Goal: Task Accomplishment & Management: Manage account settings

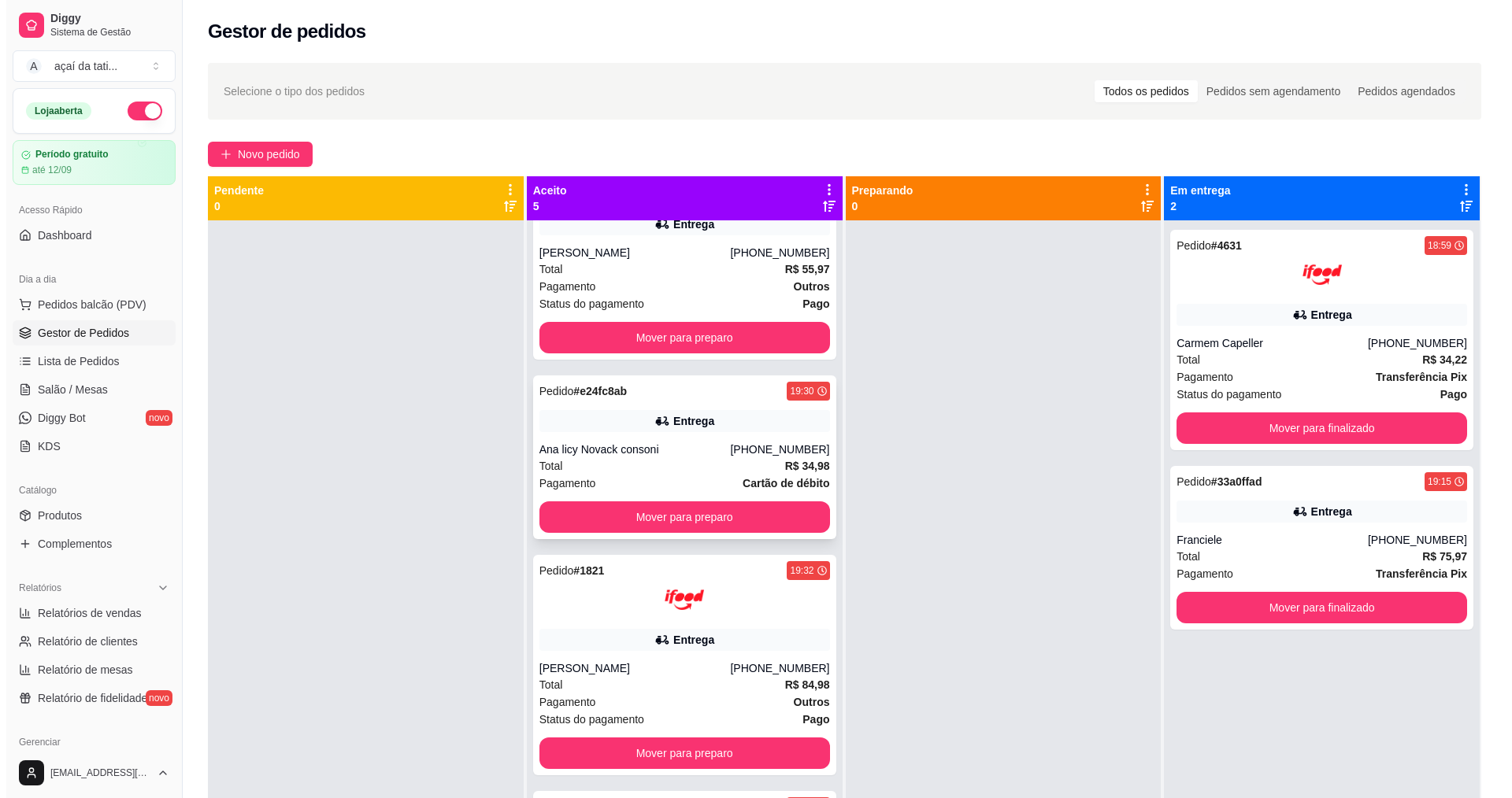
scroll to position [341, 0]
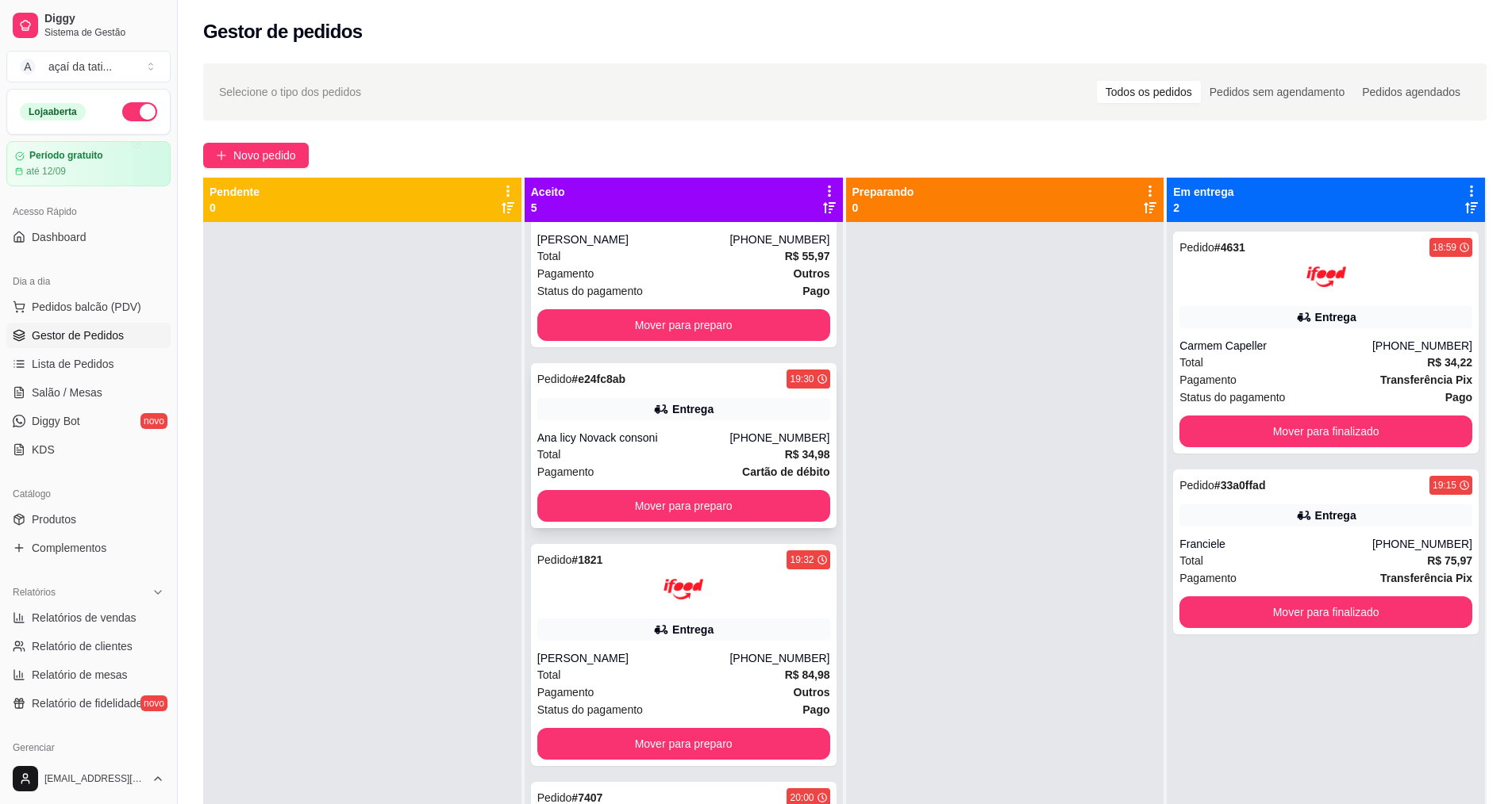
click at [624, 449] on div "Total R$ 34,98" at bounding box center [683, 454] width 293 height 17
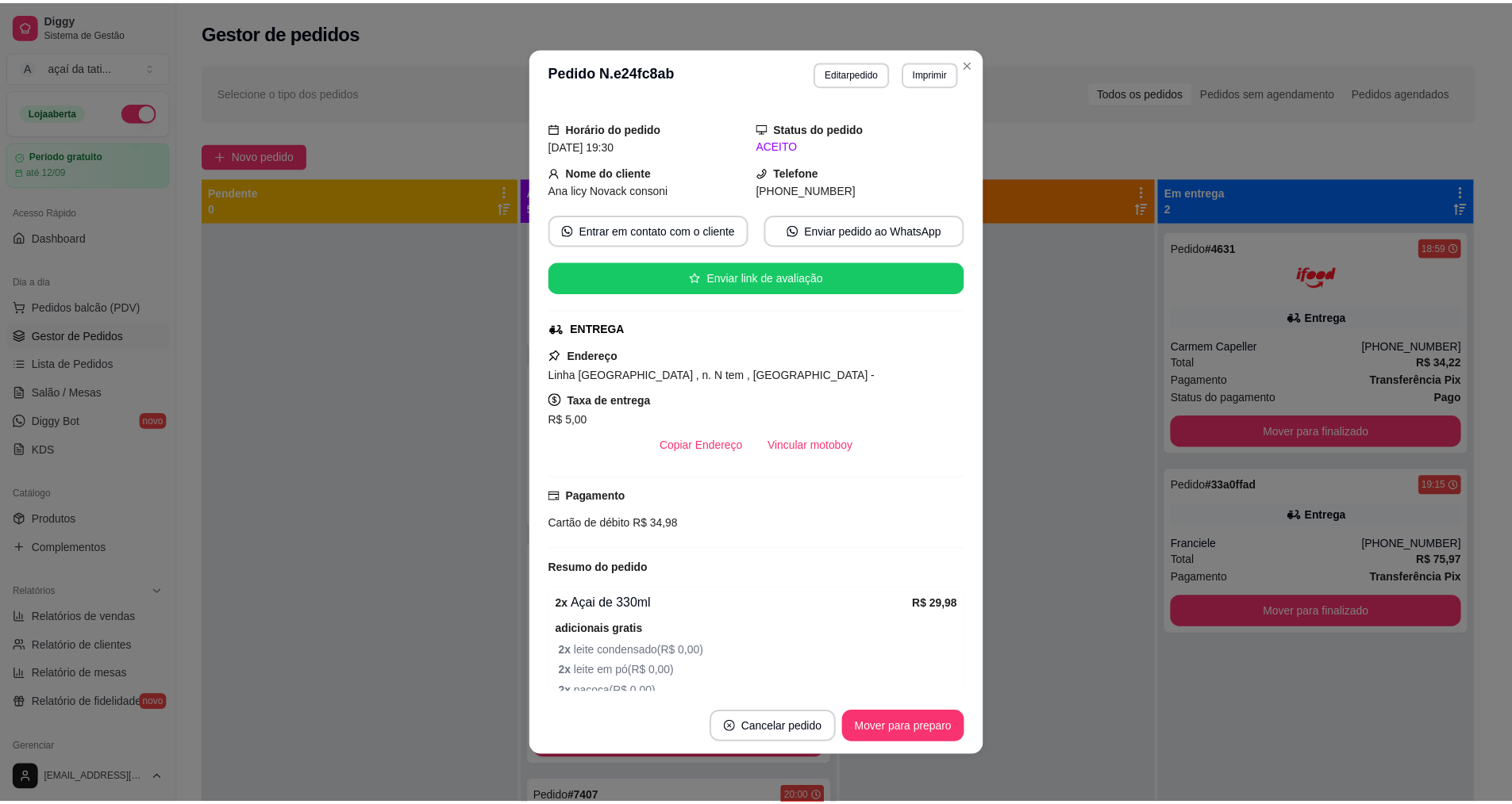
scroll to position [36, 0]
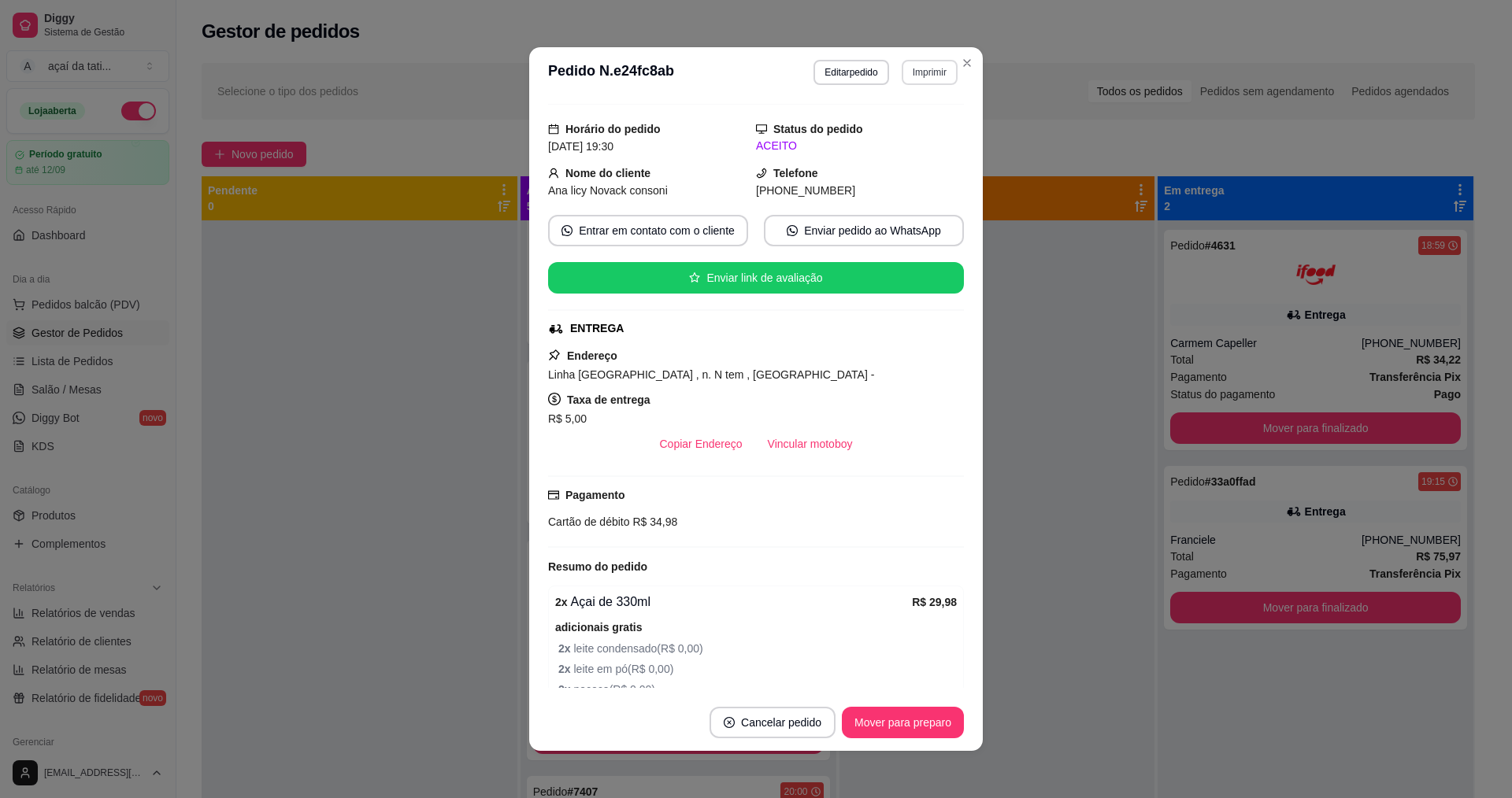
click at [915, 68] on button "Imprimir" at bounding box center [930, 72] width 56 height 25
click at [901, 134] on button "IMPRESSORA" at bounding box center [895, 127] width 110 height 24
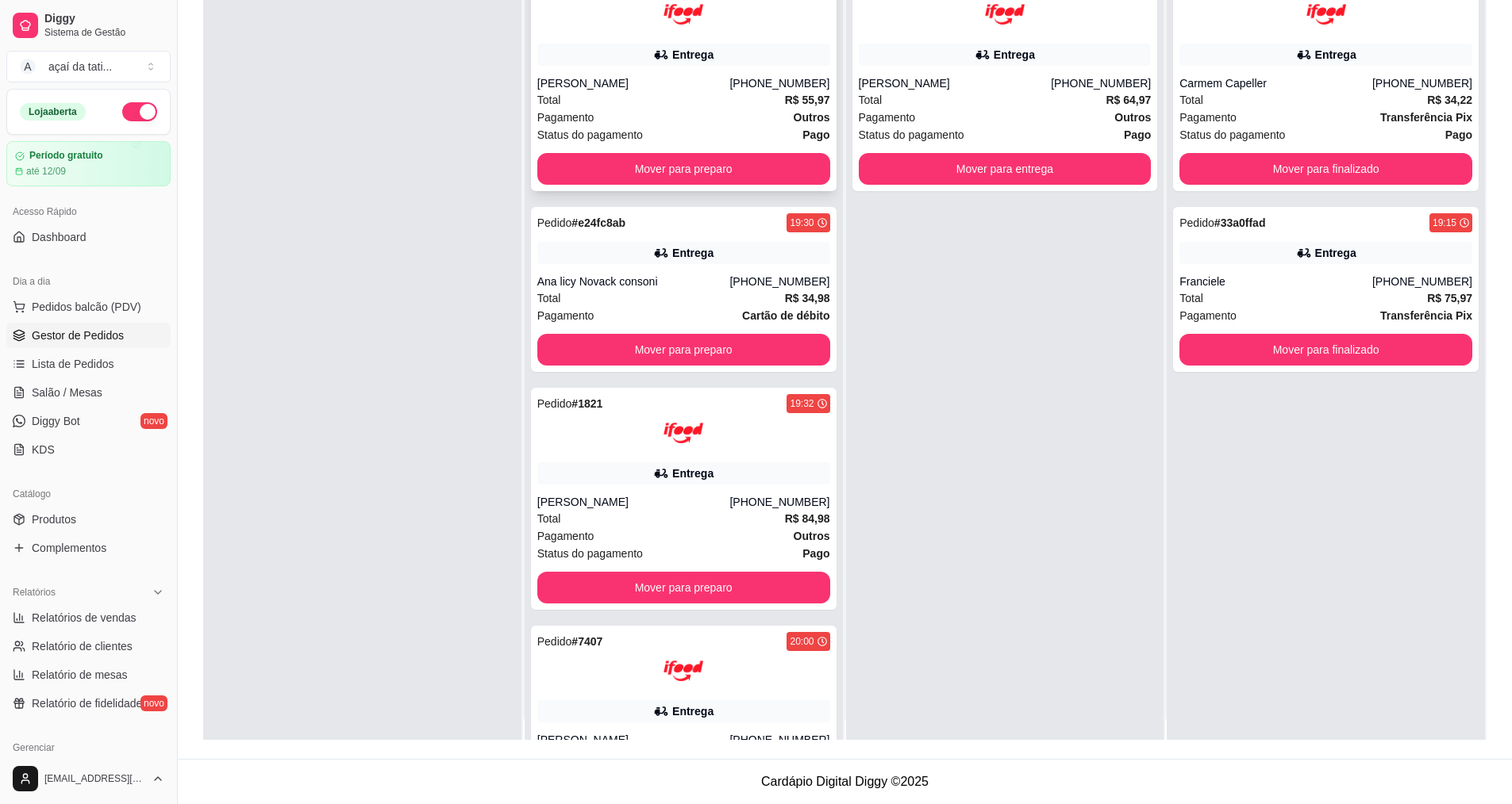
scroll to position [0, 0]
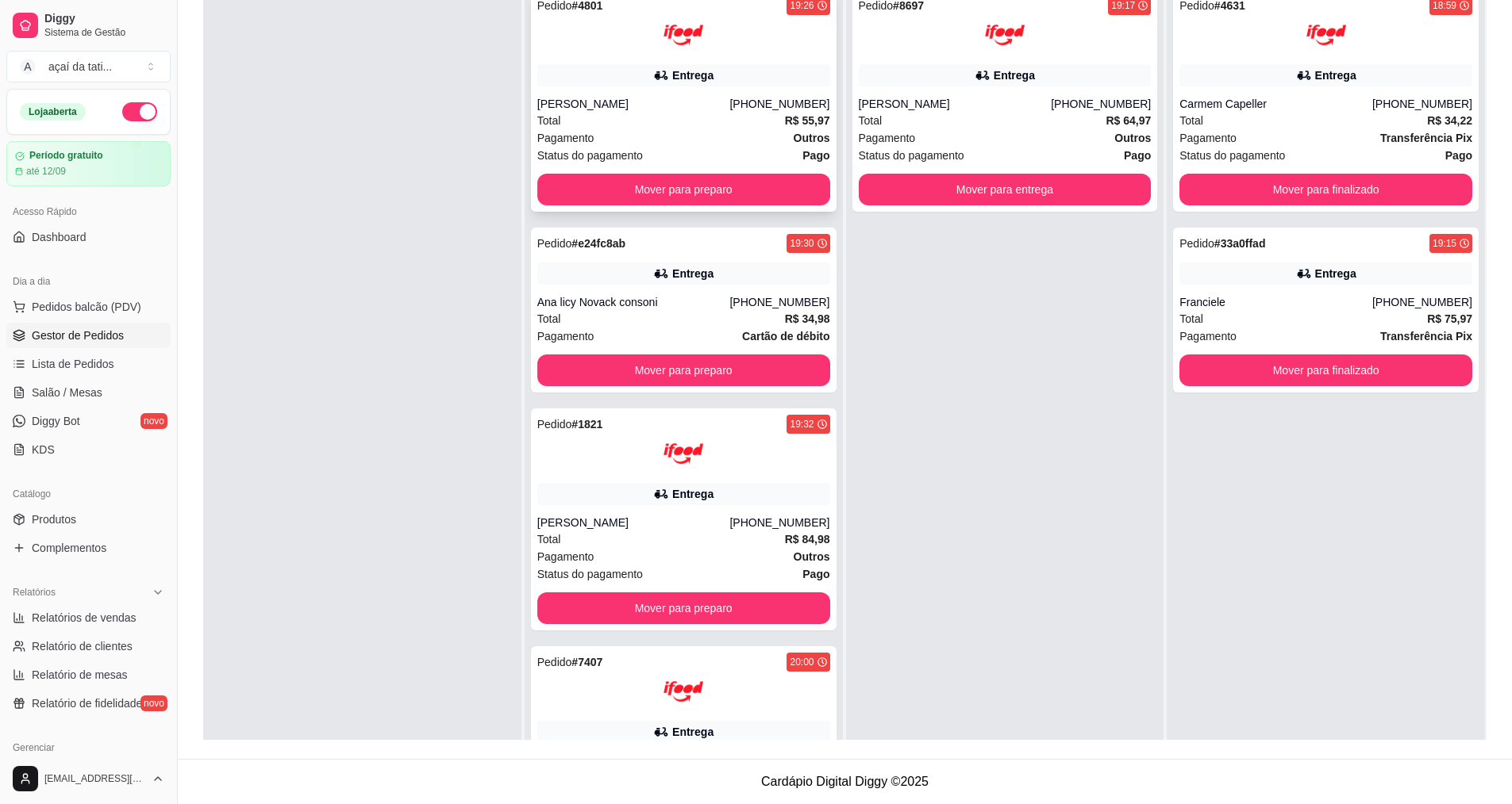
click at [666, 94] on div "Pedido # 4801 19:26 Entrega [PERSON_NAME] [PHONE_NUMBER] Total R$ 55,97 Pagamen…" at bounding box center [683, 100] width 305 height 222
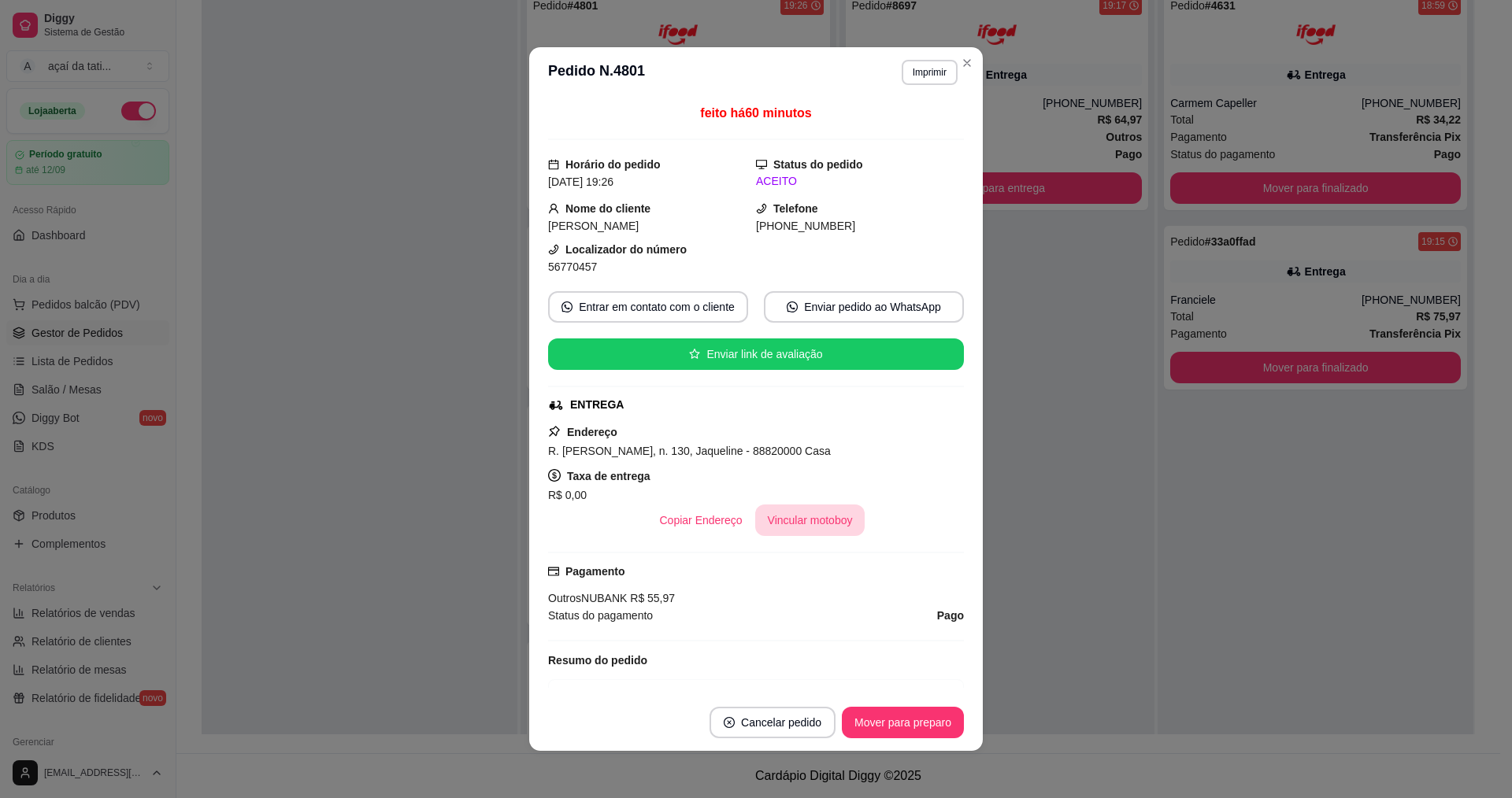
click at [771, 514] on button "Vincular motoboy" at bounding box center [810, 520] width 110 height 32
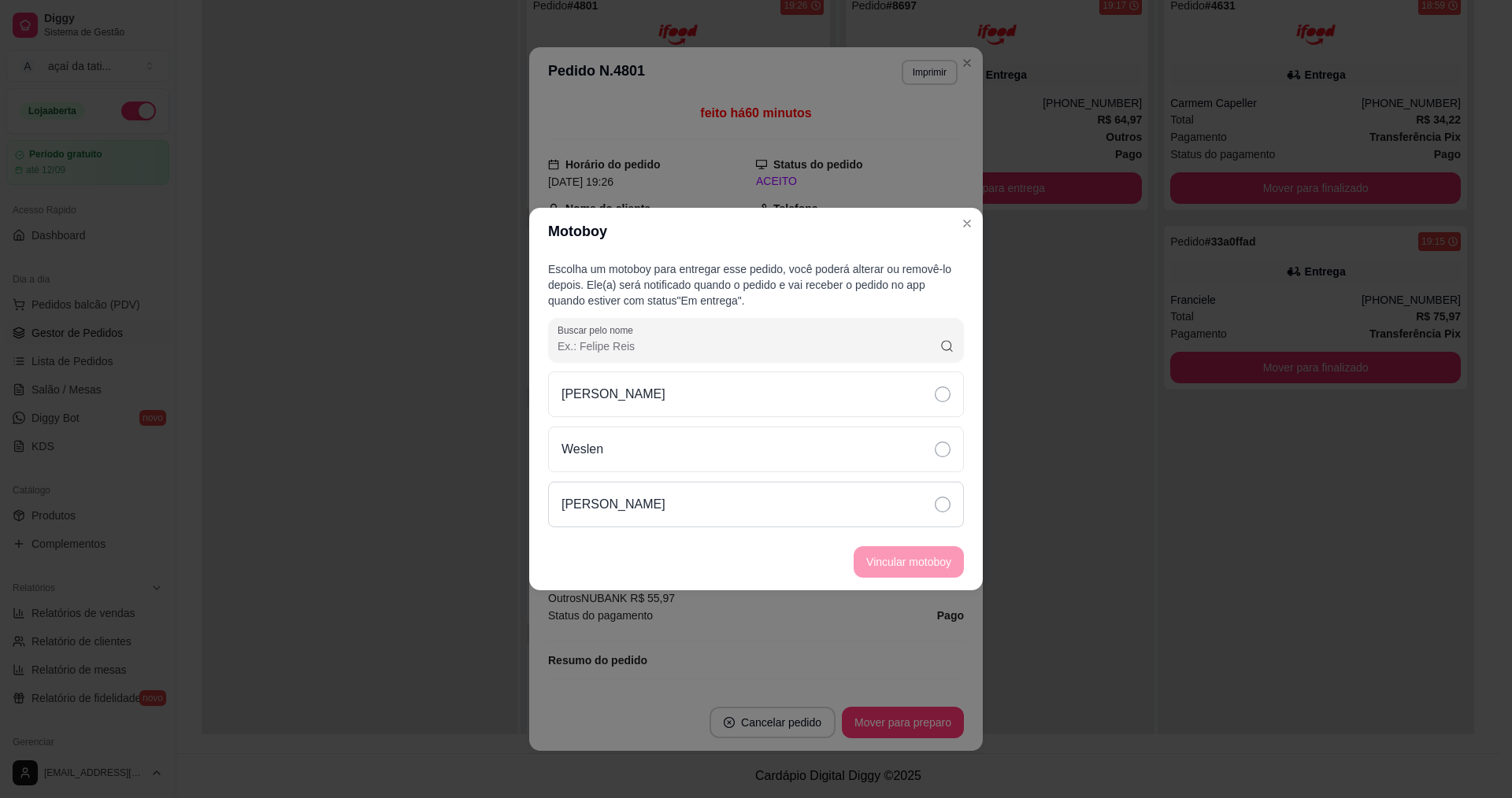
click at [759, 516] on div "[PERSON_NAME]" at bounding box center [755, 505] width 415 height 46
click at [946, 565] on button "Vincular motoboy" at bounding box center [909, 562] width 107 height 31
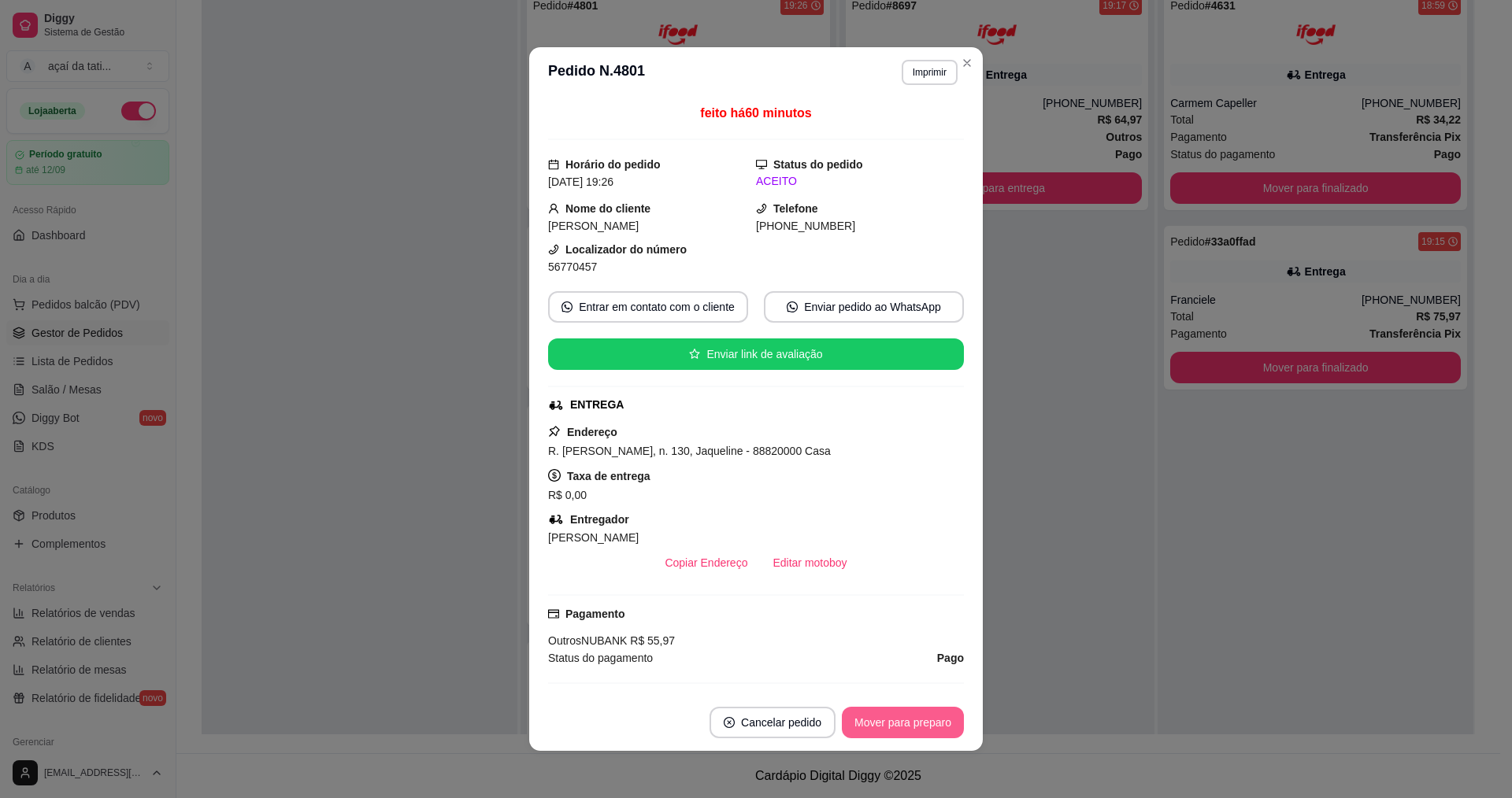
click at [882, 713] on button "Mover para preparo" at bounding box center [902, 722] width 122 height 32
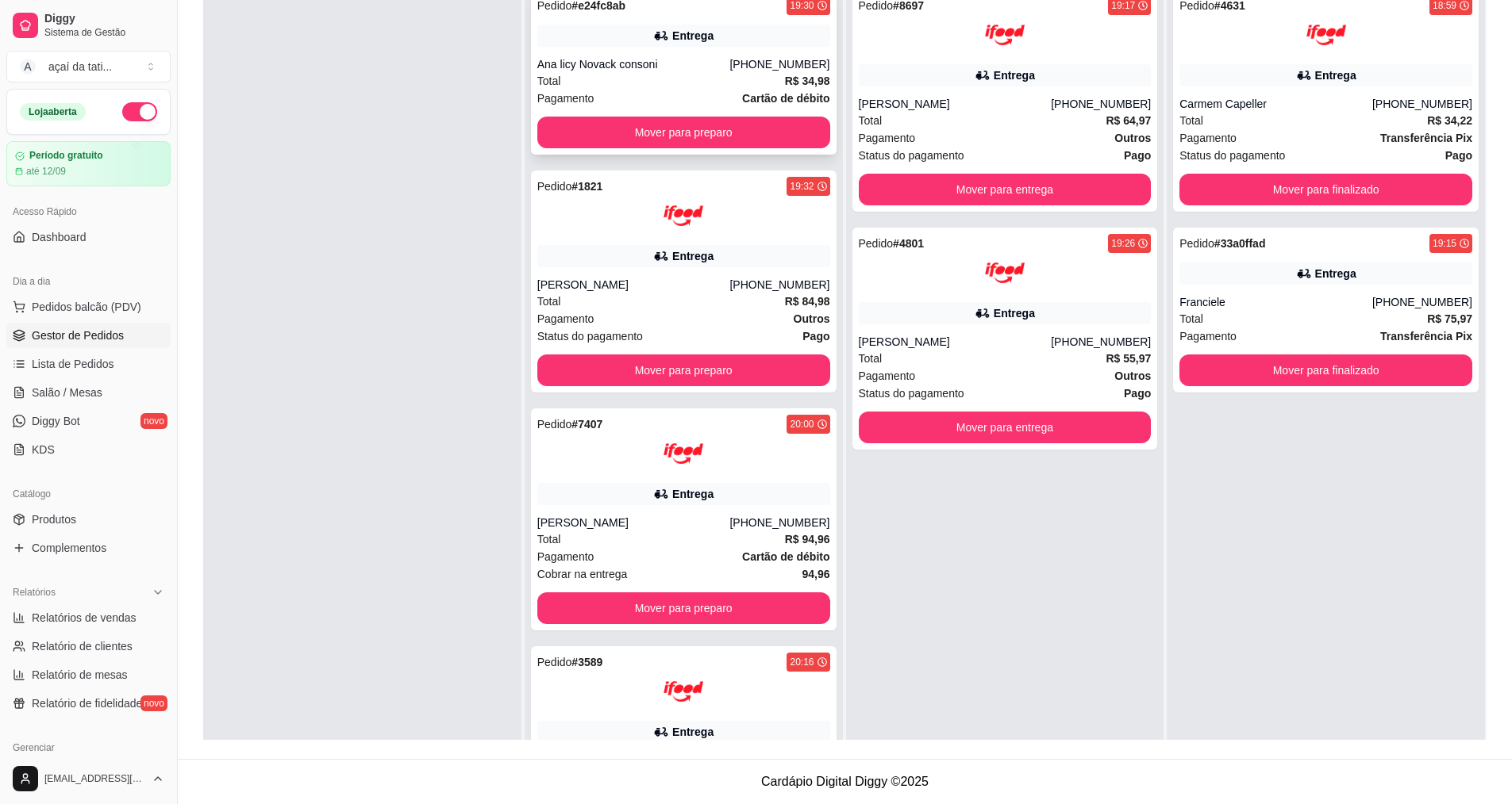
click at [669, 59] on div "Ana licy Novack consoni" at bounding box center [633, 64] width 192 height 15
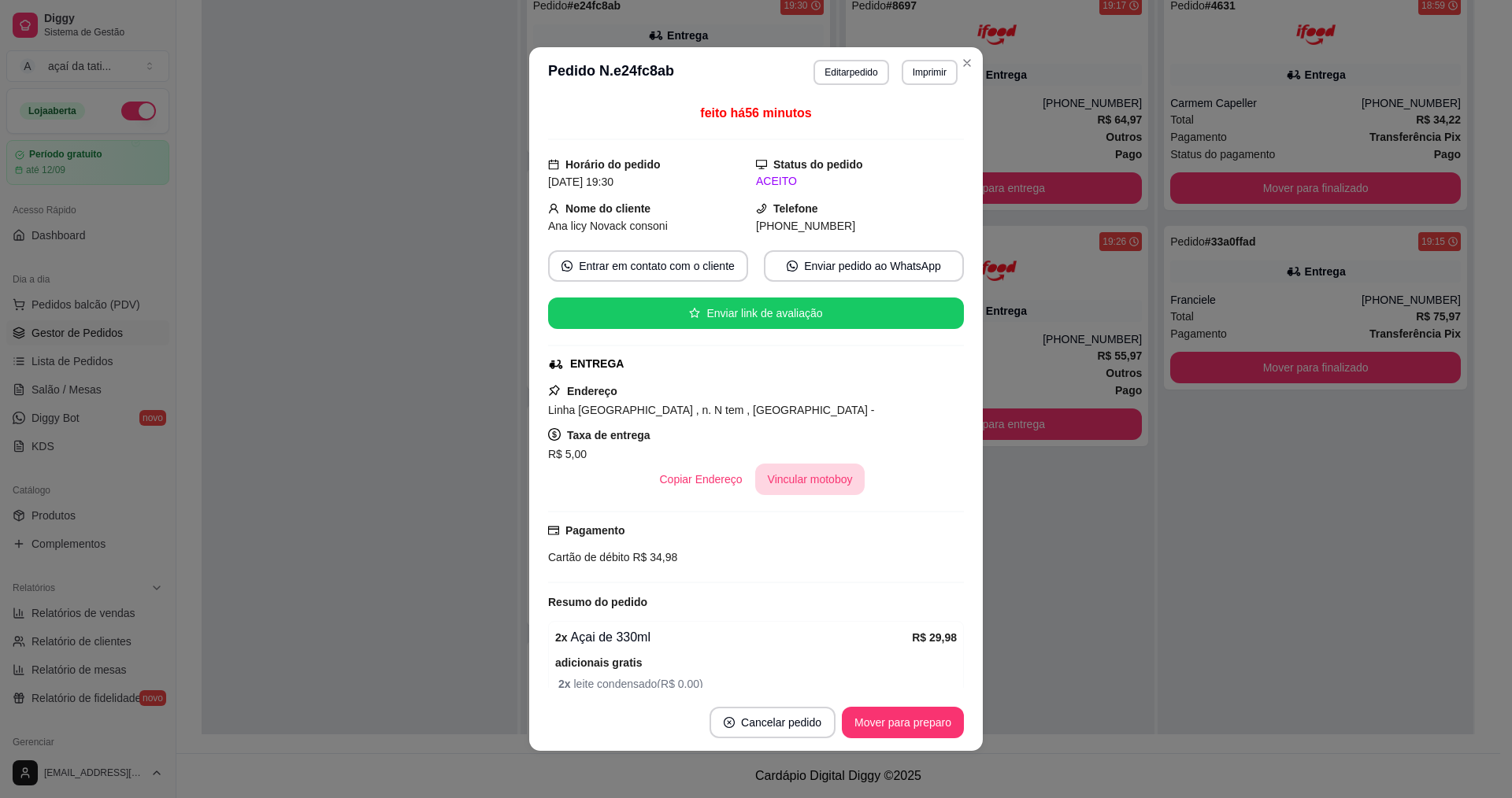
click at [822, 474] on button "Vincular motoboy" at bounding box center [810, 479] width 110 height 32
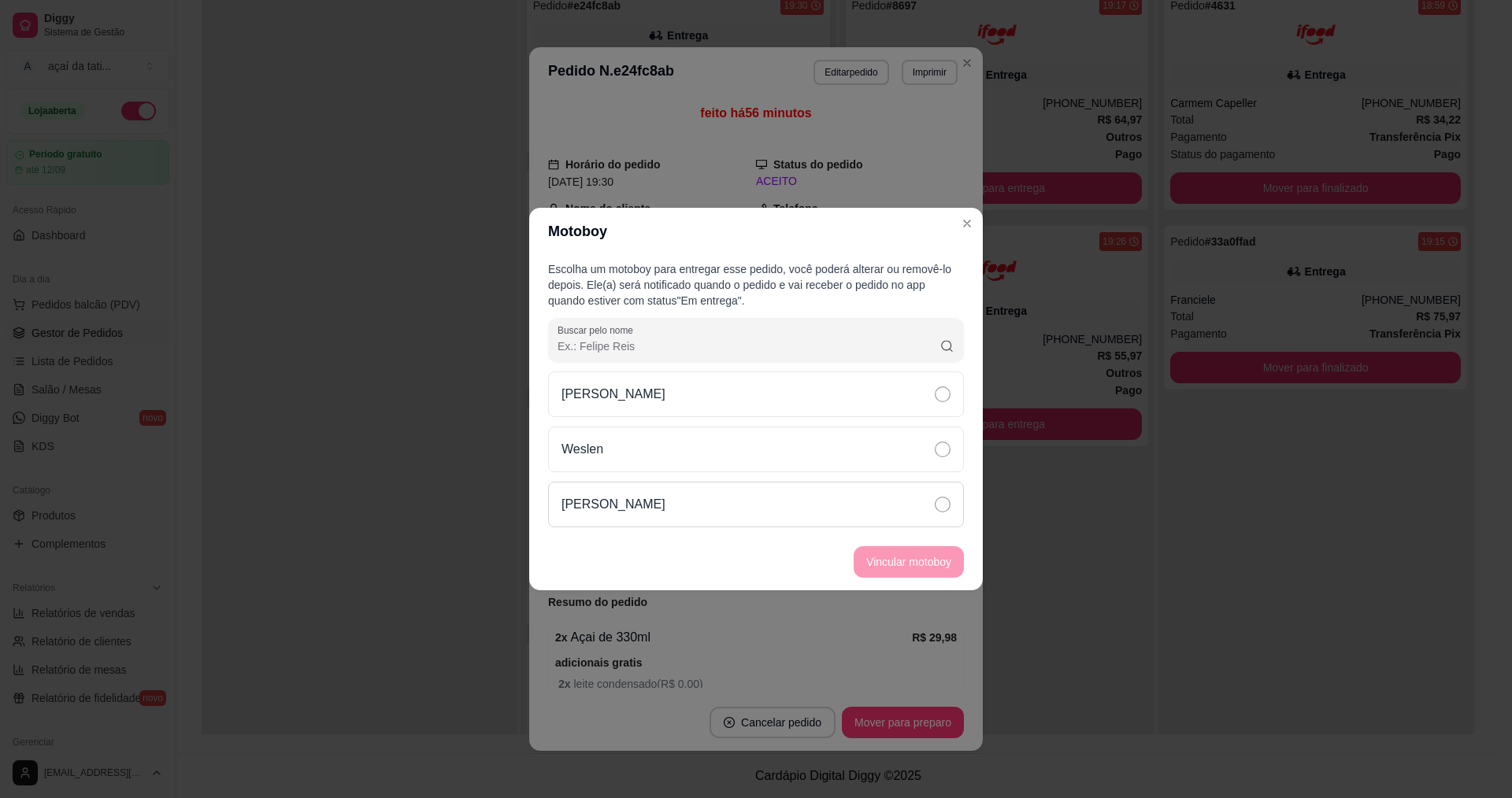
click at [822, 493] on div "[PERSON_NAME]" at bounding box center [755, 505] width 415 height 46
click at [944, 559] on button "Vincular motoboy" at bounding box center [909, 562] width 107 height 31
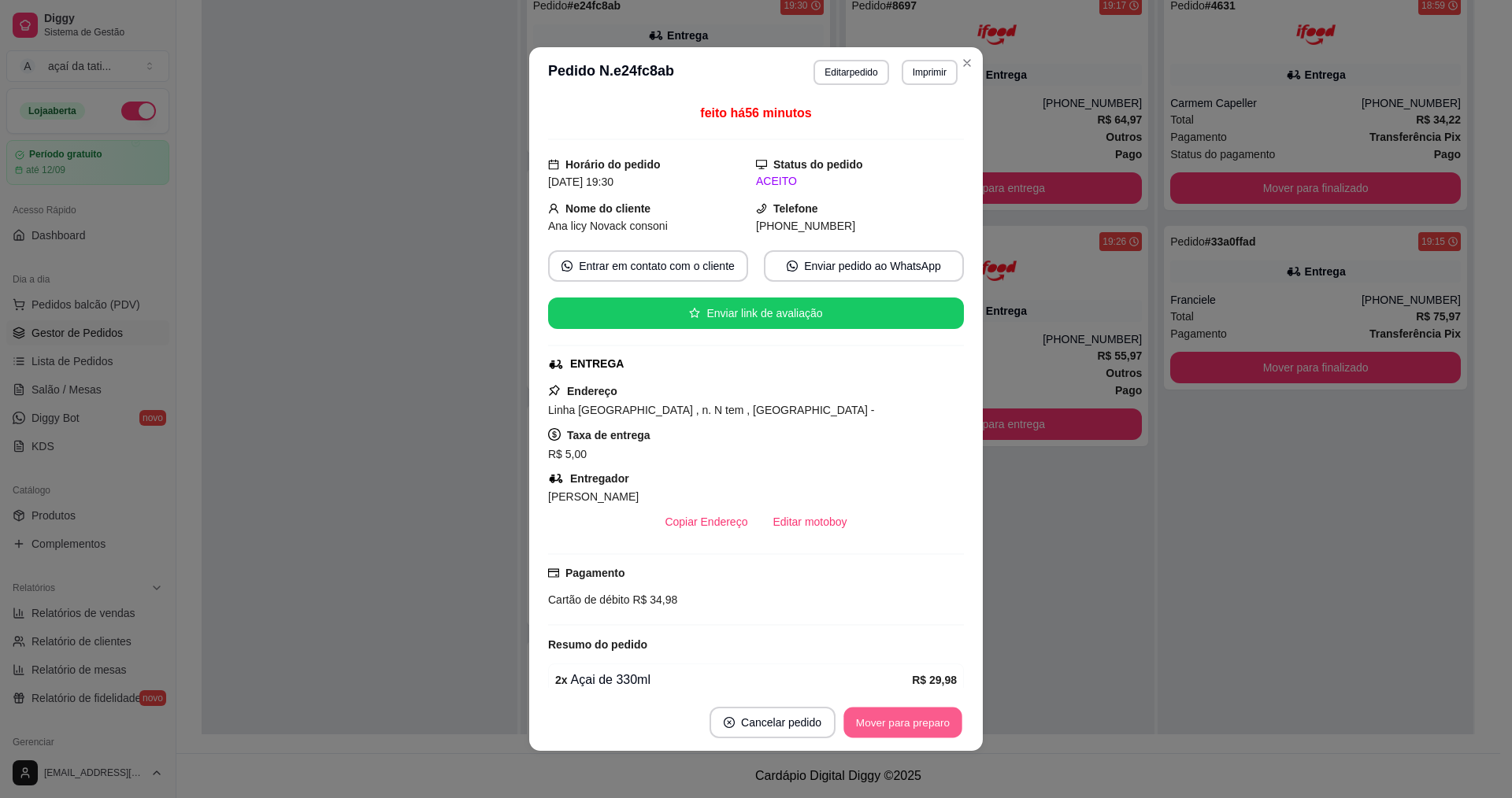
click at [897, 736] on button "Mover para preparo" at bounding box center [902, 723] width 118 height 31
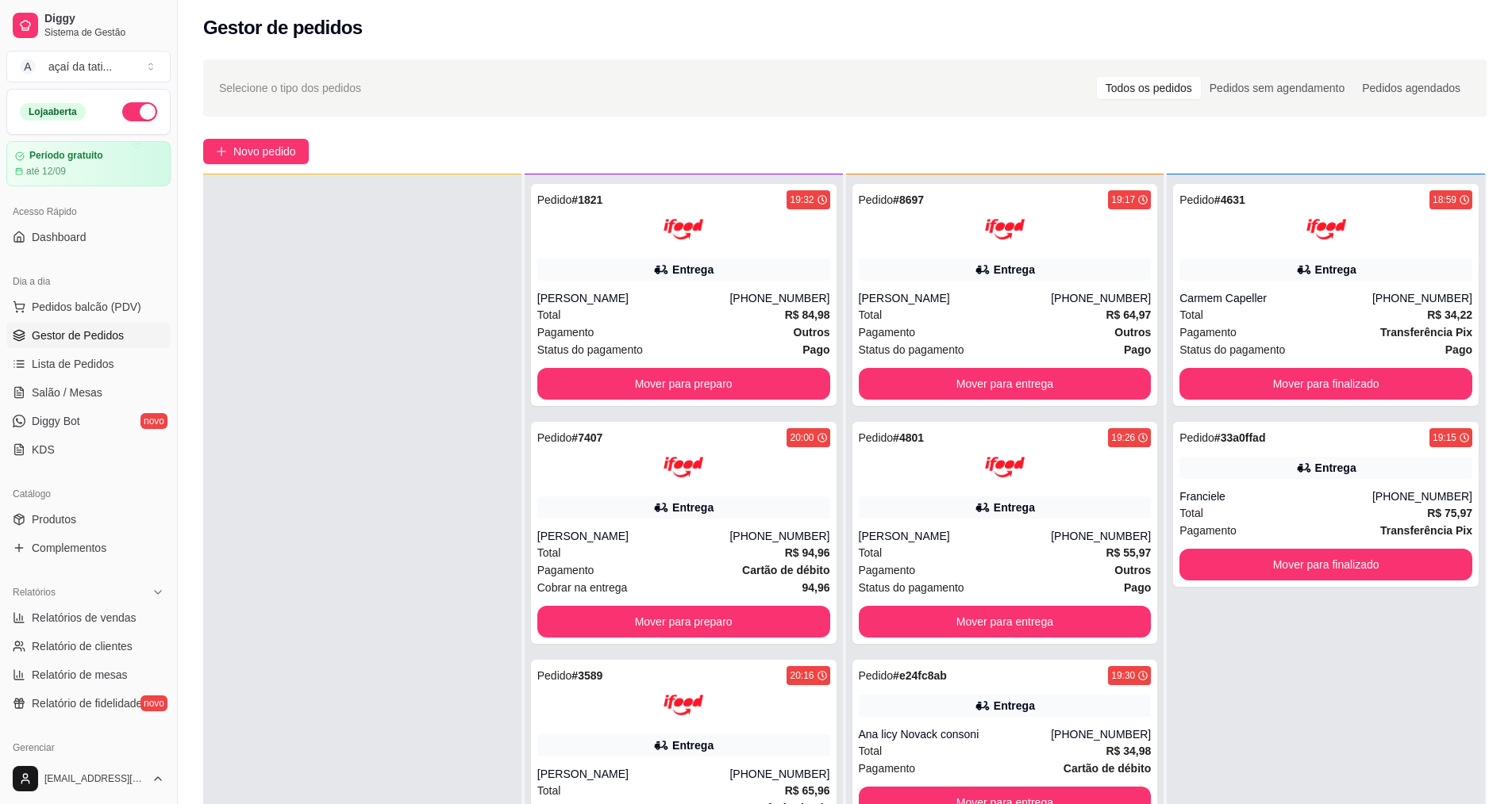
scroll to position [44, 0]
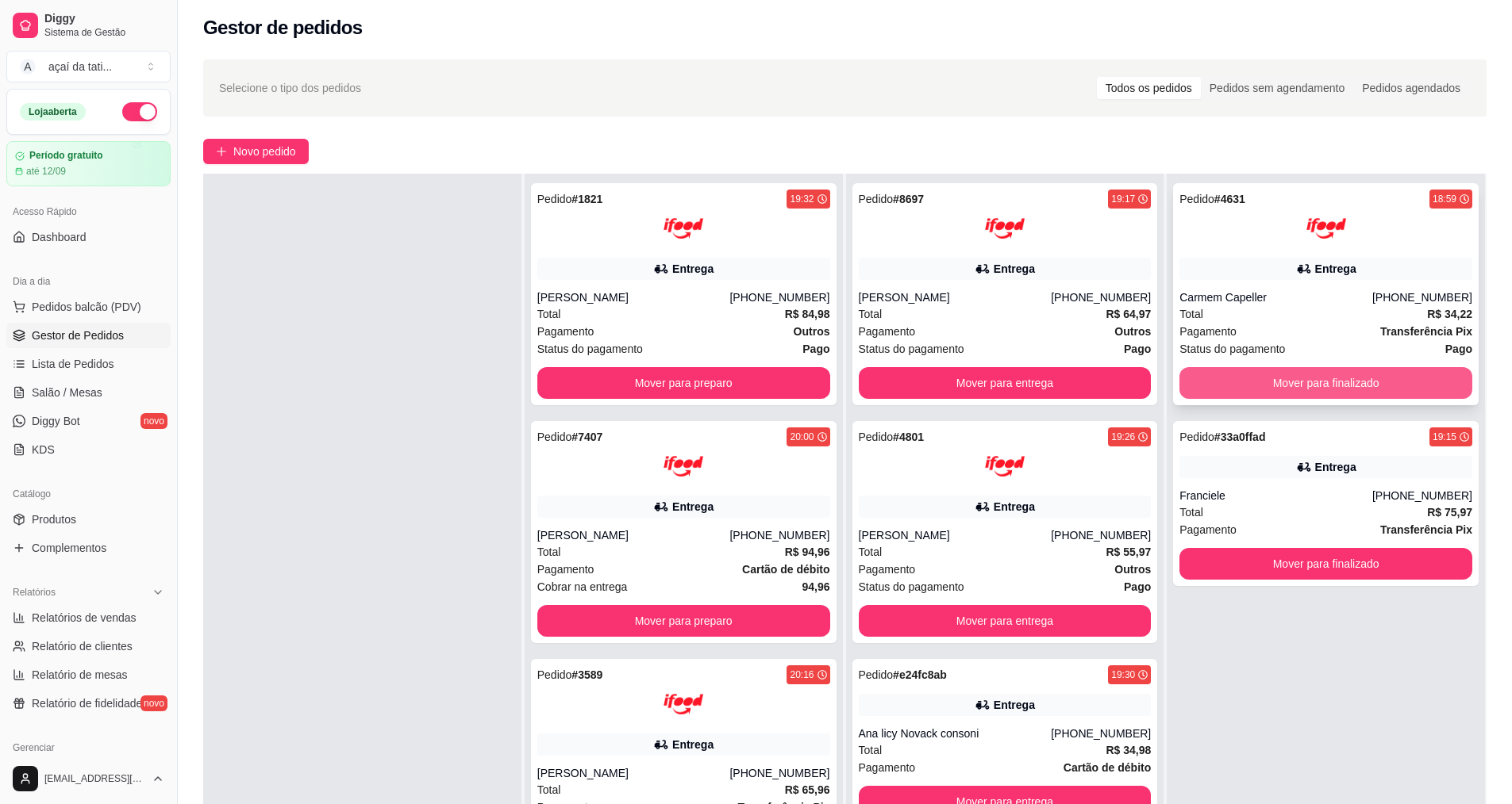
click at [1211, 379] on button "Mover para finalizado" at bounding box center [1325, 383] width 293 height 32
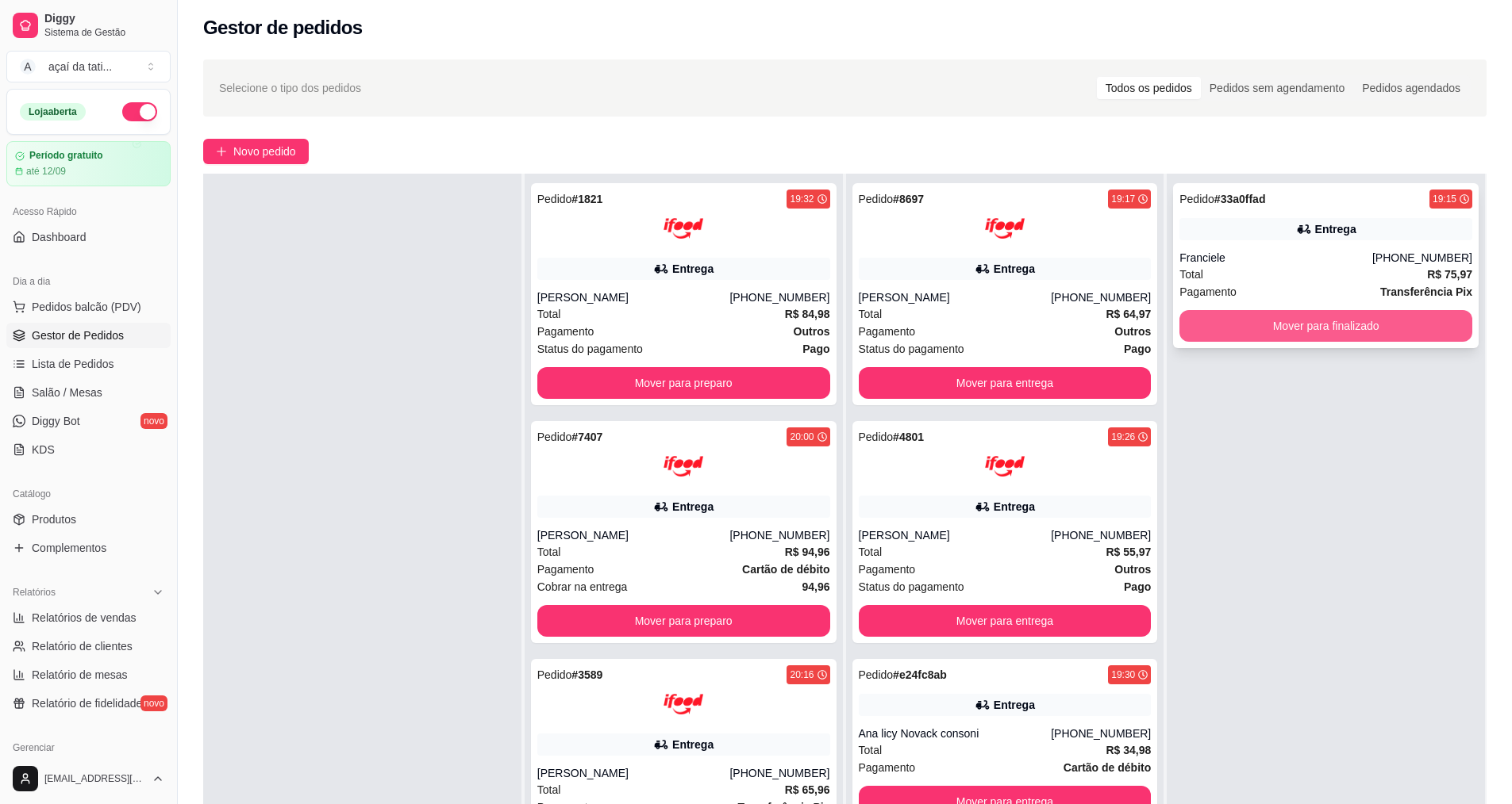
click at [1296, 334] on button "Mover para finalizado" at bounding box center [1325, 326] width 293 height 32
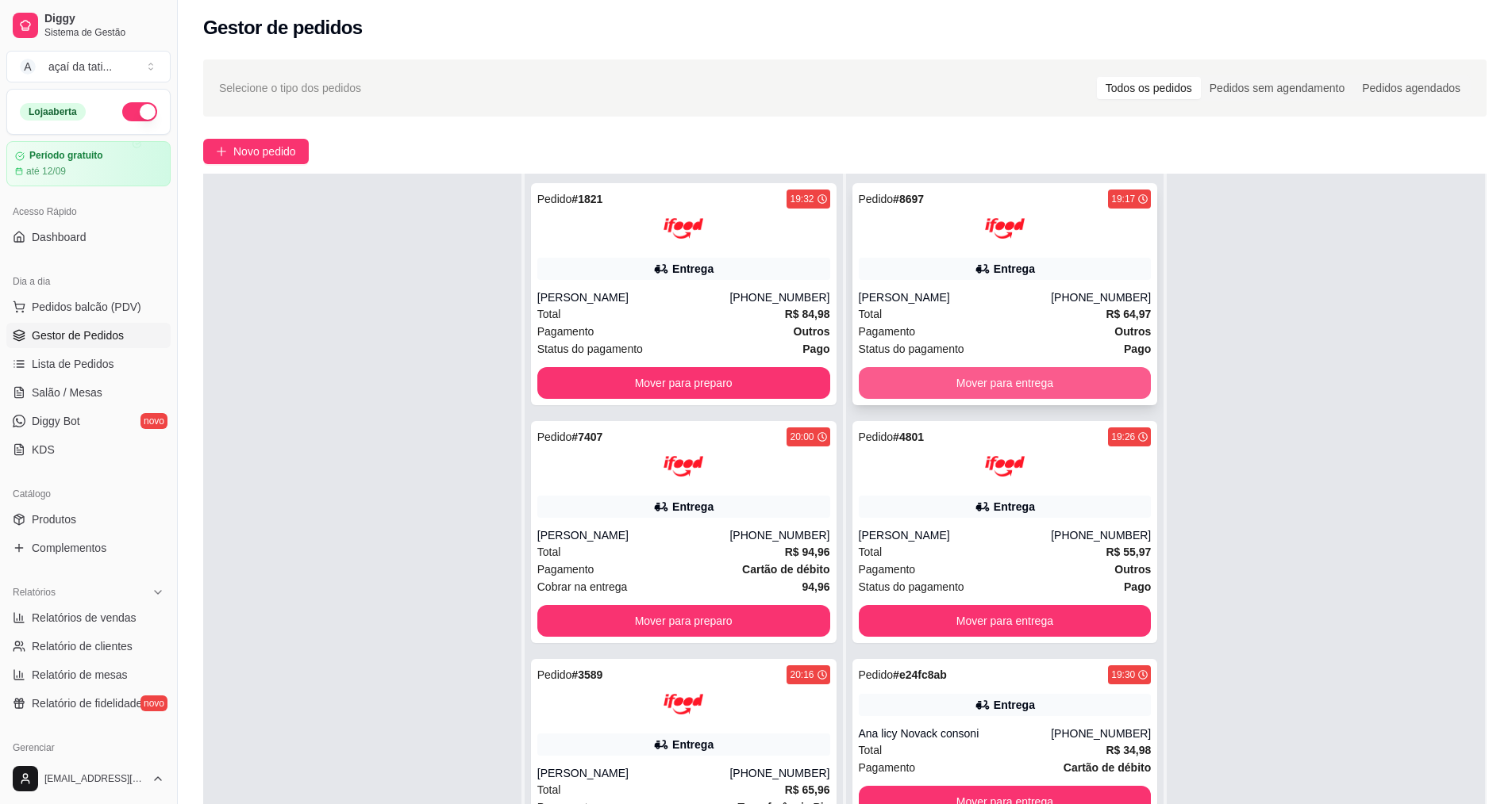
click at [1114, 385] on button "Mover para entrega" at bounding box center [1004, 383] width 293 height 32
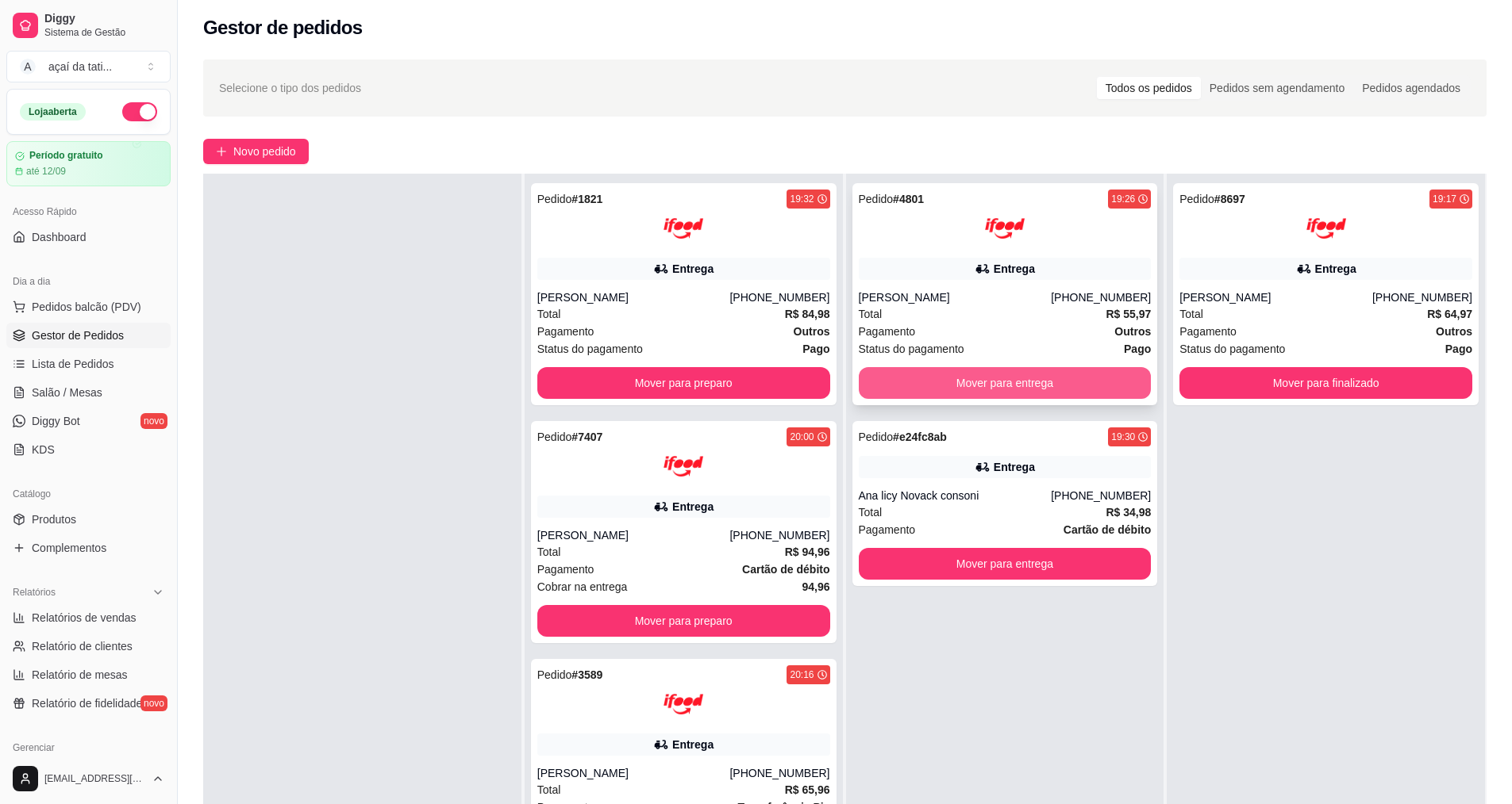
click at [1064, 371] on button "Mover para entrega" at bounding box center [1004, 383] width 293 height 32
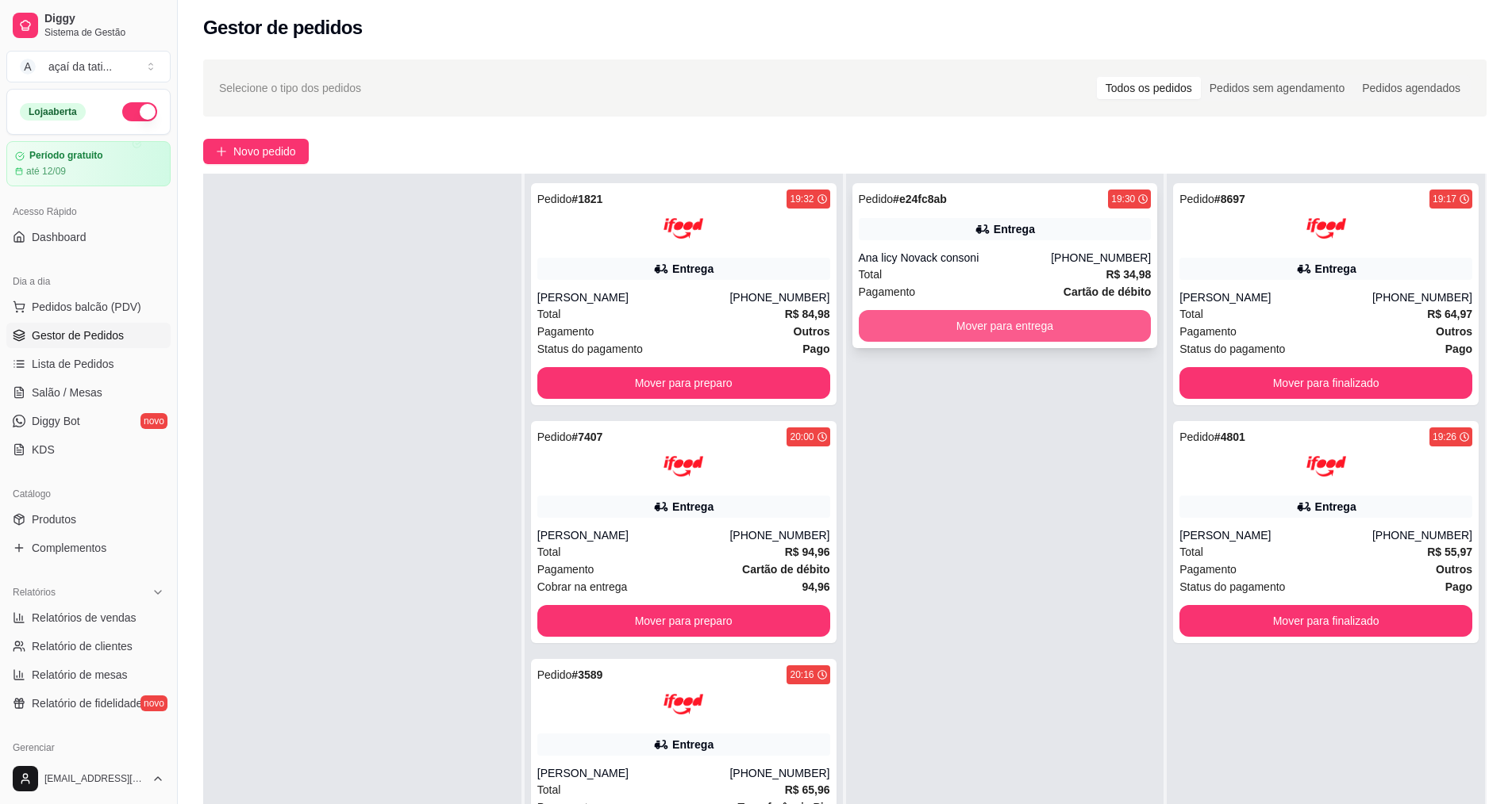
click at [1068, 329] on button "Mover para entrega" at bounding box center [1004, 326] width 293 height 32
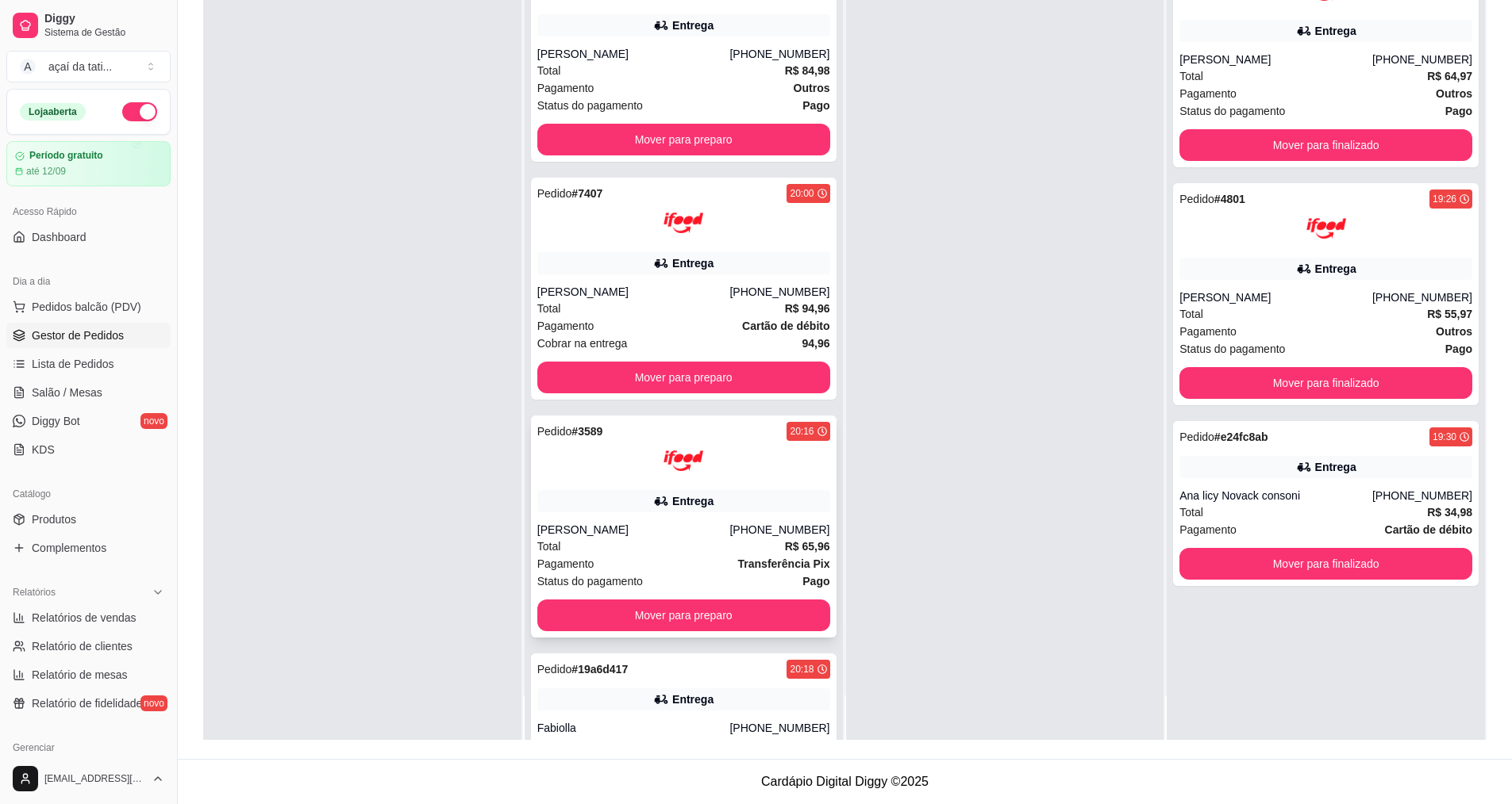
scroll to position [0, 0]
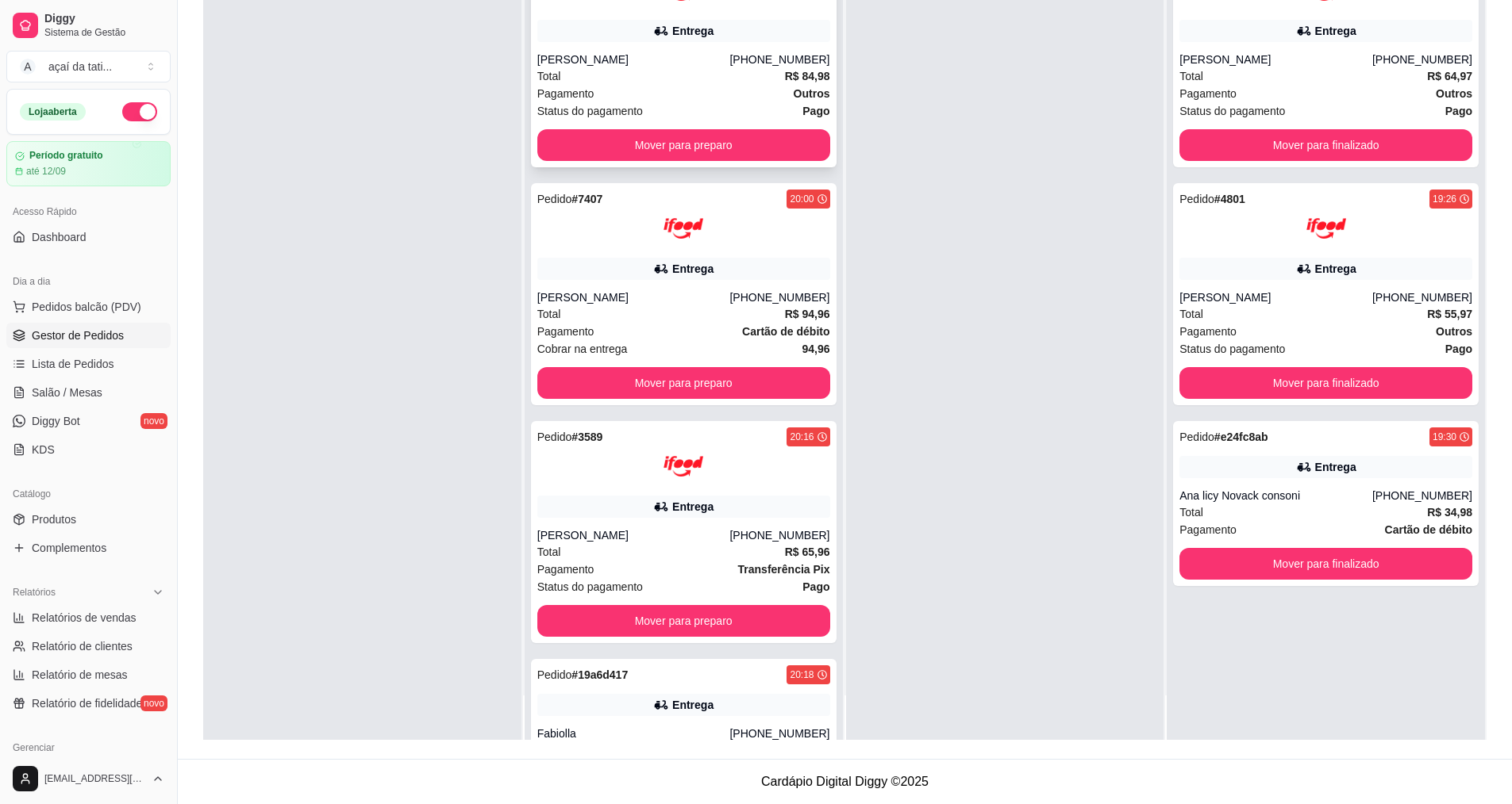
click at [742, 67] on div "[PHONE_NUMBER]" at bounding box center [778, 59] width 100 height 15
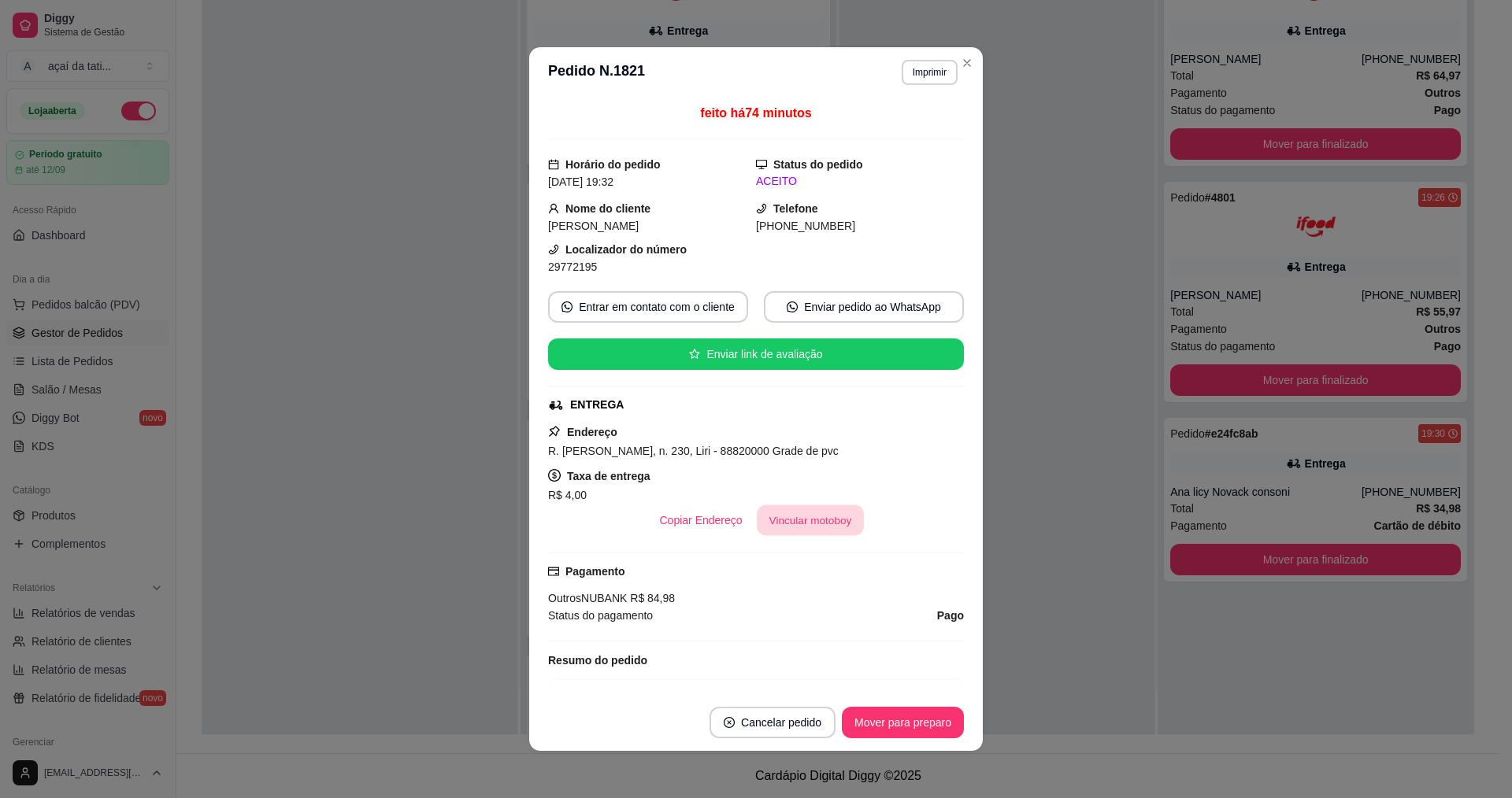
click at [817, 524] on button "Vincular motoboy" at bounding box center [811, 521] width 107 height 31
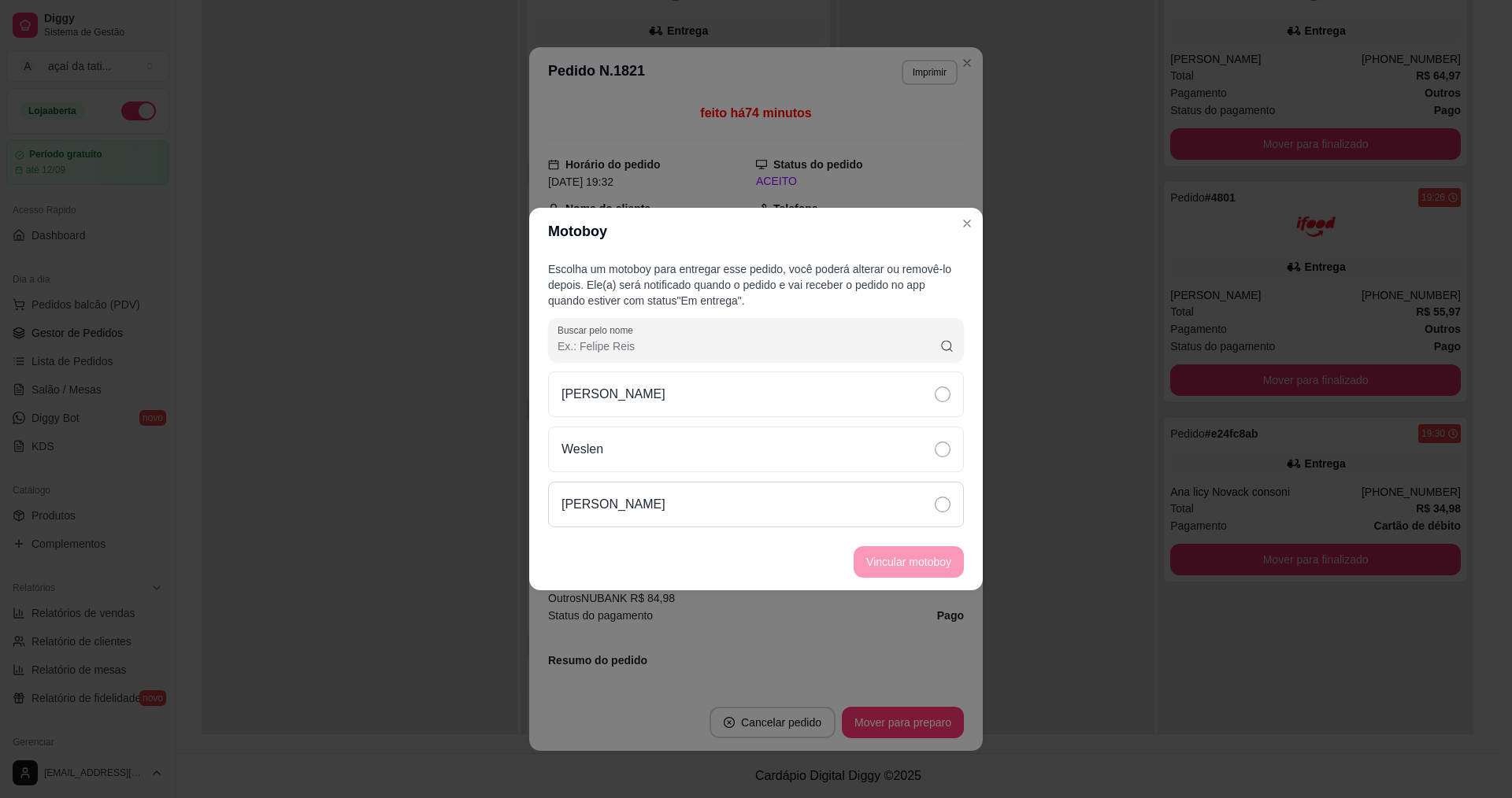
click at [937, 506] on icon at bounding box center [942, 505] width 15 height 15
click at [933, 565] on button "Vincular motoboy" at bounding box center [909, 562] width 107 height 31
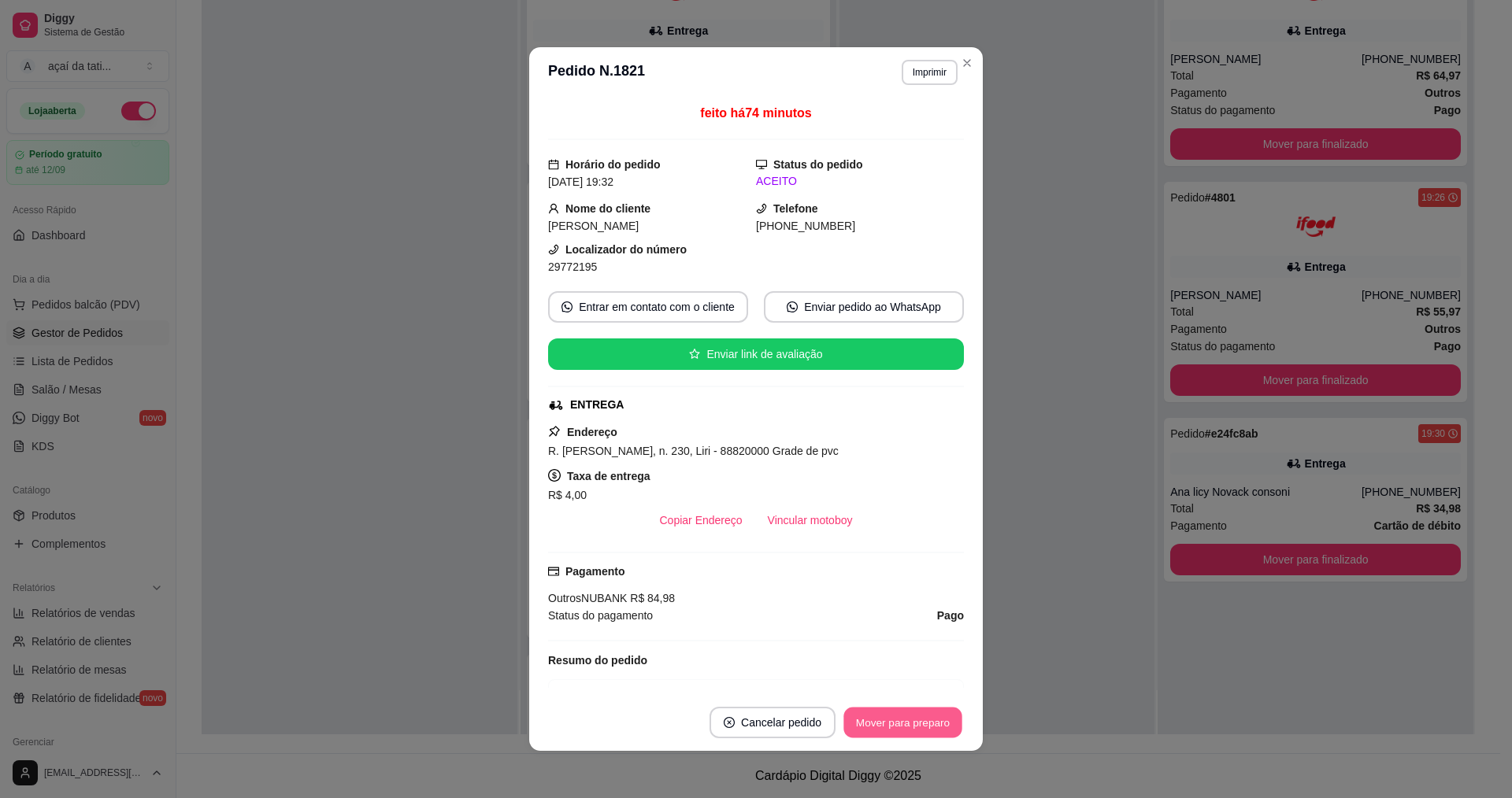
click at [879, 723] on button "Mover para preparo" at bounding box center [902, 723] width 118 height 31
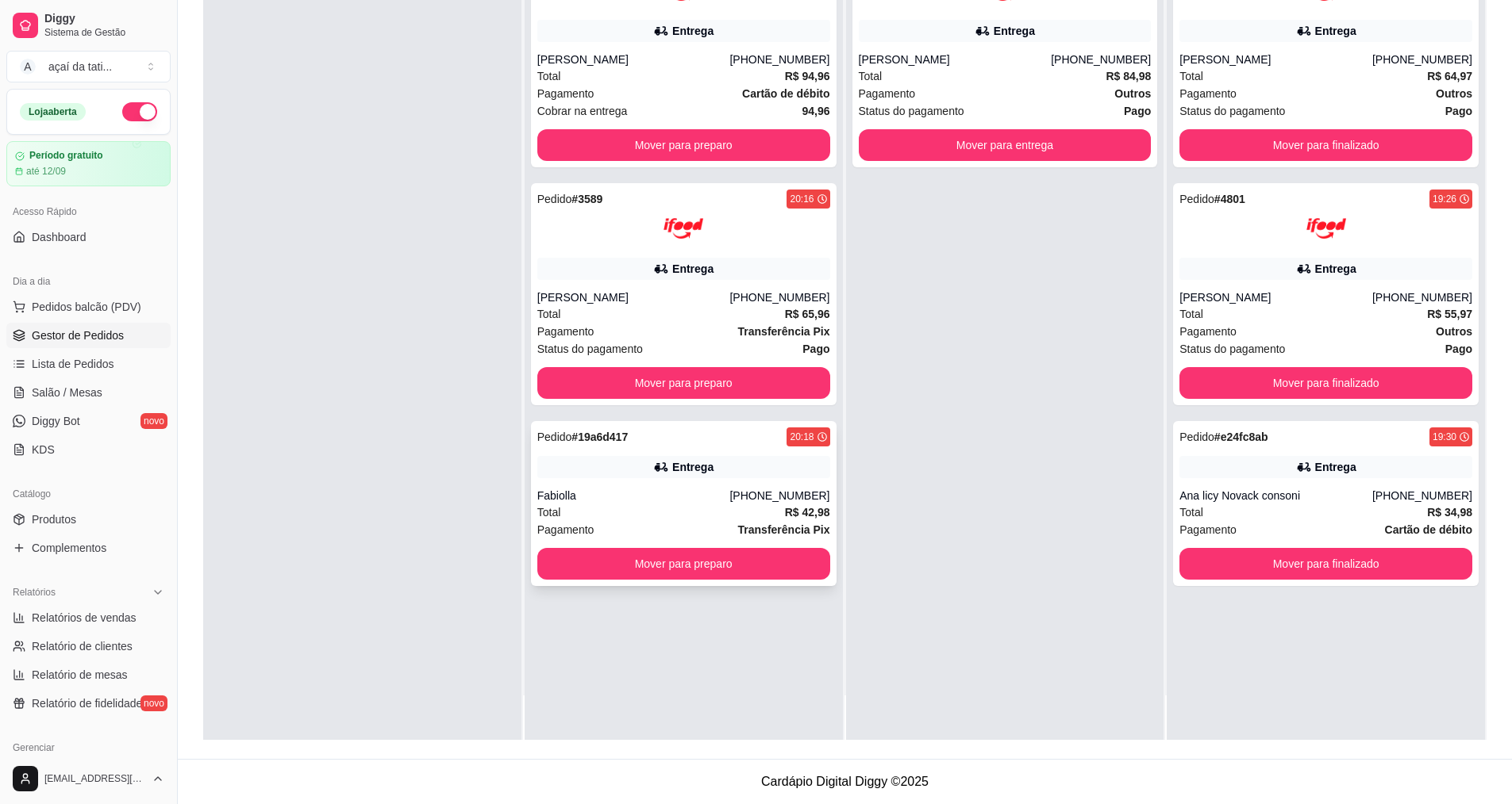
click at [800, 439] on div "20:18" at bounding box center [801, 437] width 24 height 13
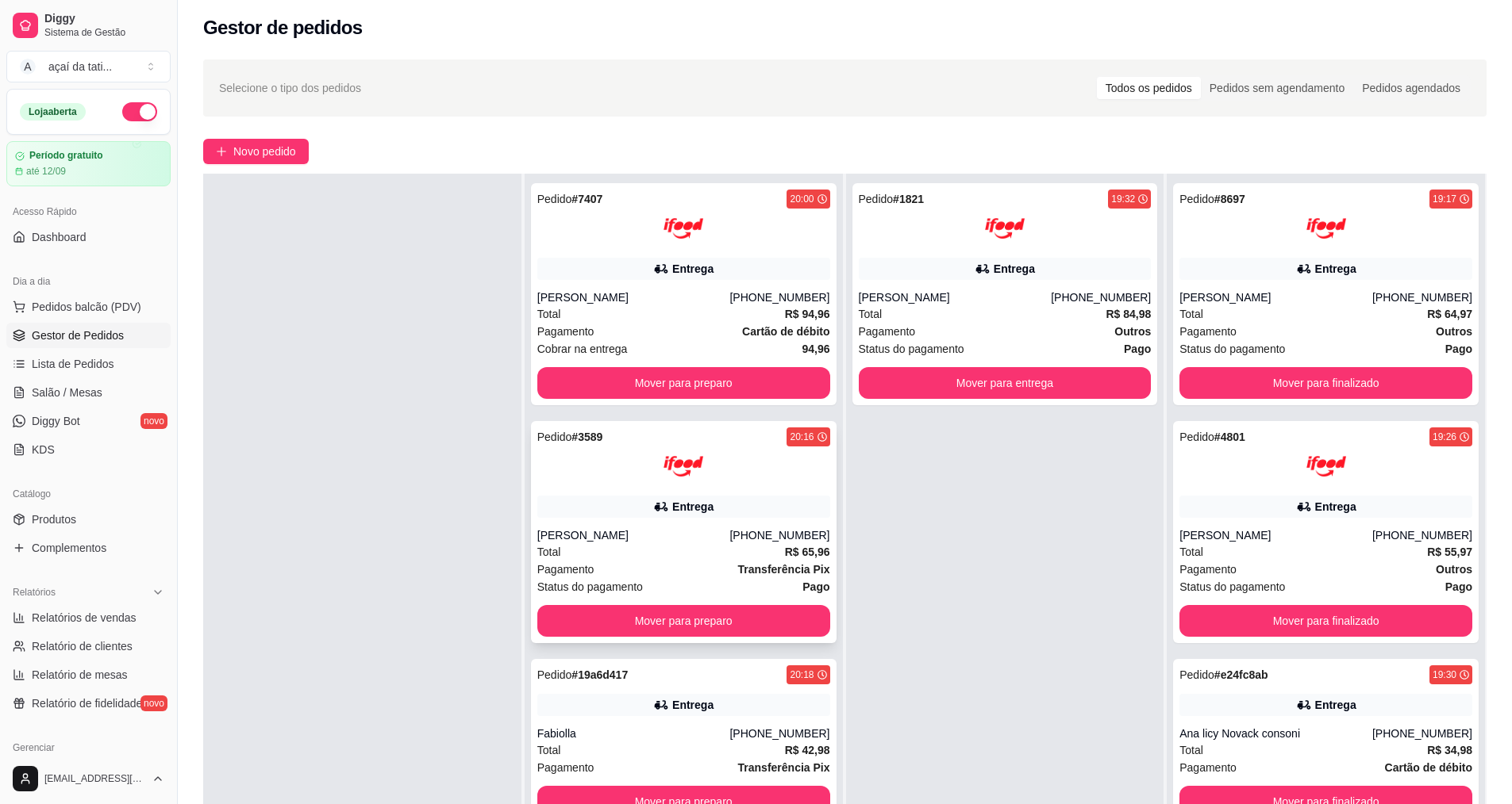
scroll to position [83, 0]
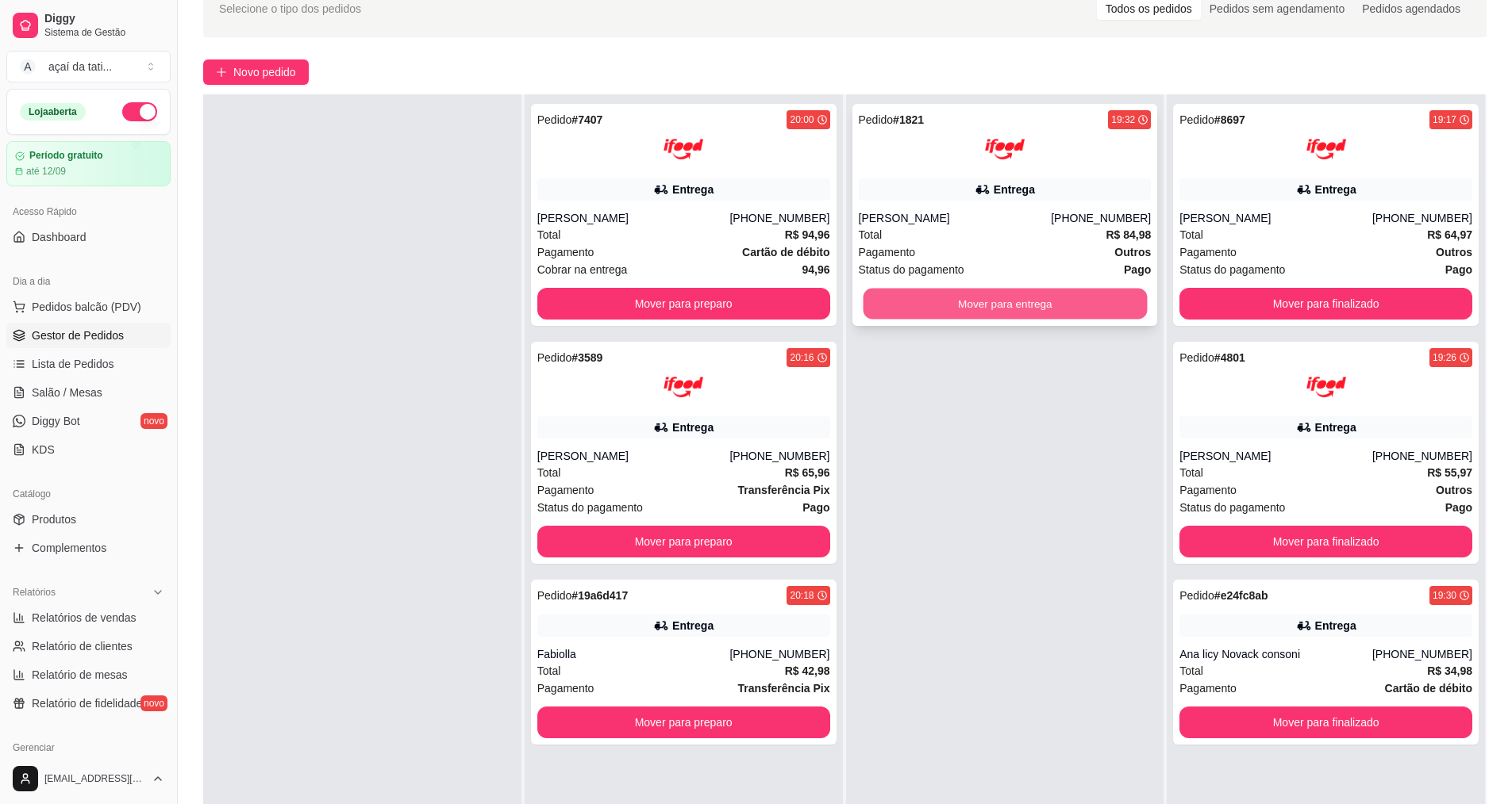
click at [1065, 300] on button "Mover para entrega" at bounding box center [1004, 304] width 284 height 31
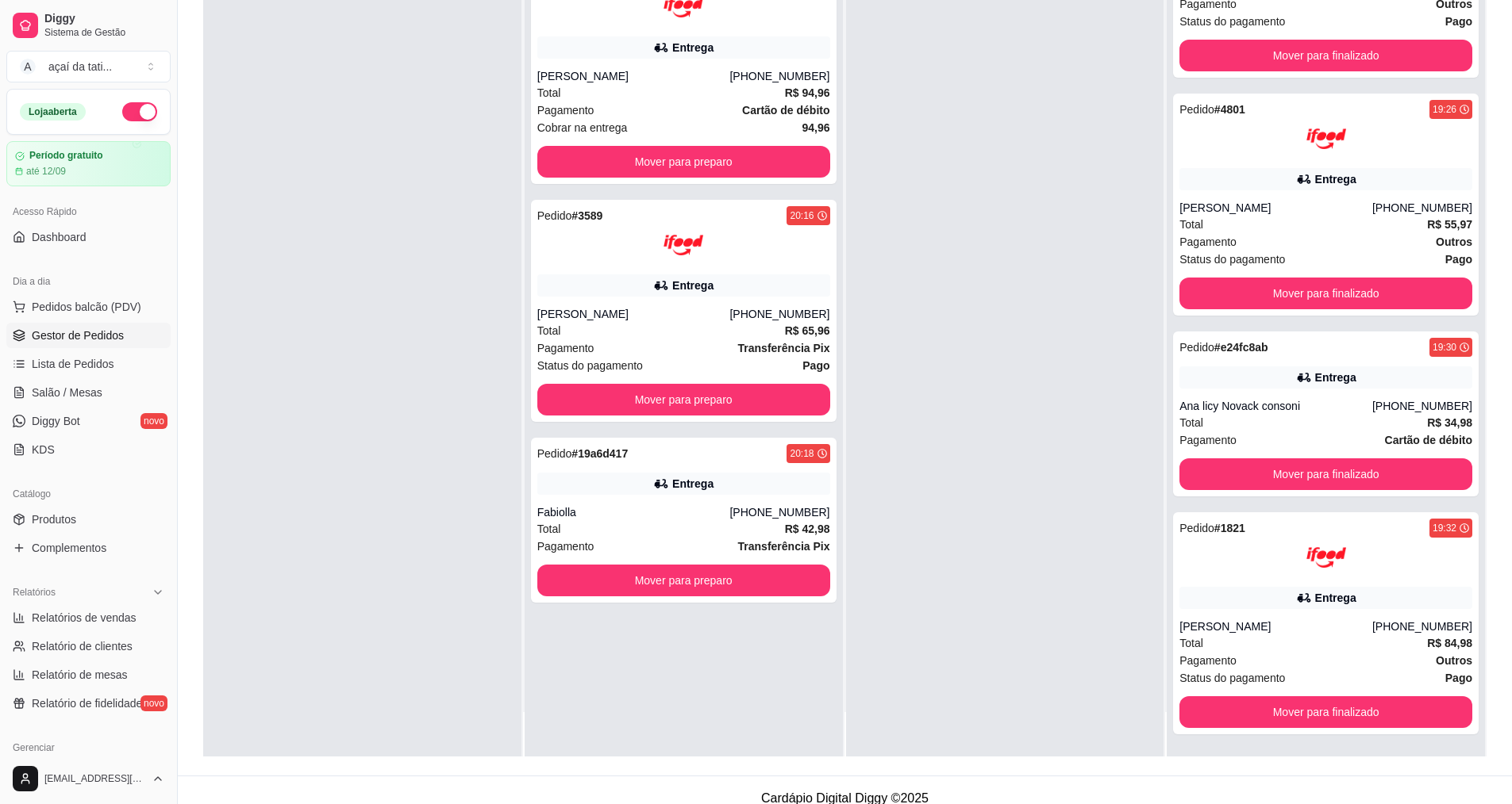
scroll to position [242, 0]
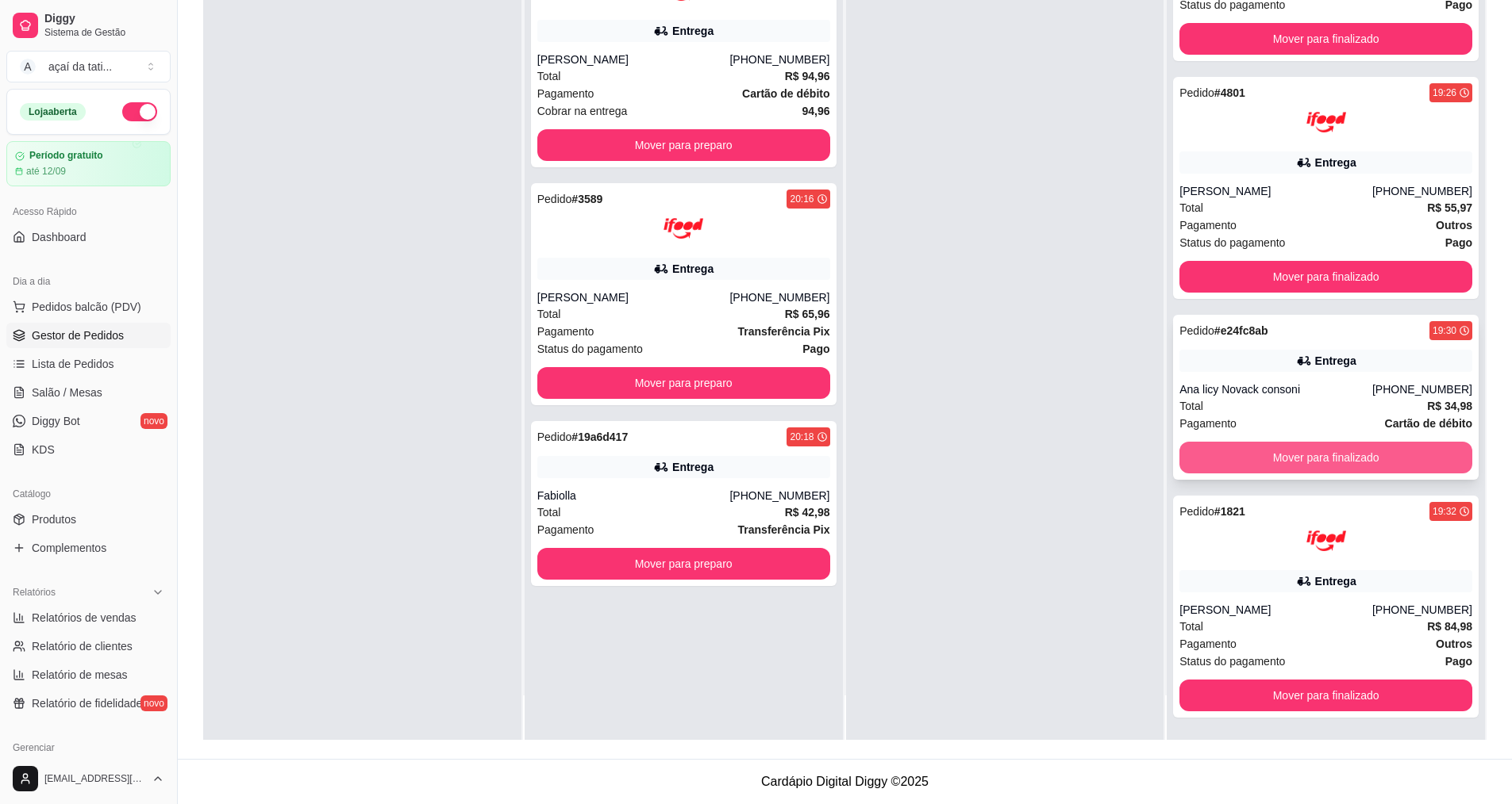
click at [1300, 452] on button "Mover para finalizado" at bounding box center [1325, 457] width 293 height 32
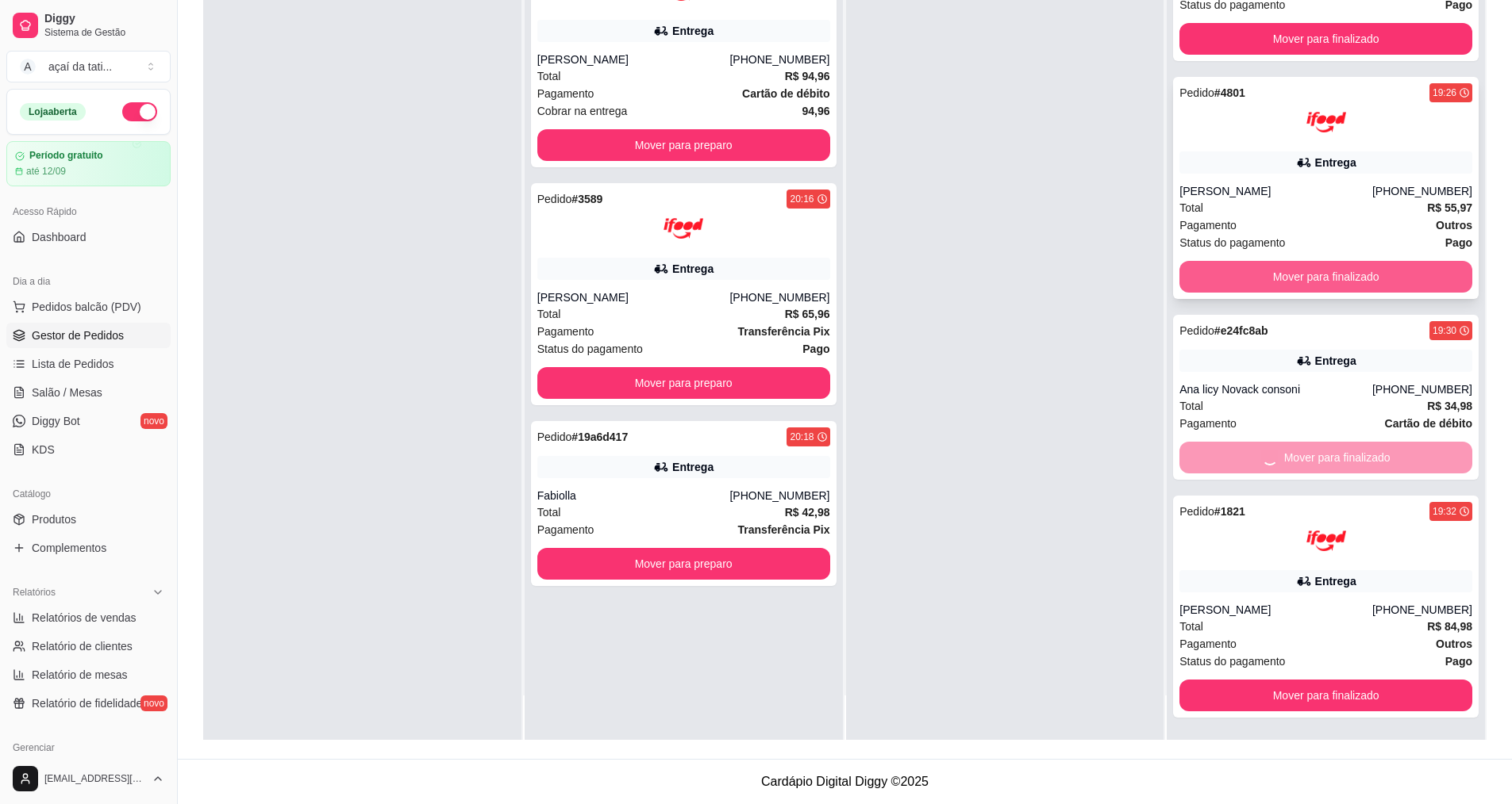
scroll to position [0, 0]
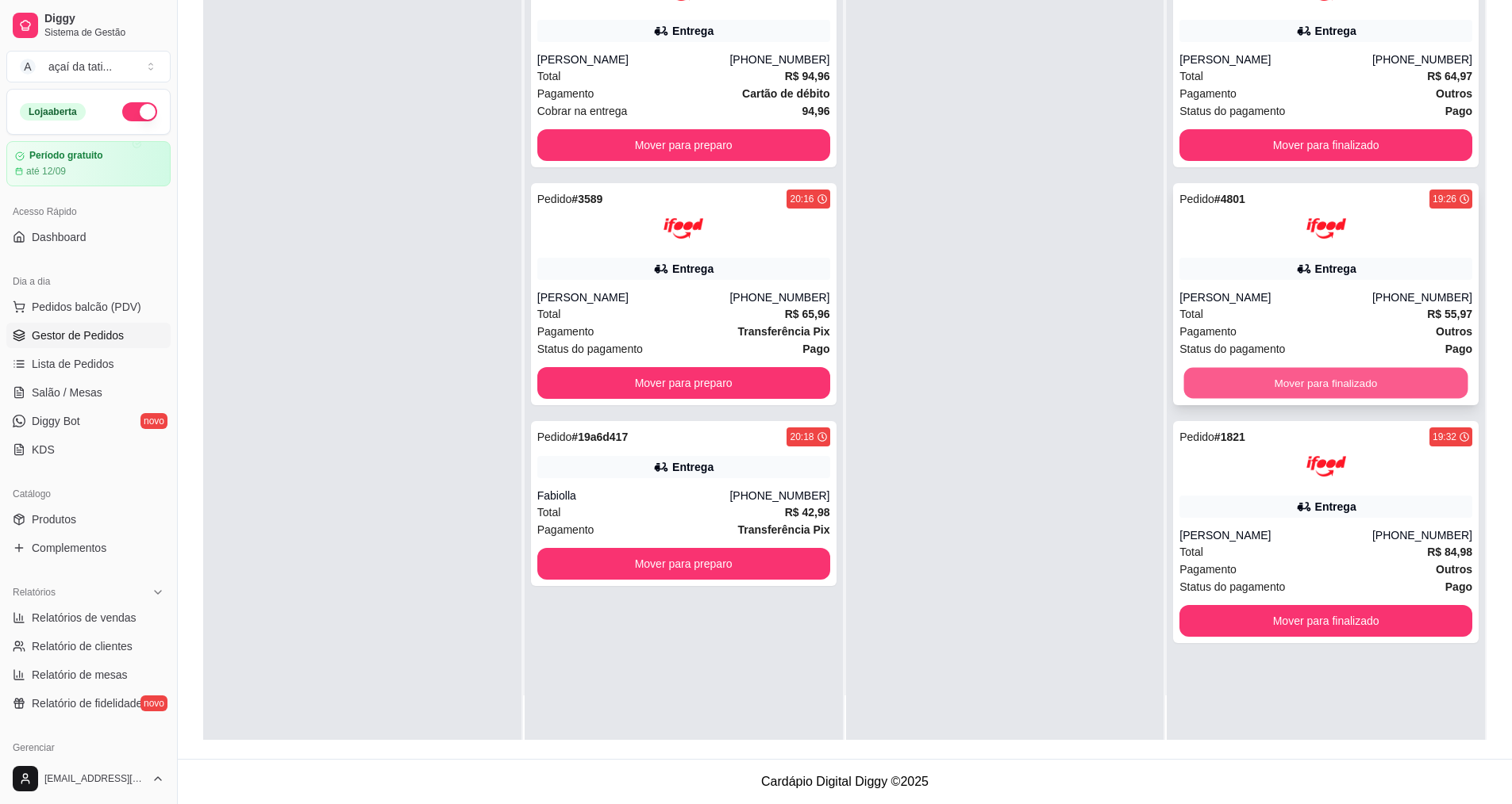
click at [1282, 388] on button "Mover para finalizado" at bounding box center [1326, 384] width 284 height 31
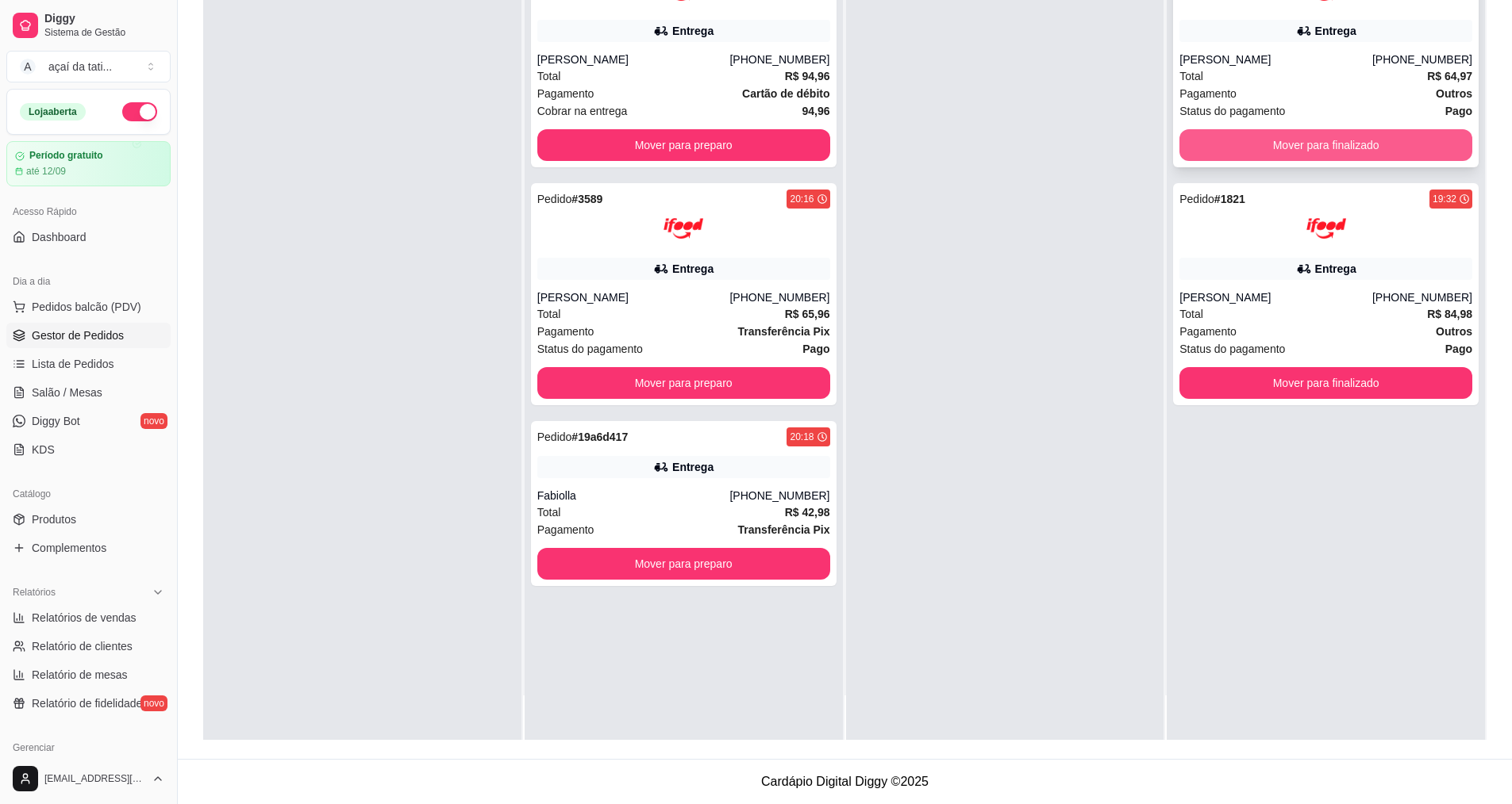
click at [1309, 145] on button "Mover para finalizado" at bounding box center [1325, 145] width 293 height 32
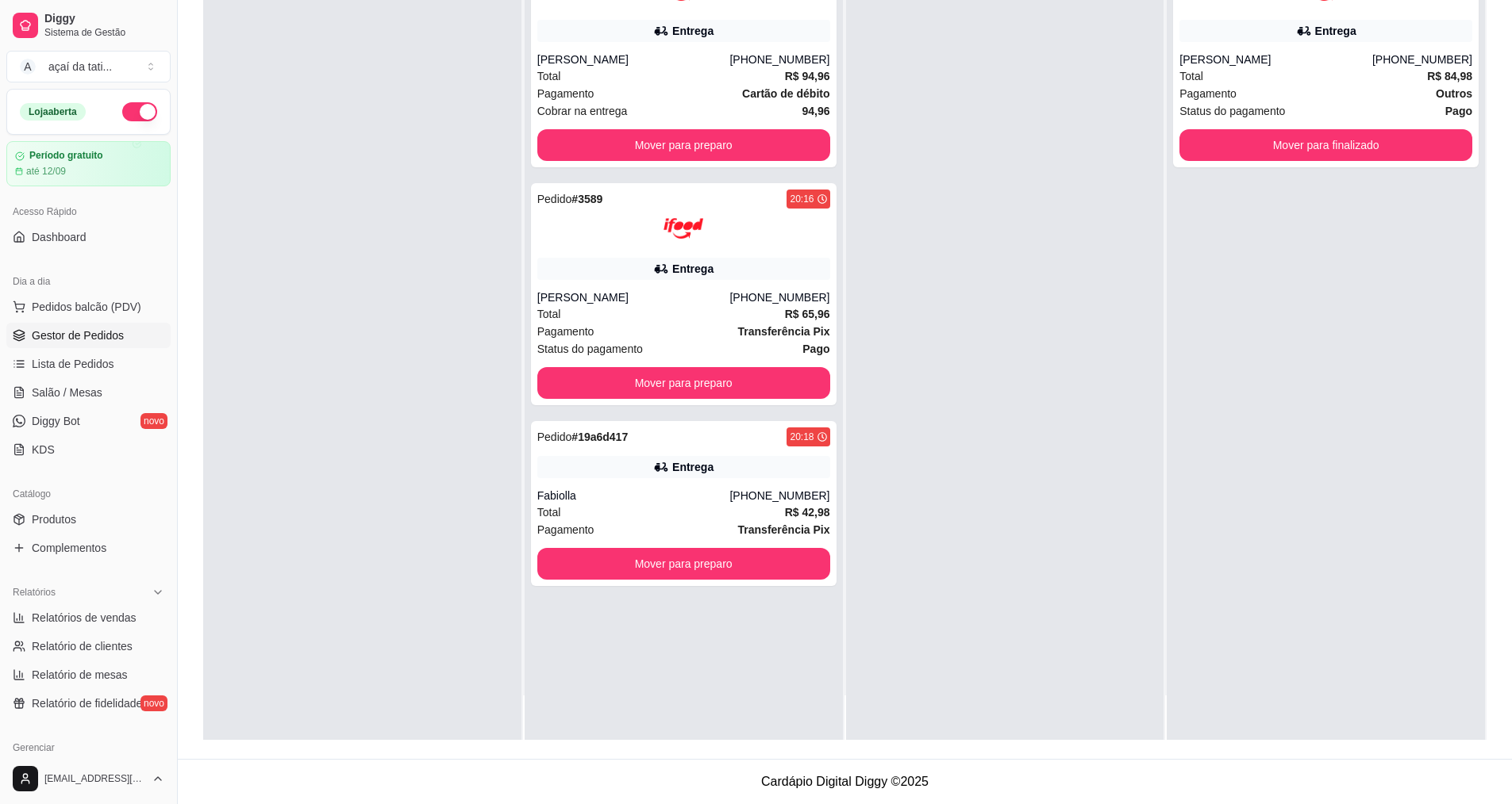
click at [973, 449] on div at bounding box center [1004, 338] width 318 height 804
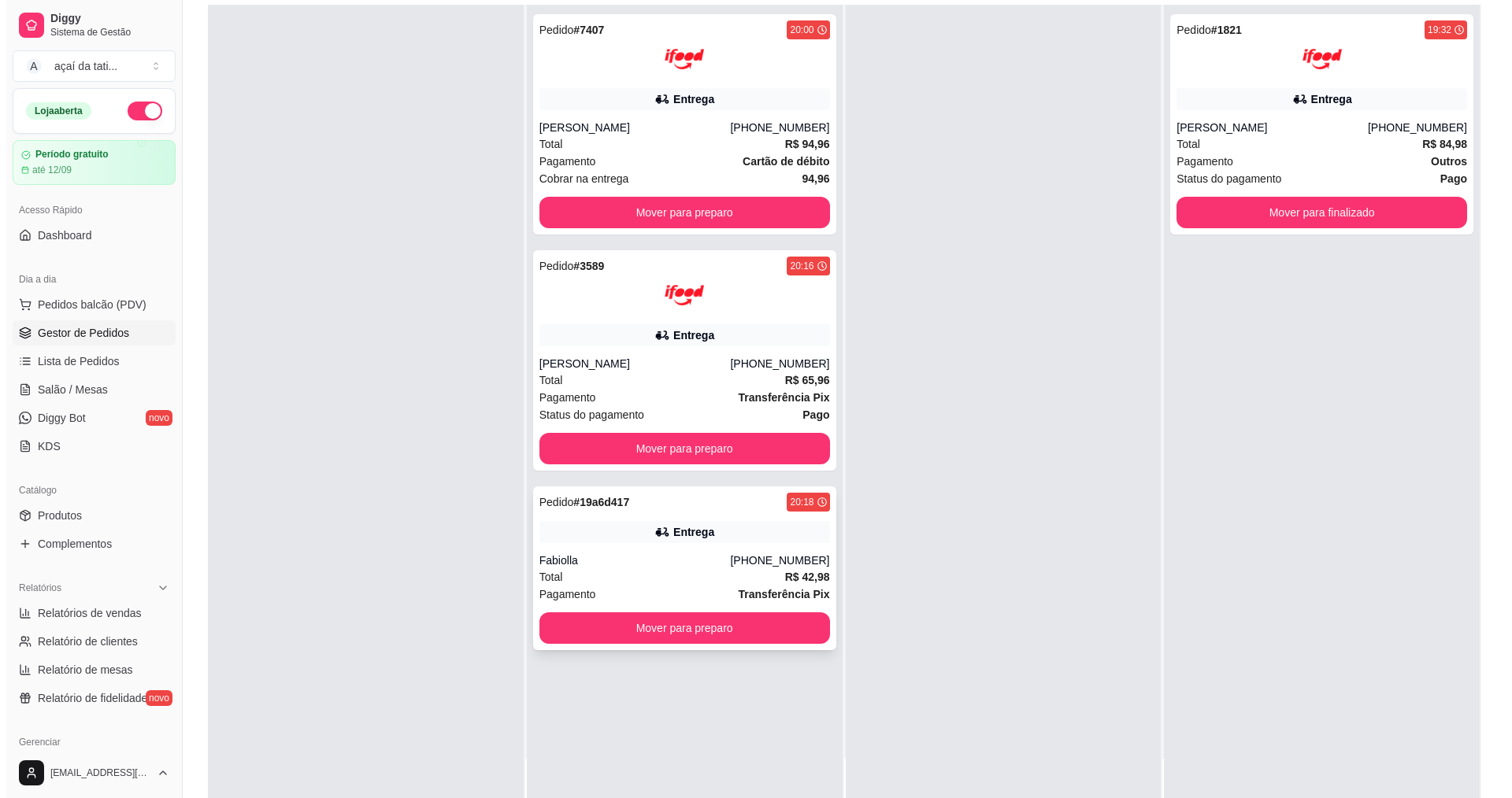
scroll to position [240, 0]
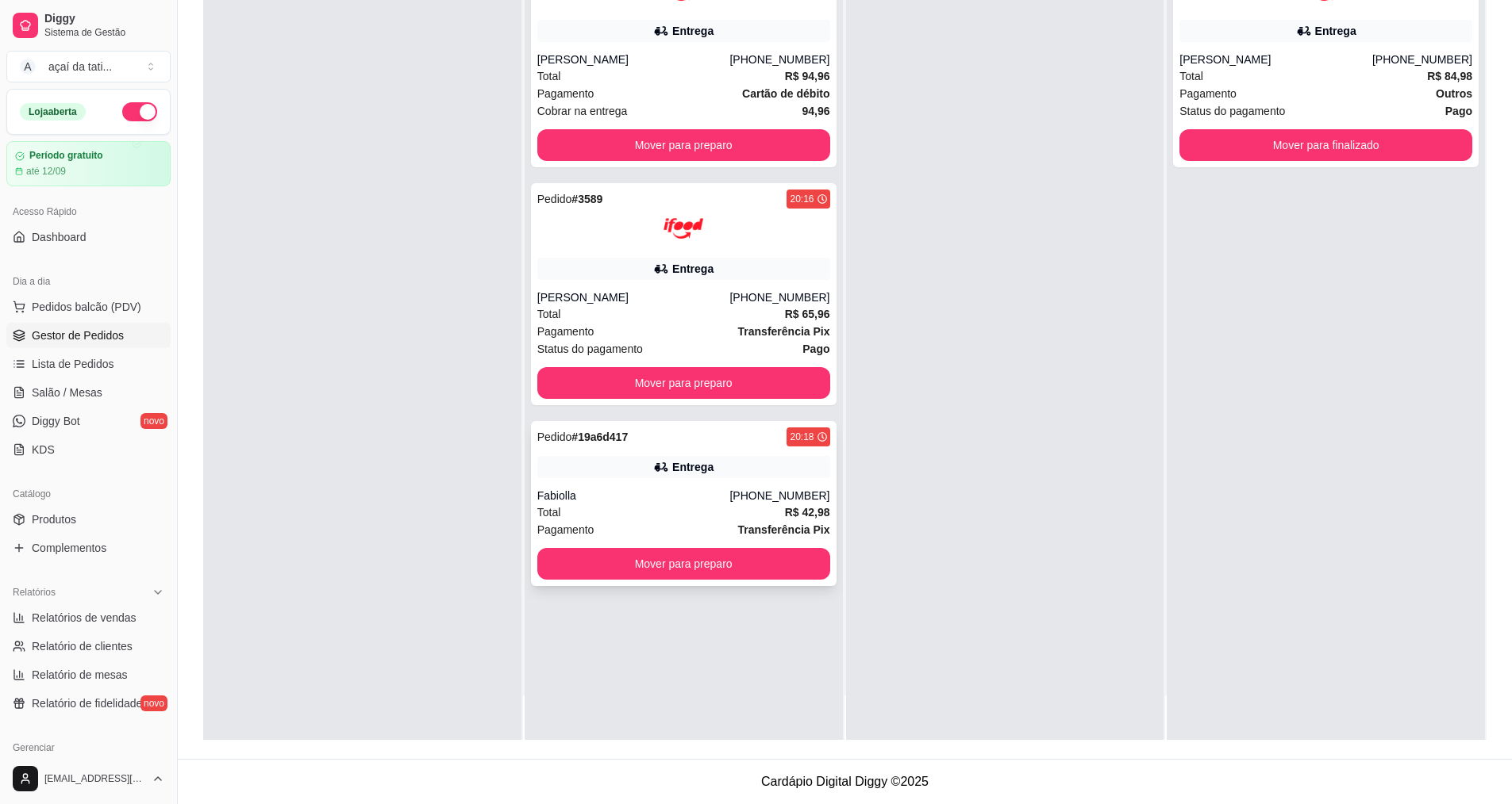
click at [728, 473] on div "Entrega" at bounding box center [683, 467] width 293 height 22
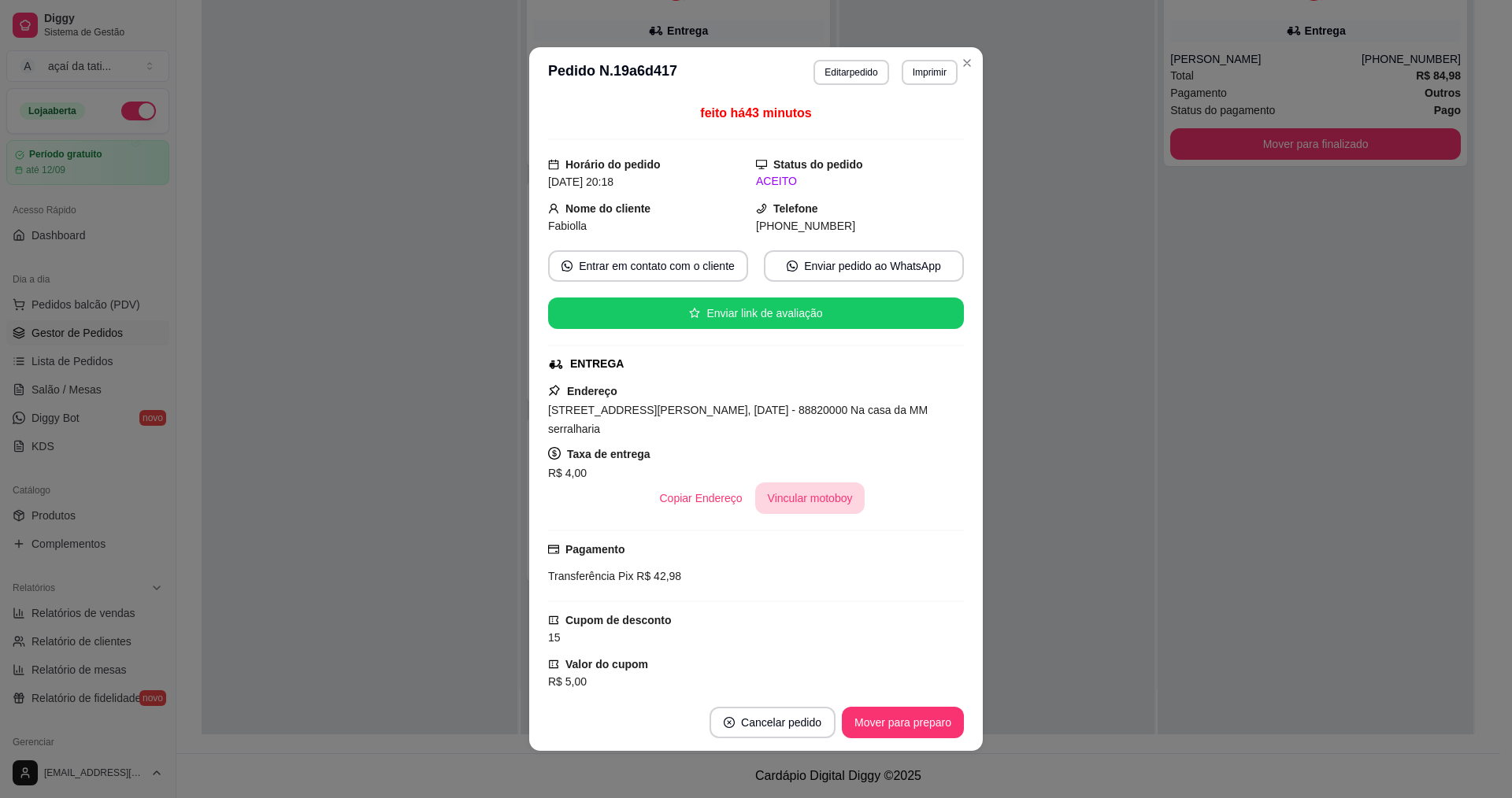
click at [831, 496] on button "Vincular motoboy" at bounding box center [810, 498] width 110 height 32
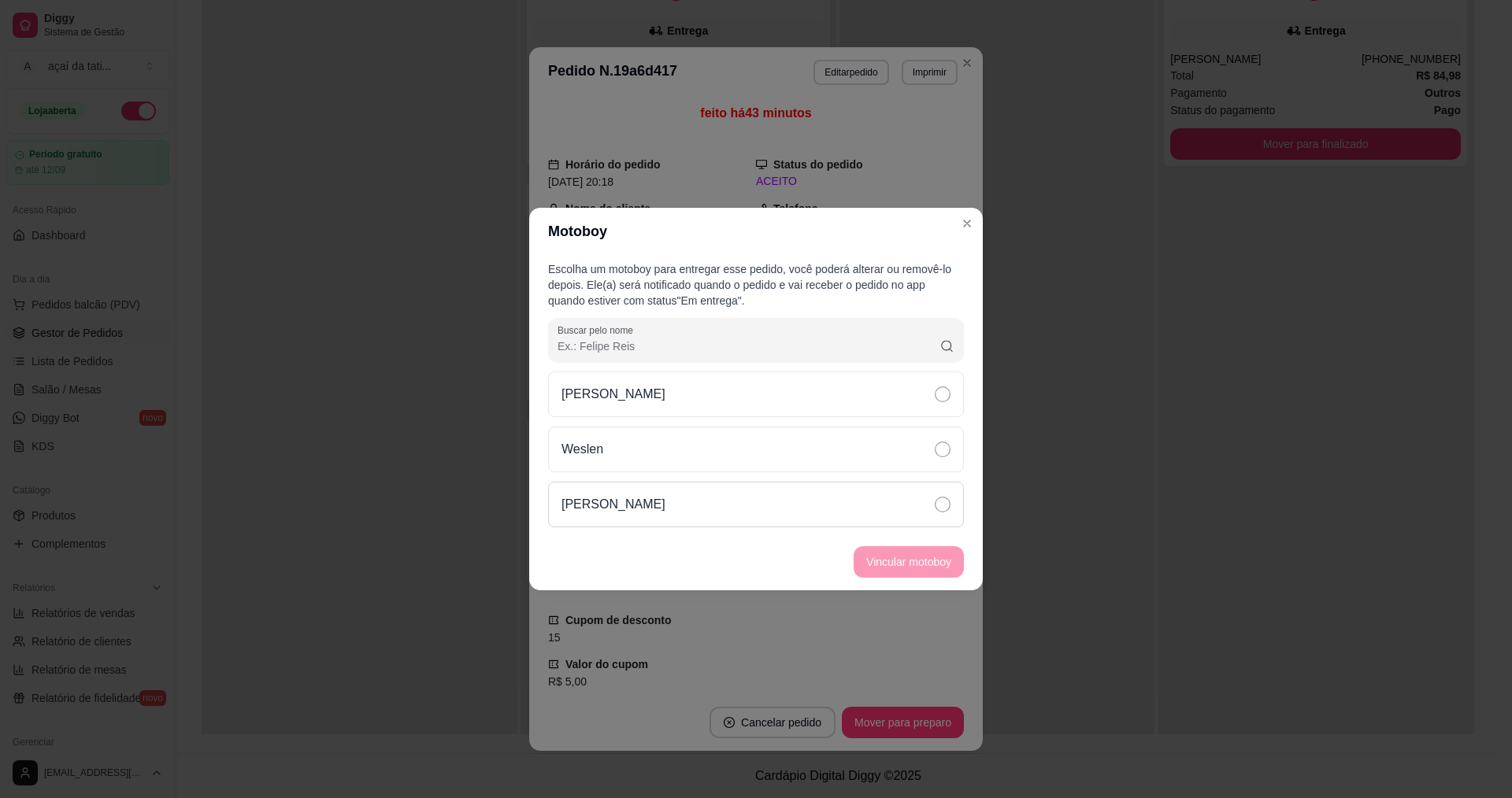
click at [944, 515] on div "[PERSON_NAME]" at bounding box center [755, 505] width 415 height 46
click at [933, 562] on button "Vincular motoboy" at bounding box center [909, 562] width 107 height 31
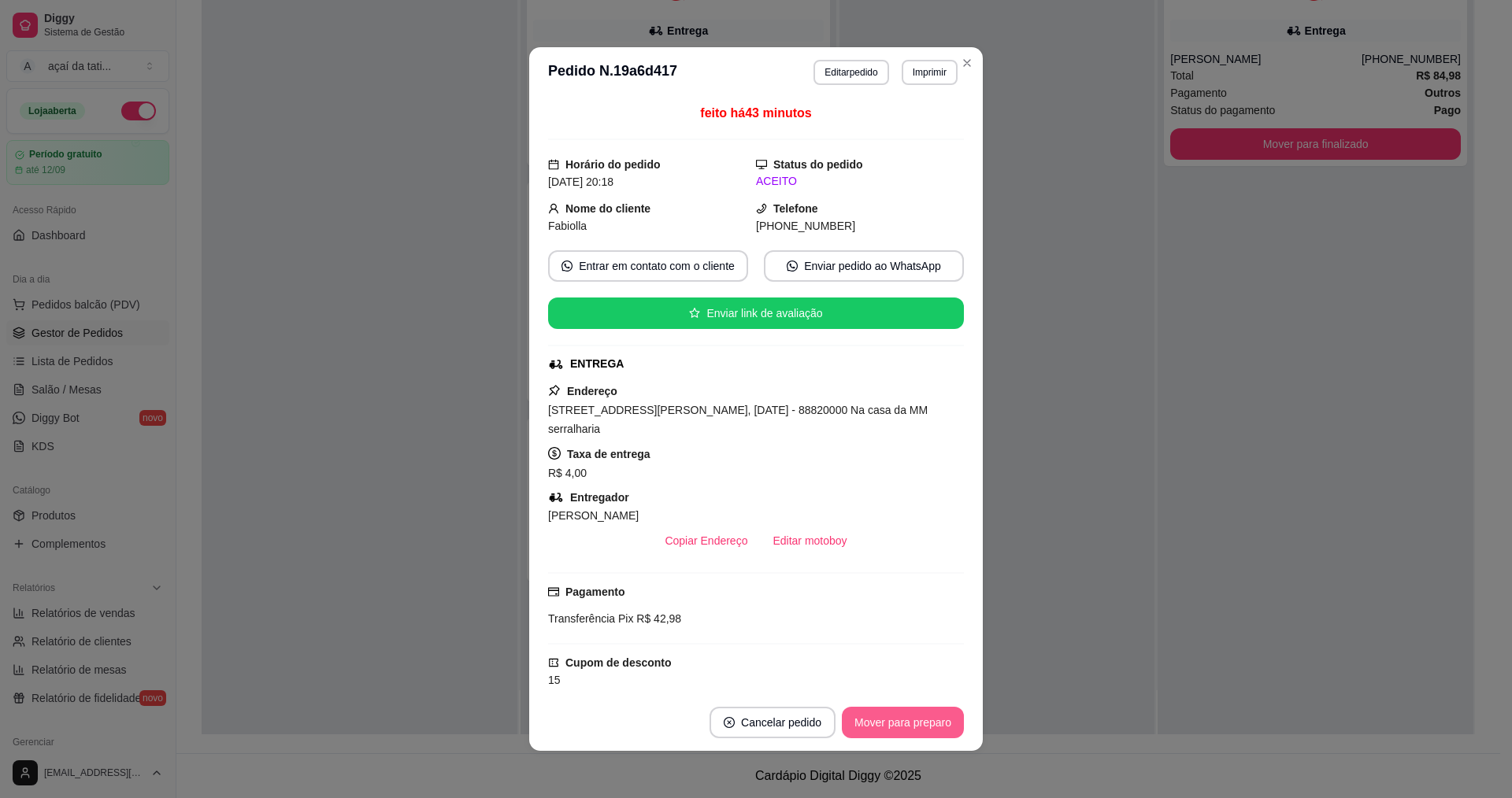
click at [919, 718] on button "Mover para preparo" at bounding box center [902, 722] width 122 height 32
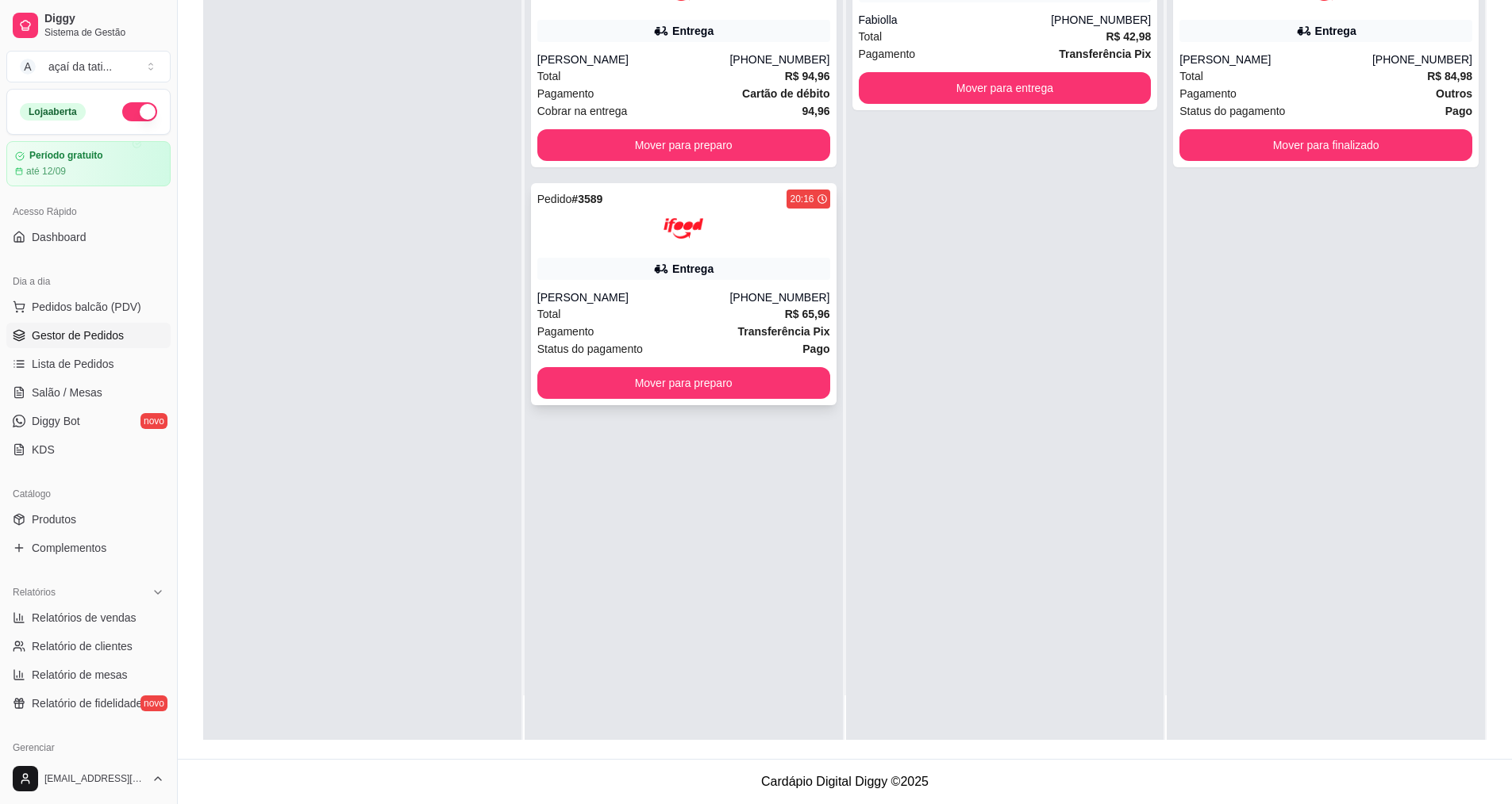
click at [727, 312] on div "Total R$ 65,96" at bounding box center [683, 314] width 293 height 17
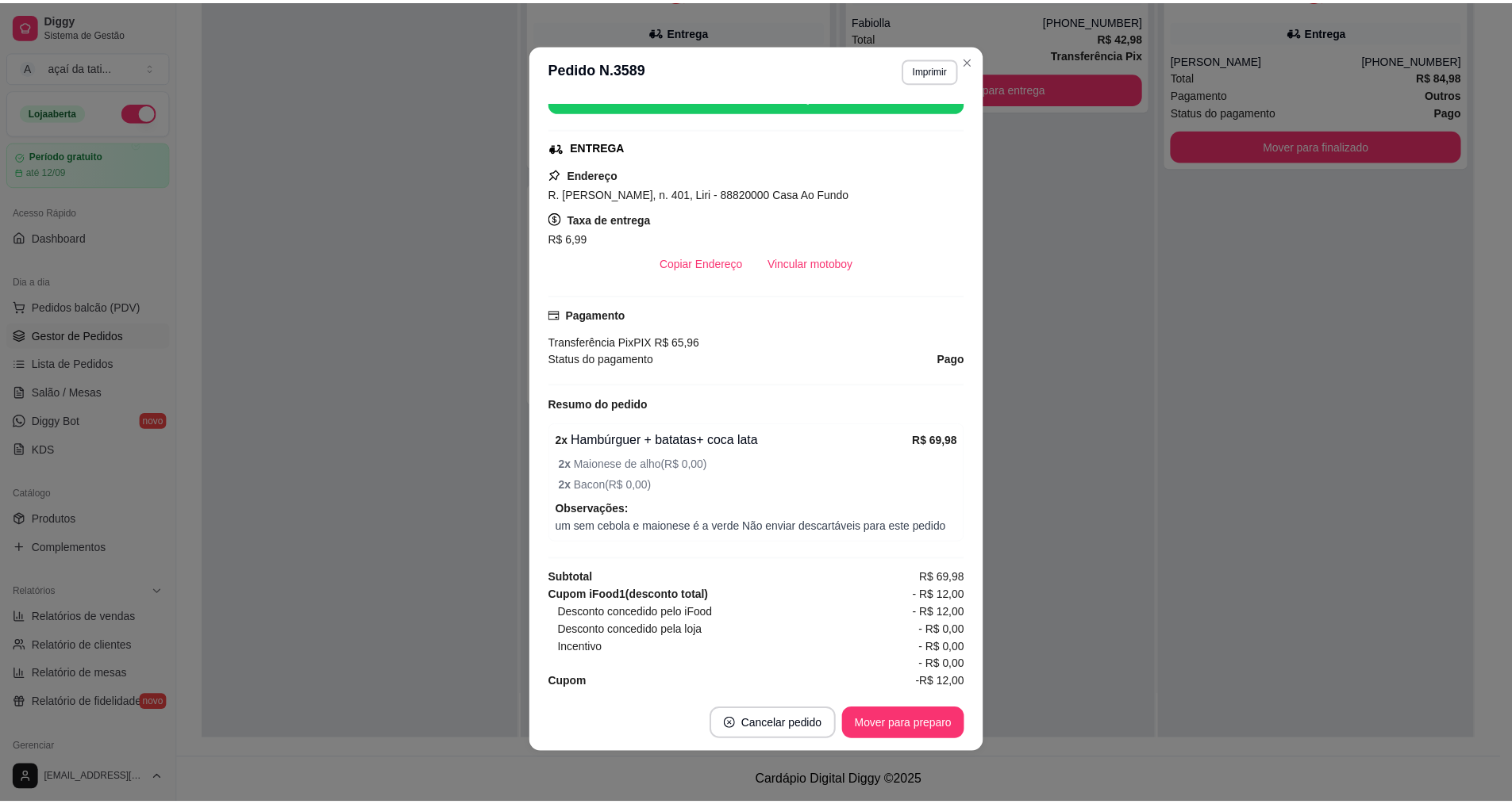
scroll to position [276, 0]
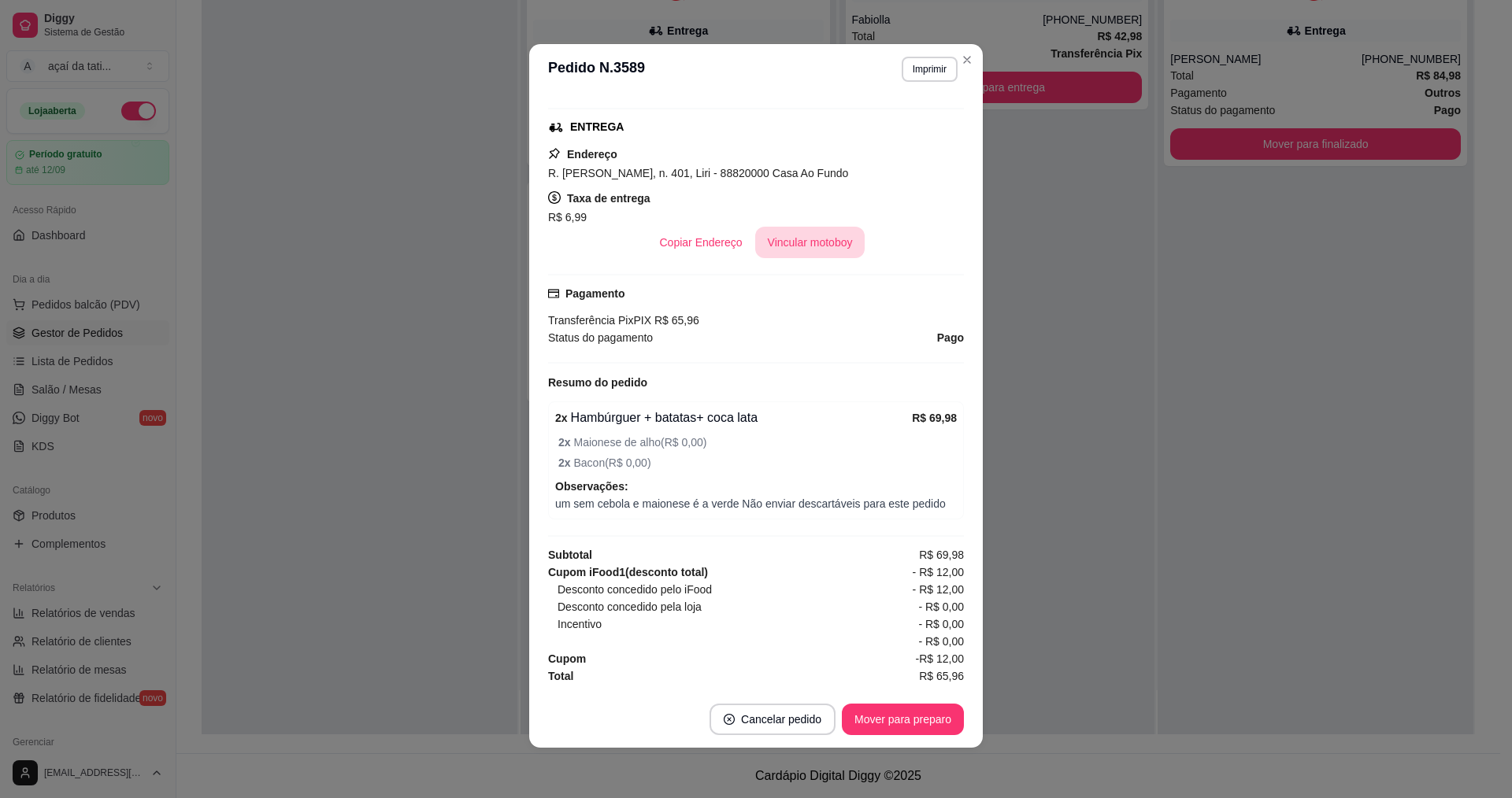
click at [824, 242] on button "Vincular motoboy" at bounding box center [810, 242] width 110 height 32
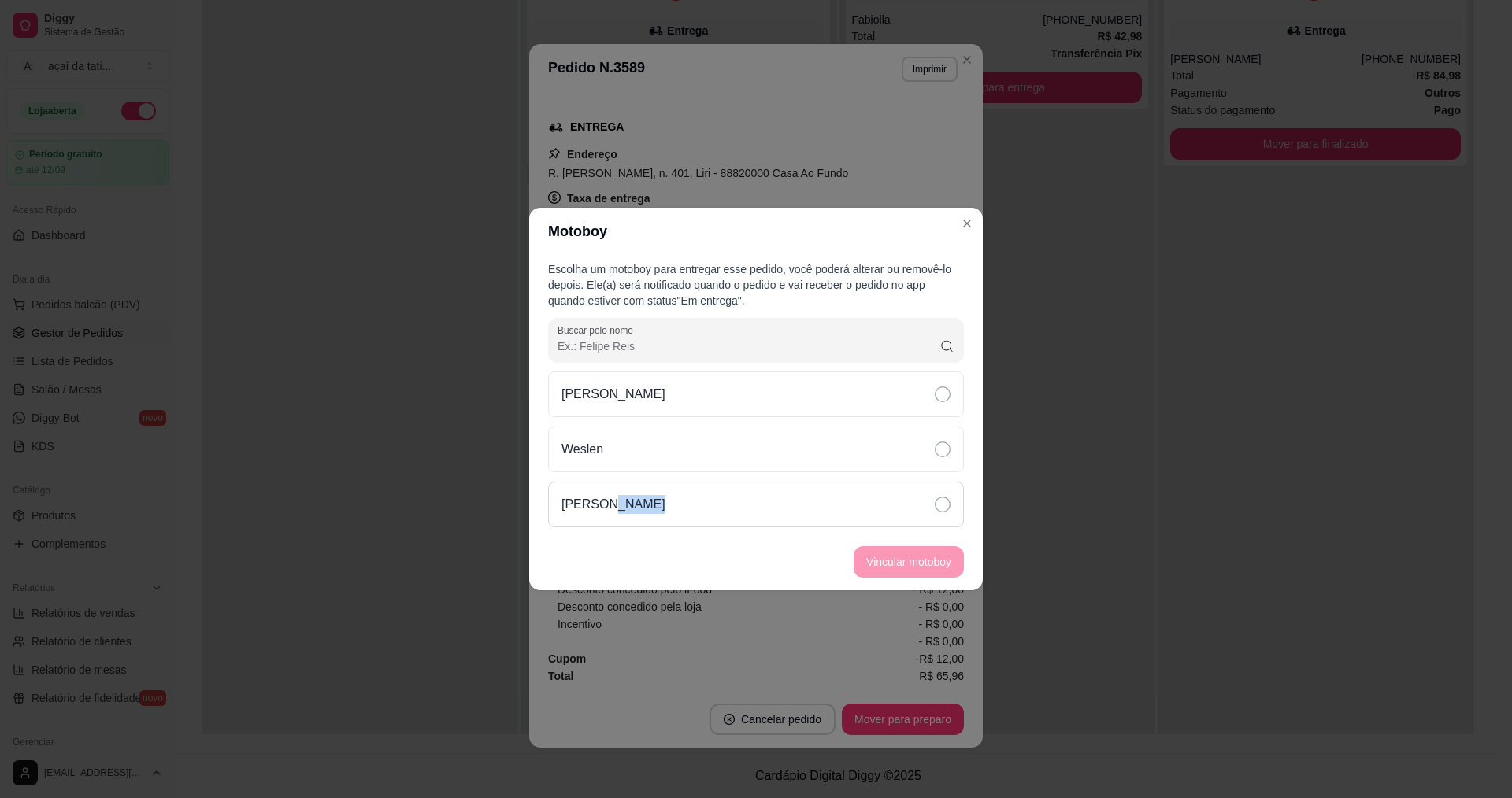
click at [938, 499] on icon at bounding box center [942, 505] width 15 height 15
click at [957, 553] on button "Vincular motoboy" at bounding box center [909, 562] width 110 height 32
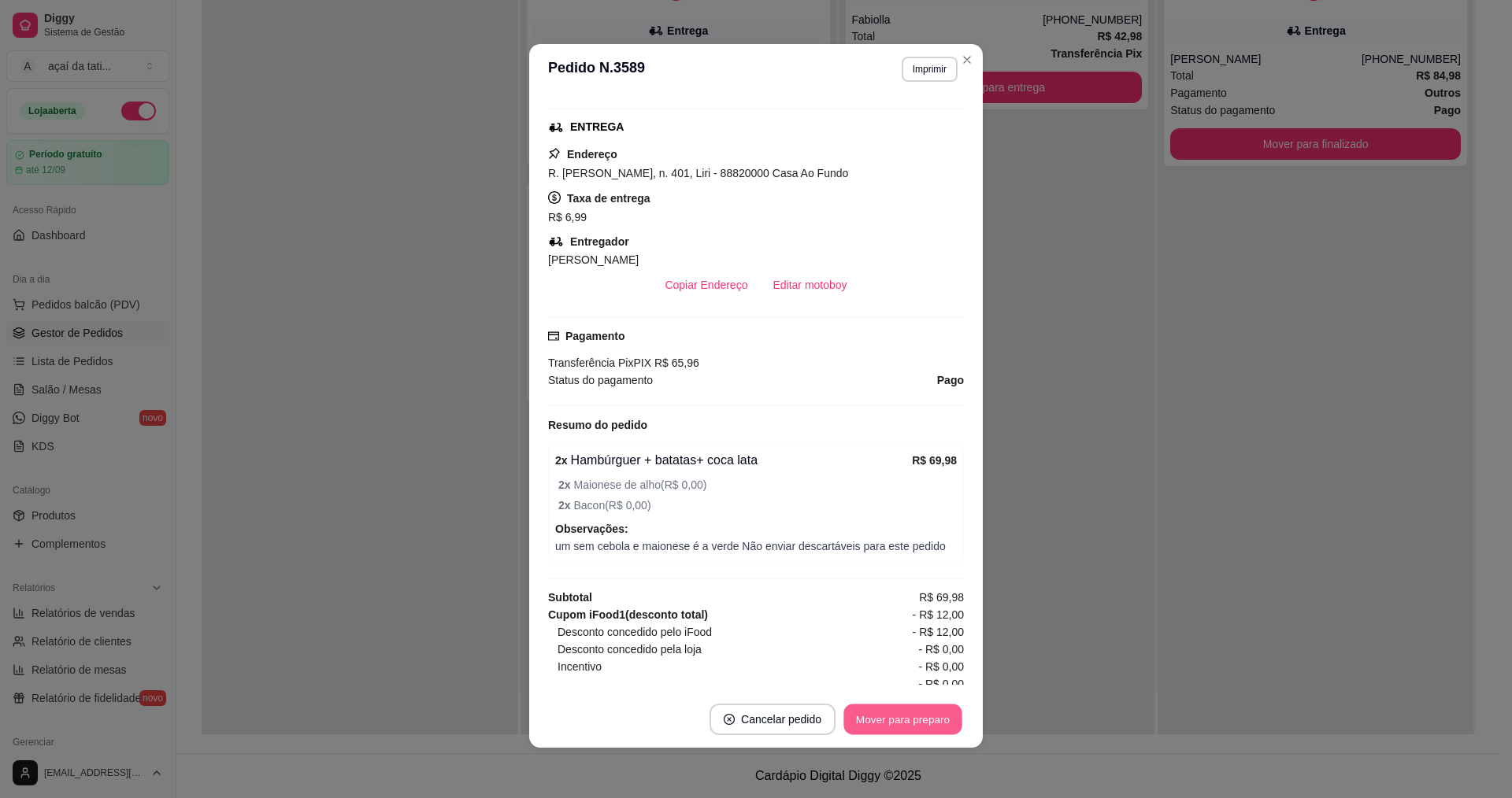
click at [916, 715] on button "Mover para preparo" at bounding box center [902, 720] width 118 height 31
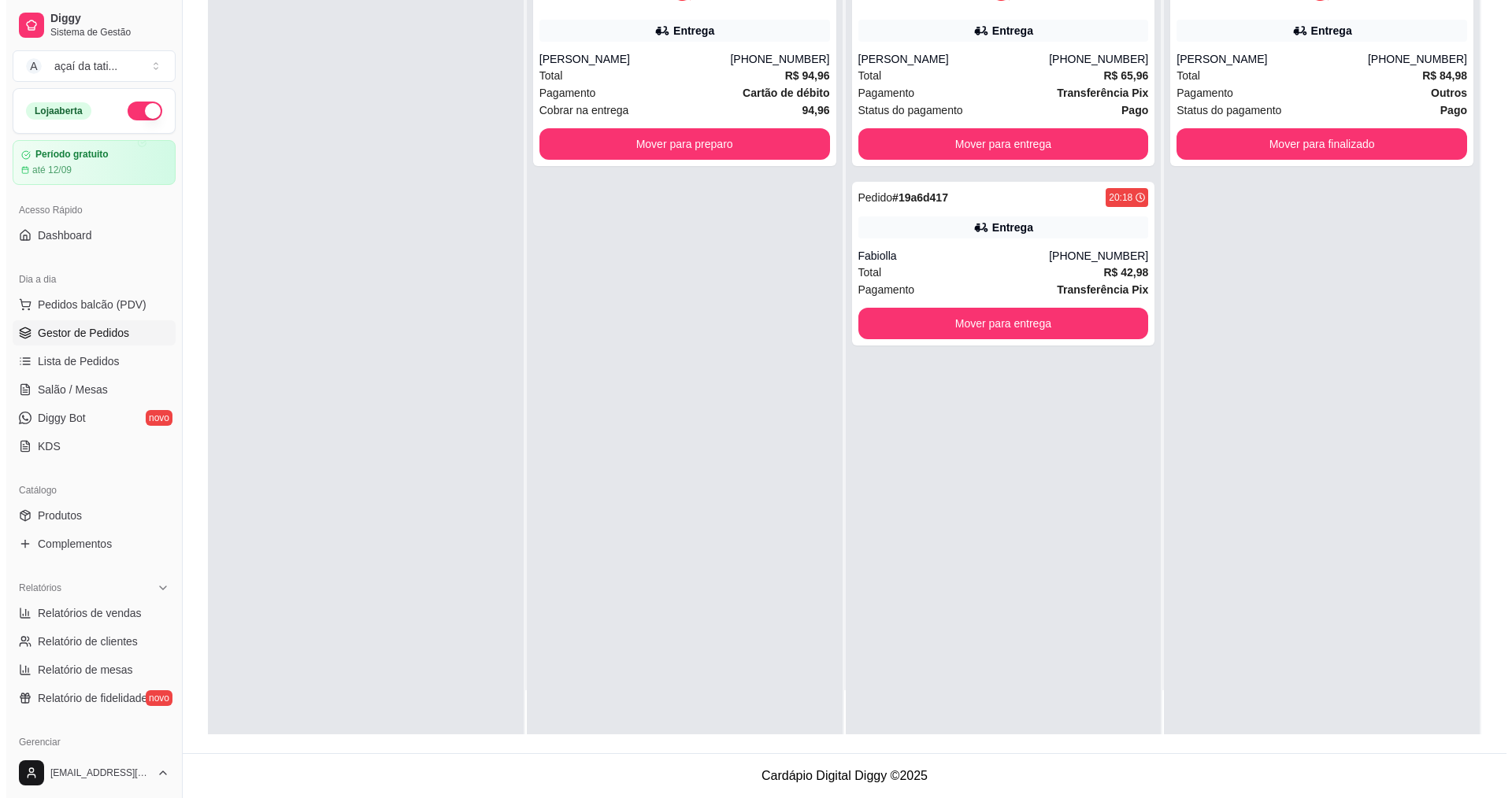
scroll to position [0, 0]
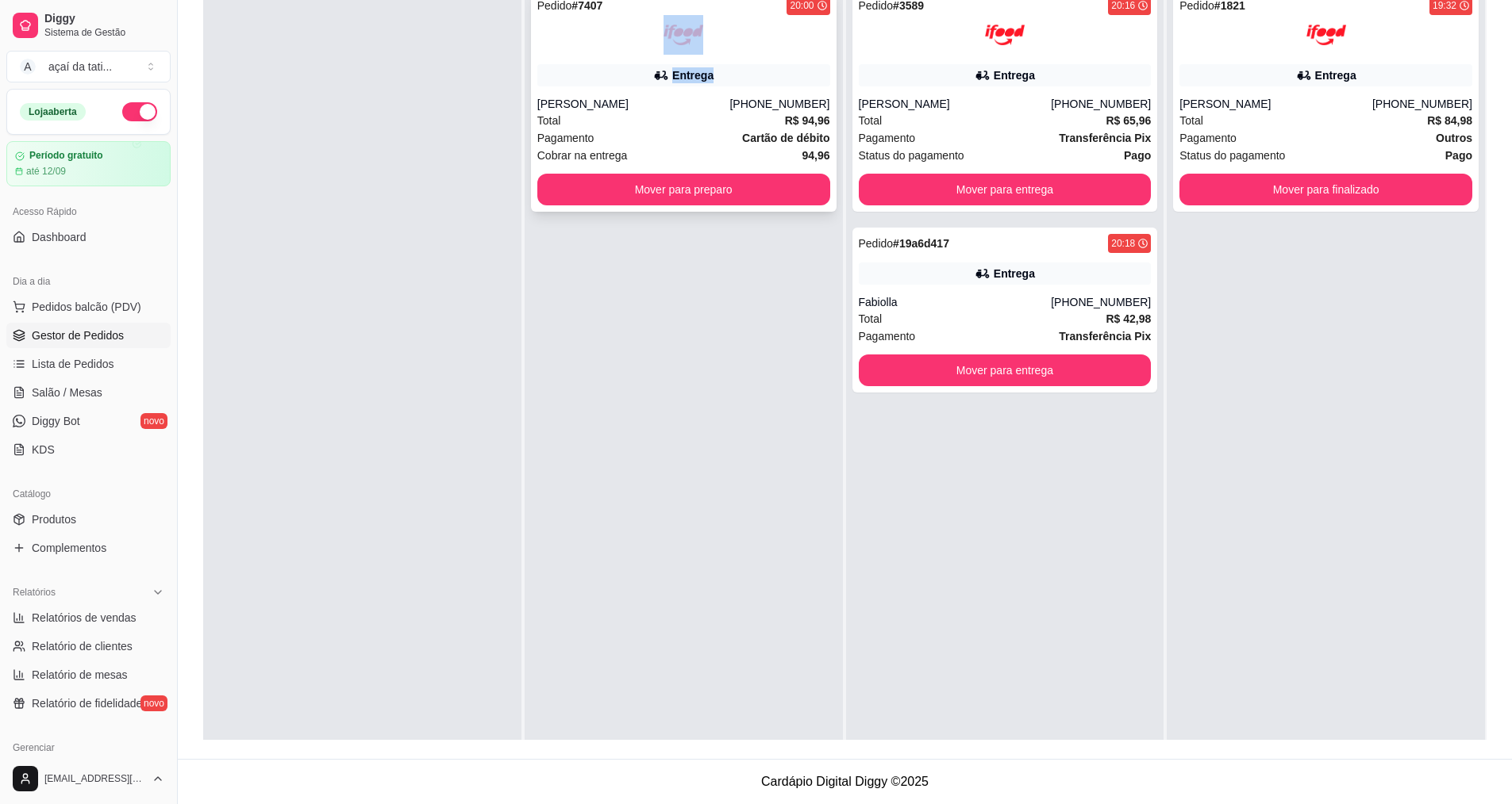
click at [731, 61] on div "Pedido # 7407 20:00 Entrega [PERSON_NAME] [PHONE_NUMBER] Total R$ 94,96 Pagamen…" at bounding box center [683, 100] width 305 height 222
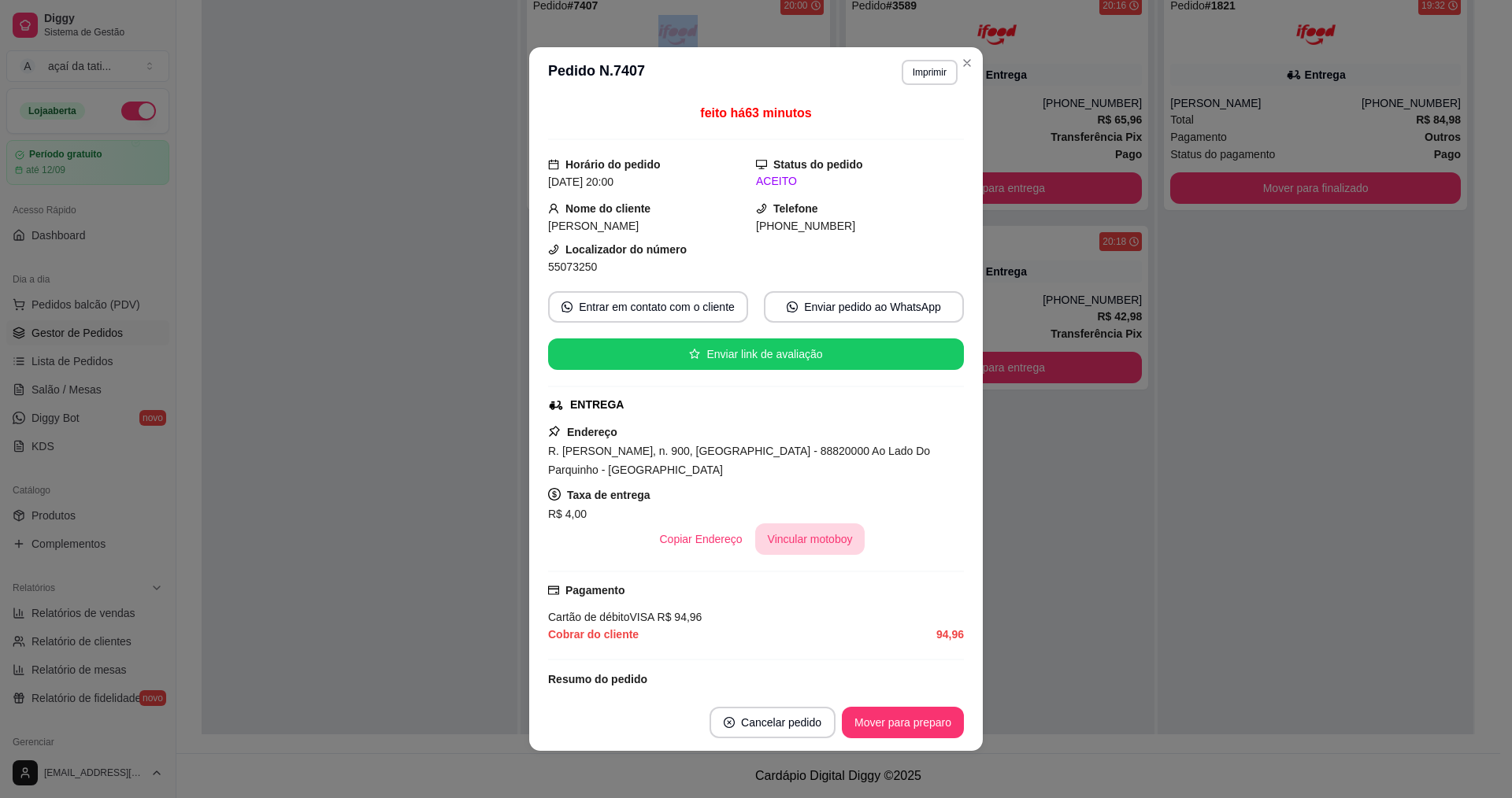
click at [815, 538] on button "Vincular motoboy" at bounding box center [810, 539] width 110 height 32
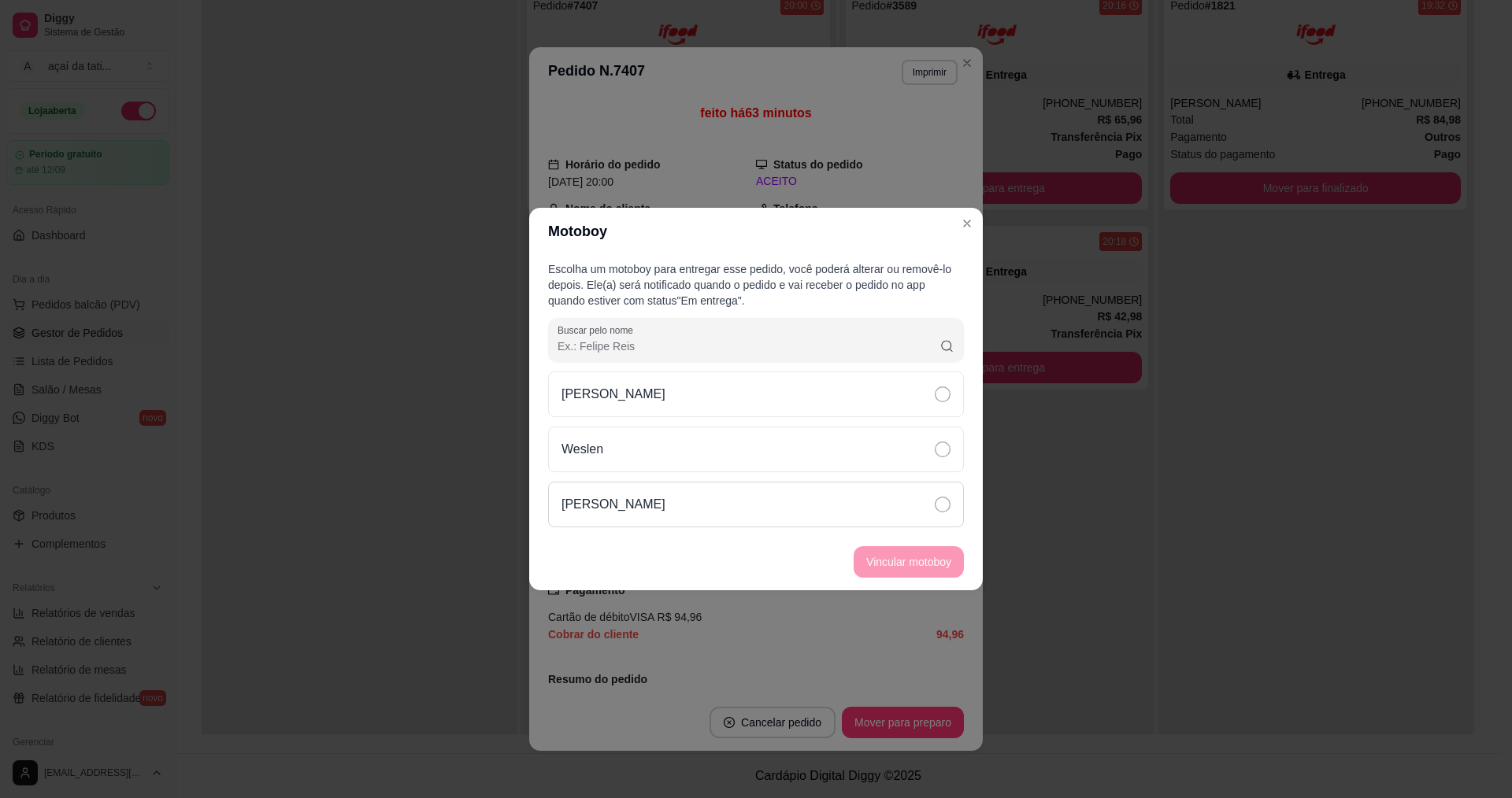
click at [882, 523] on div "[PERSON_NAME]" at bounding box center [755, 505] width 415 height 46
click at [903, 575] on button "Vincular motoboy" at bounding box center [909, 562] width 107 height 31
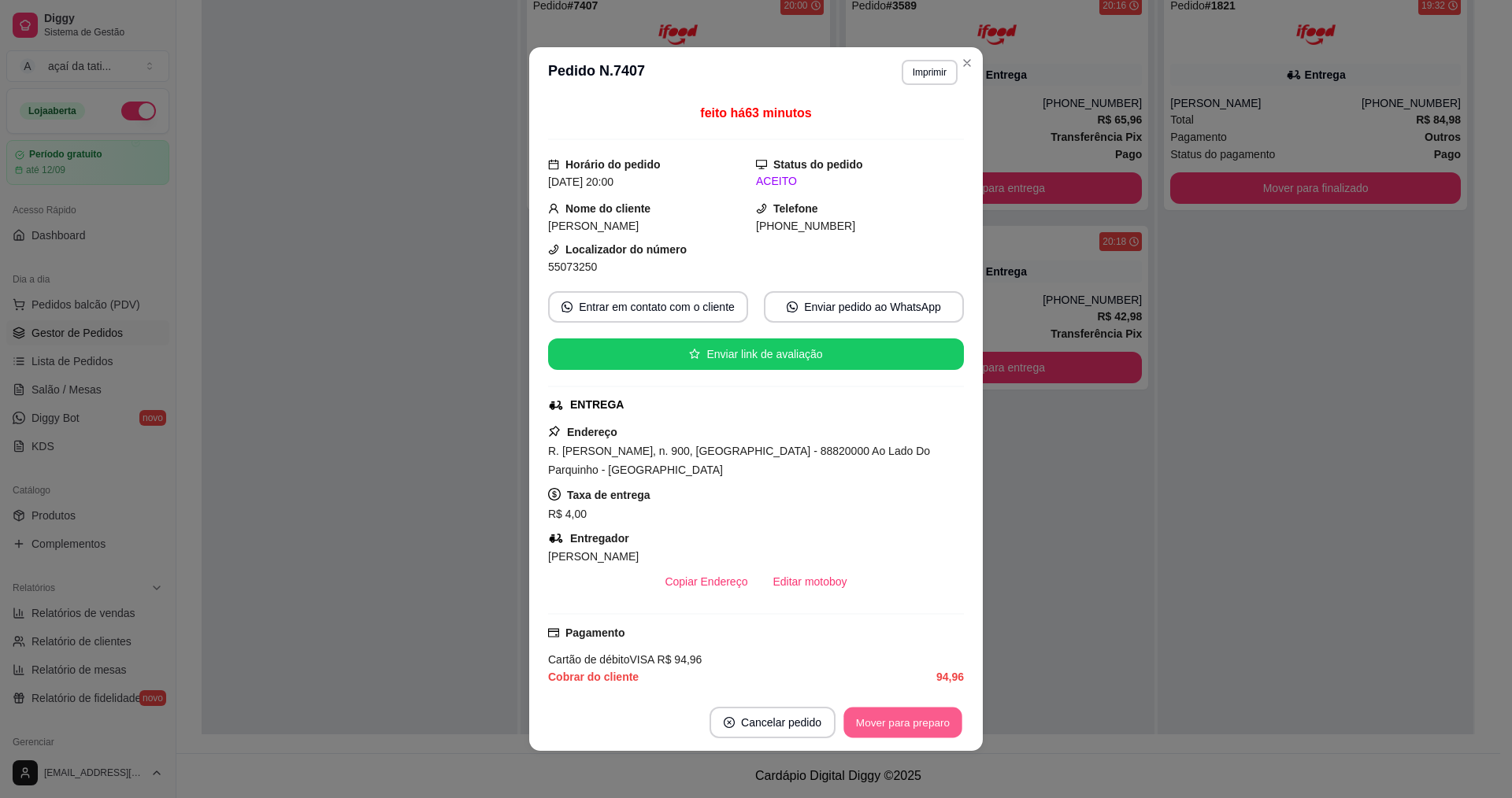
click at [911, 710] on button "Mover para preparo" at bounding box center [902, 723] width 118 height 31
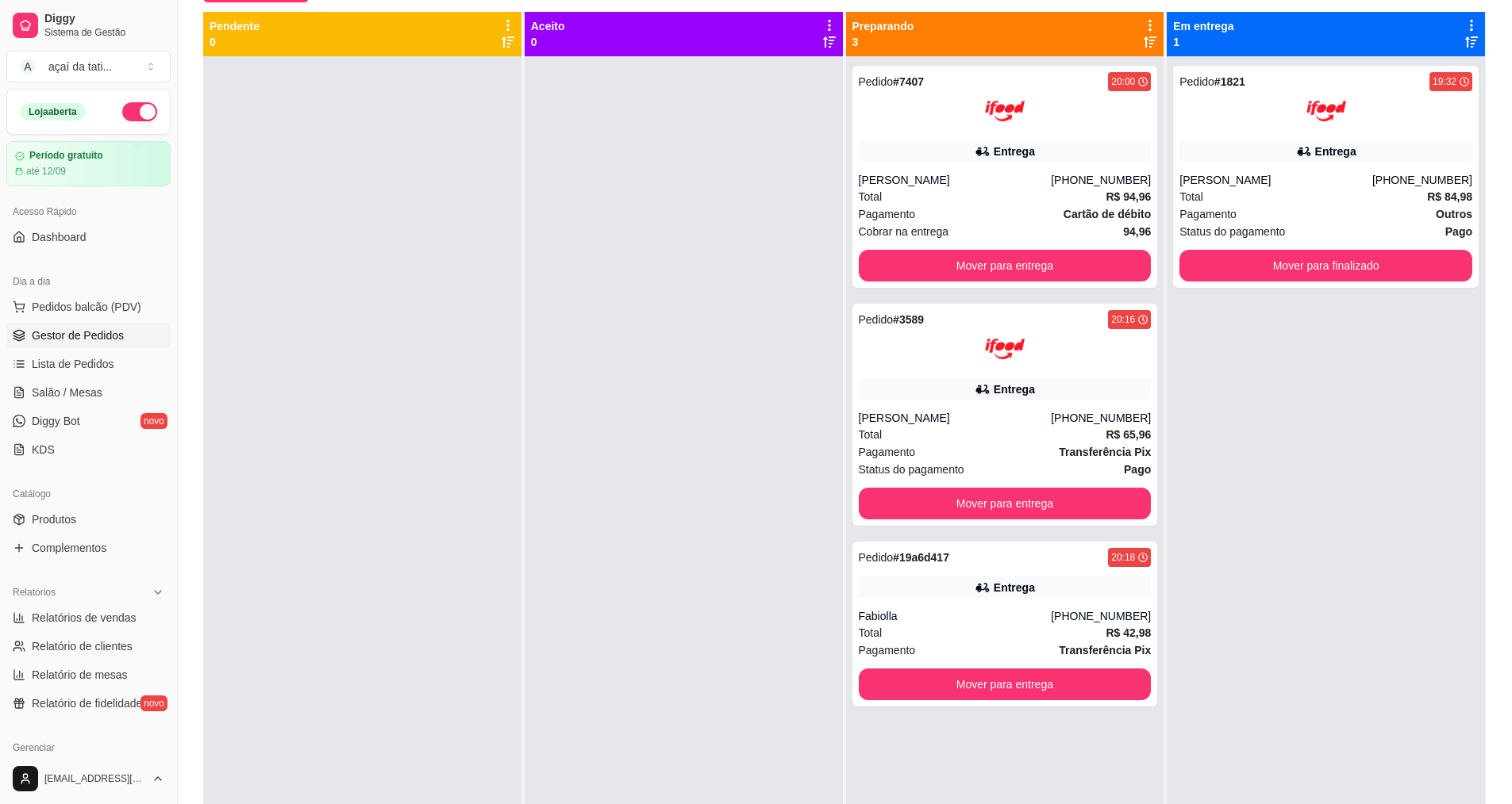
scroll to position [162, 0]
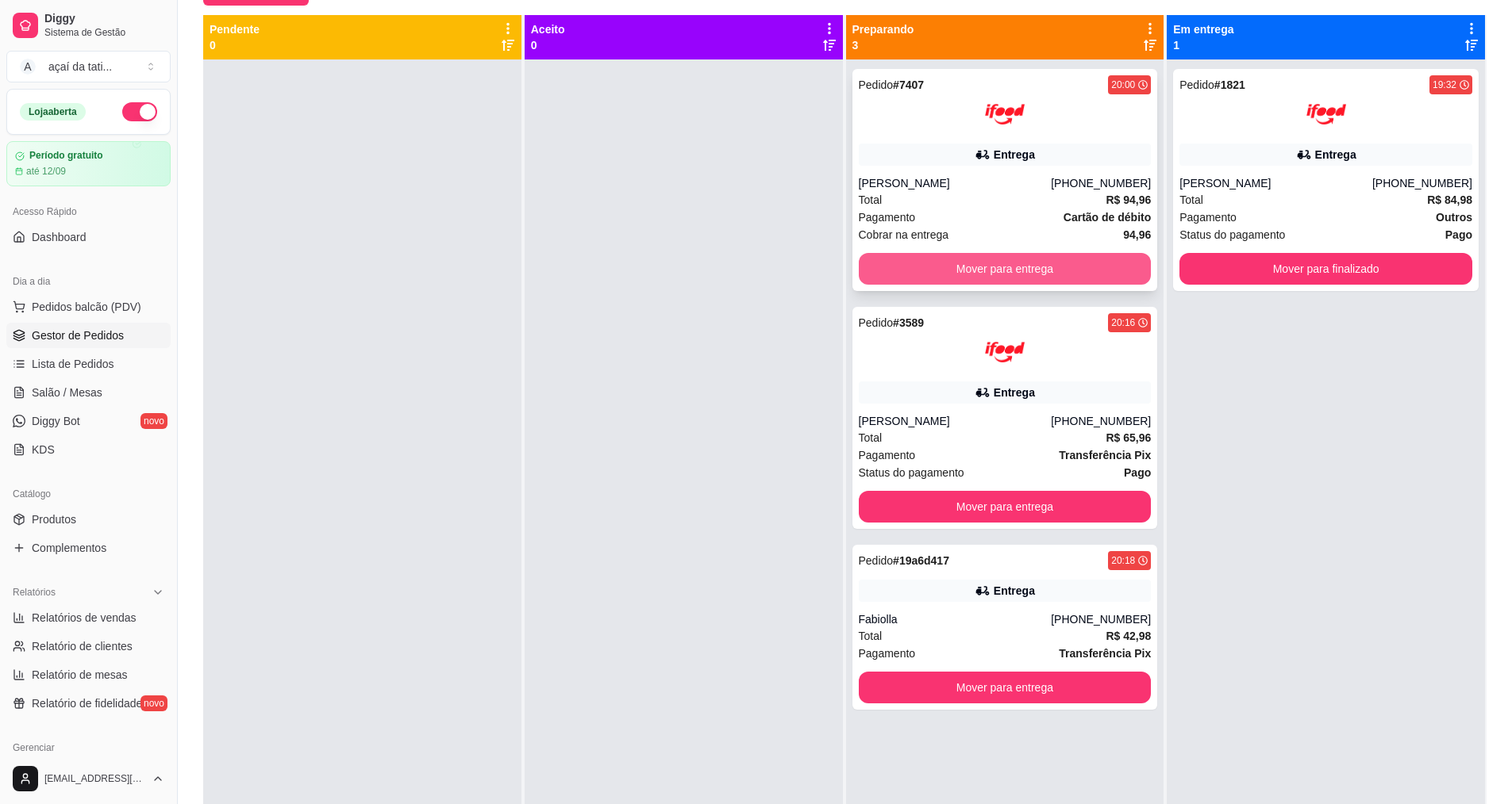
click at [1051, 270] on button "Mover para entrega" at bounding box center [1004, 269] width 293 height 32
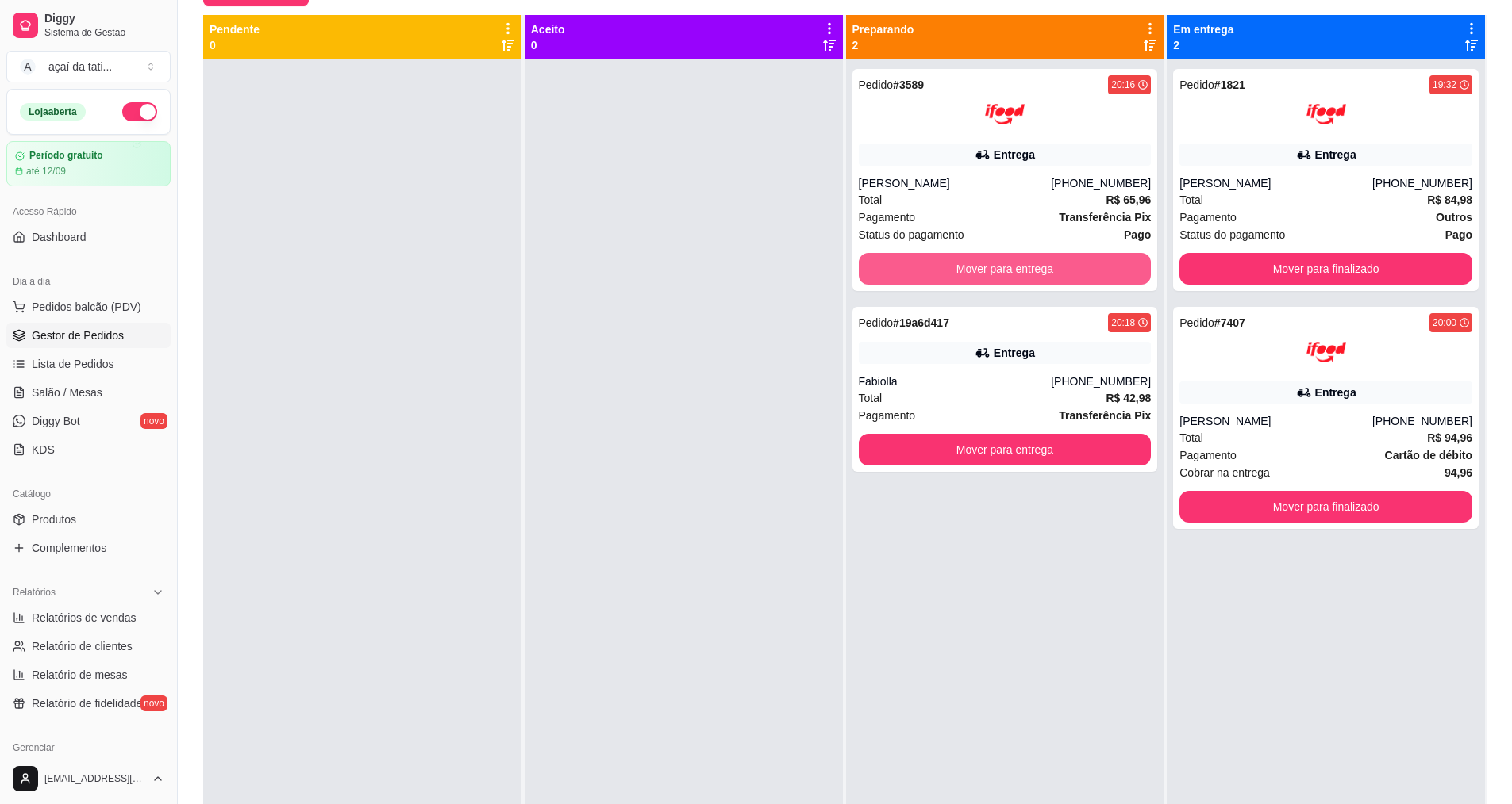
click at [1051, 270] on button "Mover para entrega" at bounding box center [1004, 269] width 293 height 32
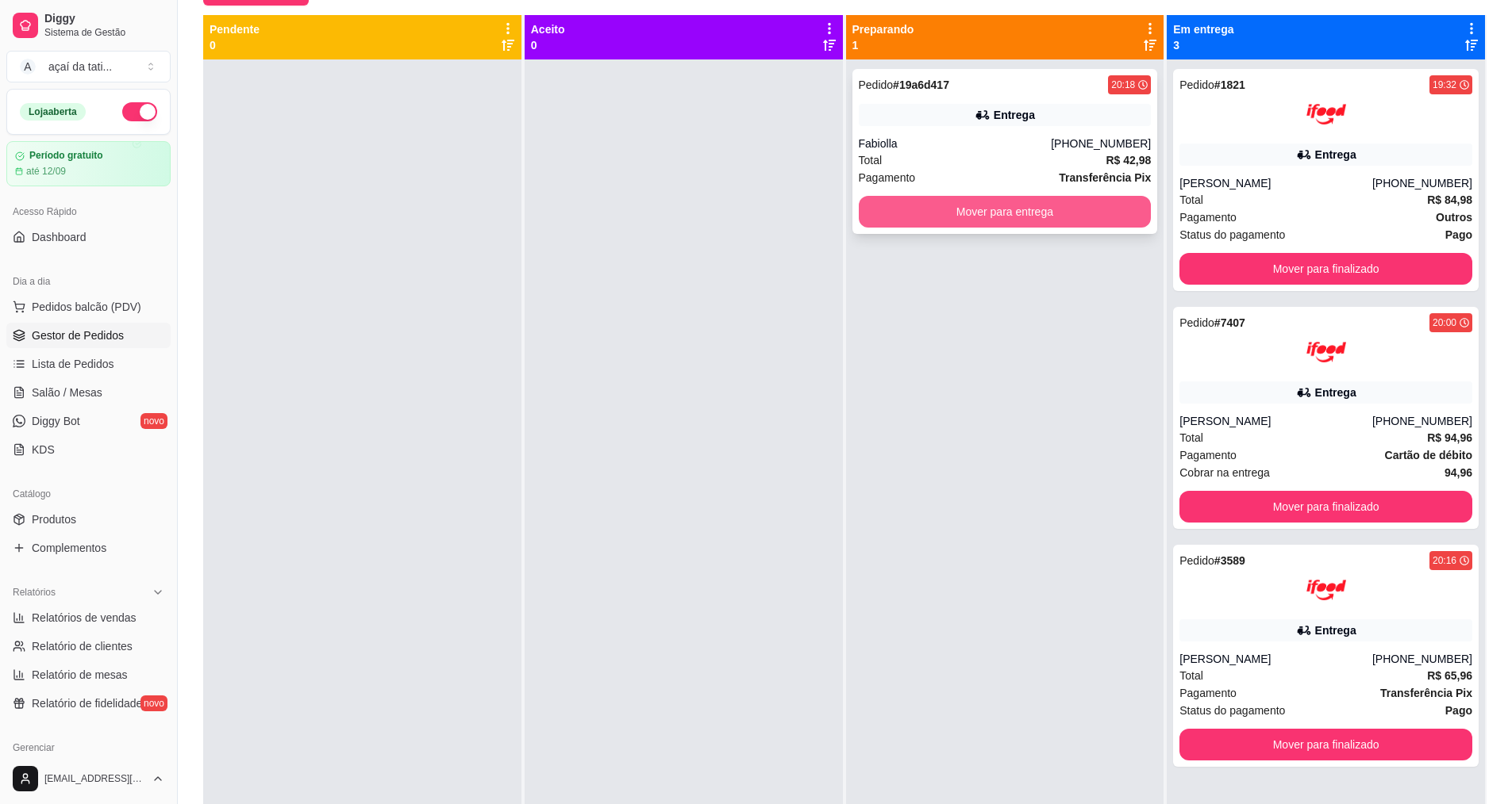
click at [1052, 223] on button "Mover para entrega" at bounding box center [1004, 212] width 293 height 32
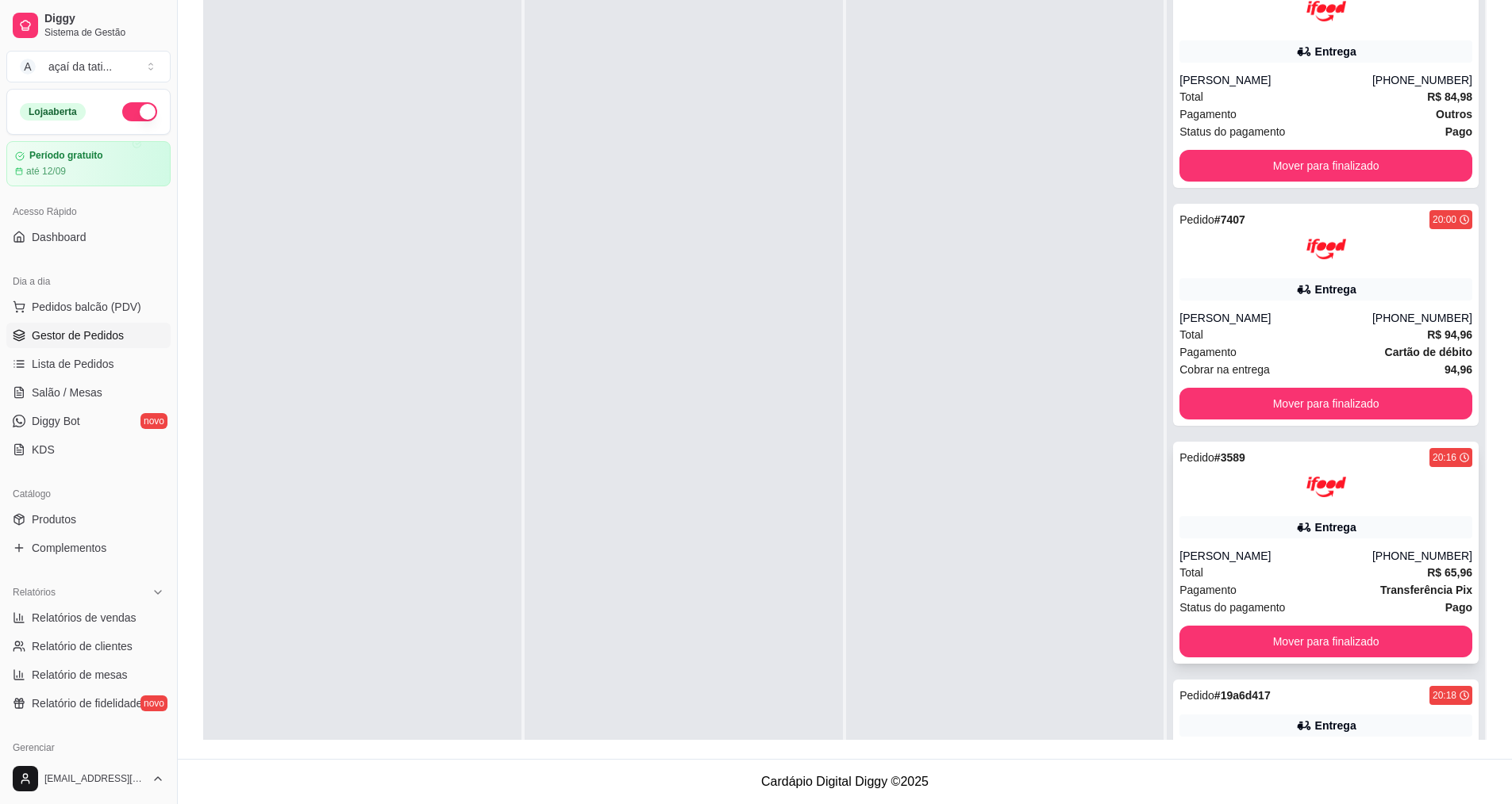
scroll to position [0, 0]
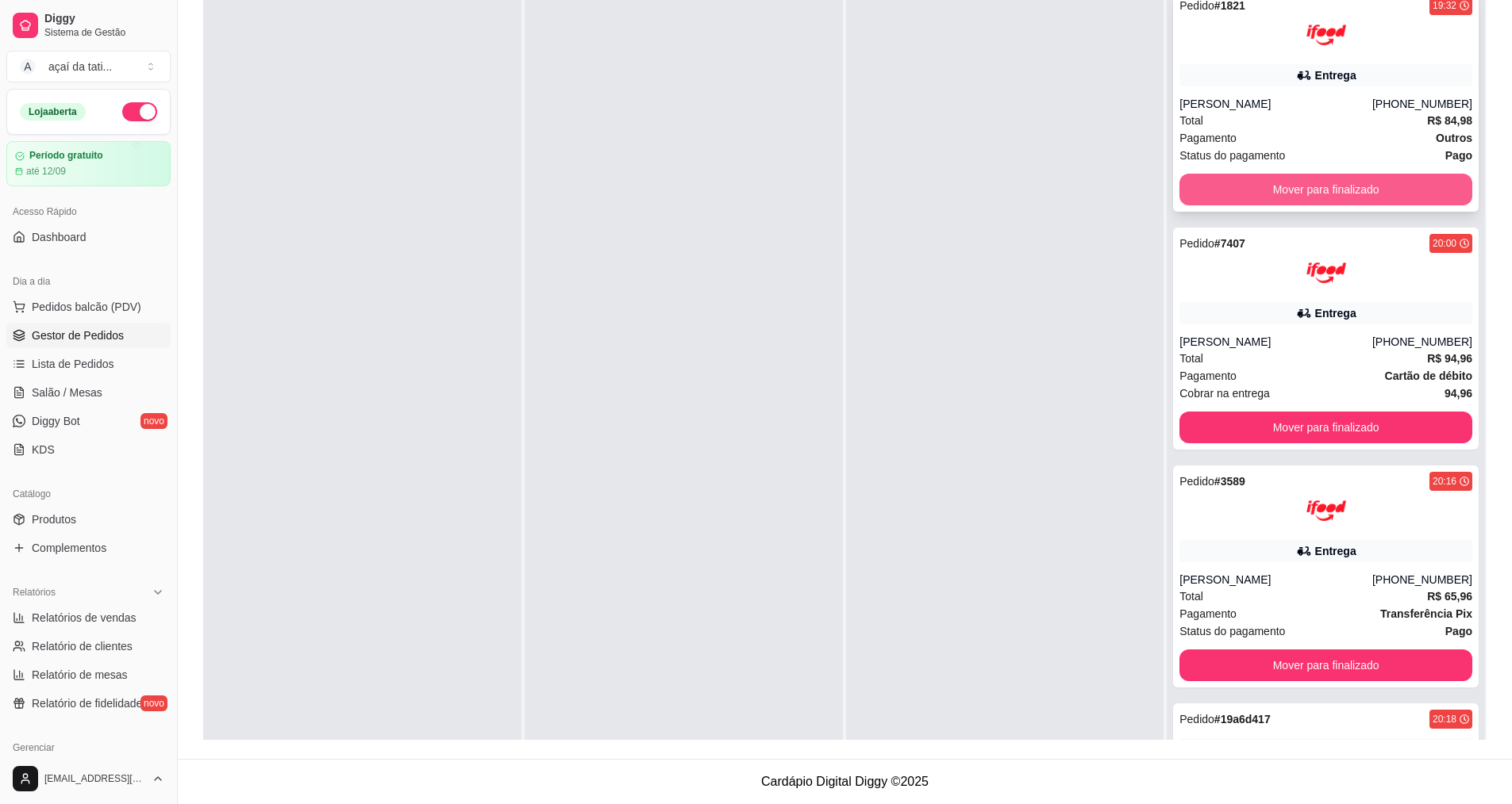
click at [1289, 188] on button "Mover para finalizado" at bounding box center [1325, 189] width 293 height 32
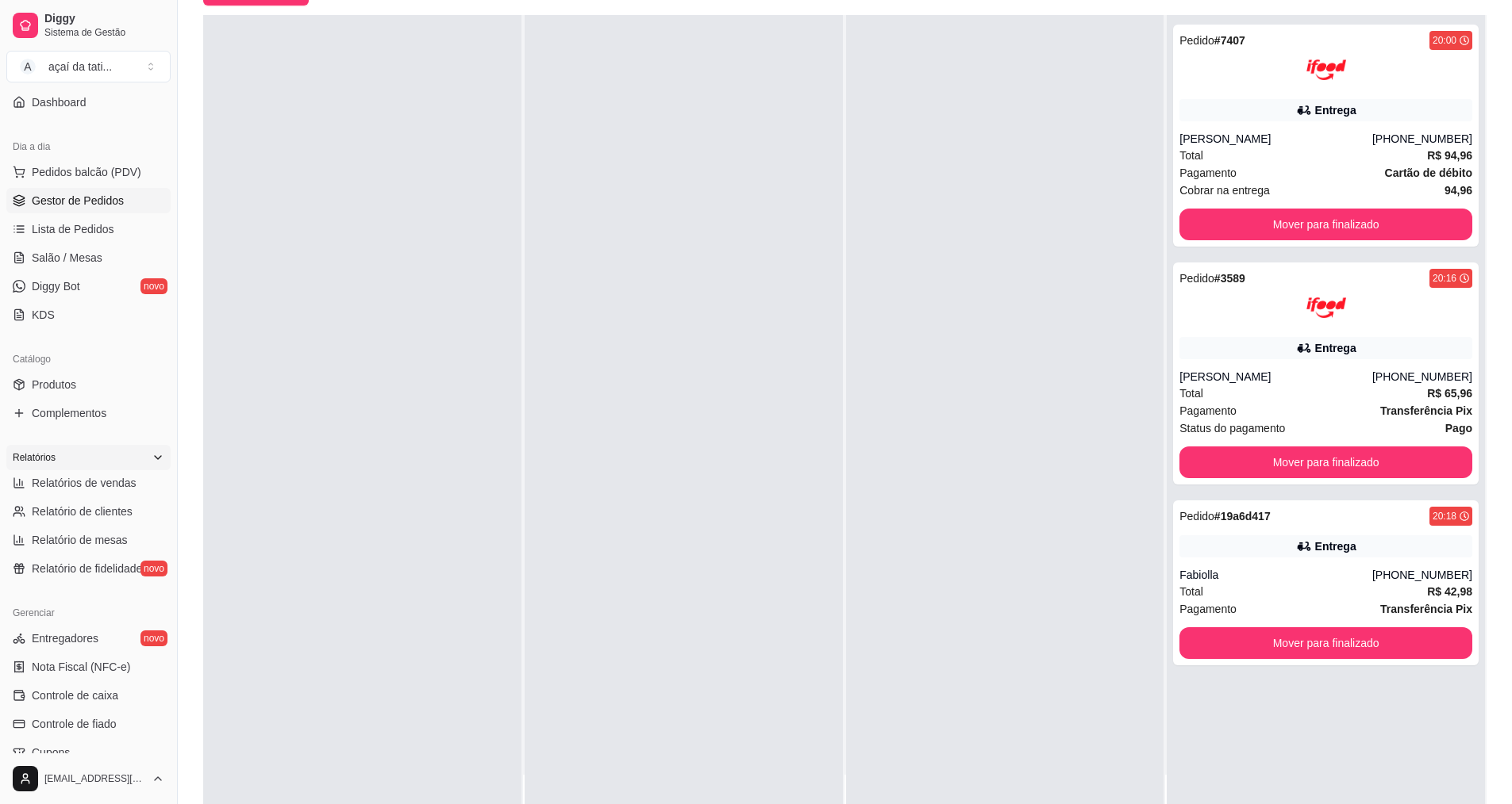
scroll to position [158, 0]
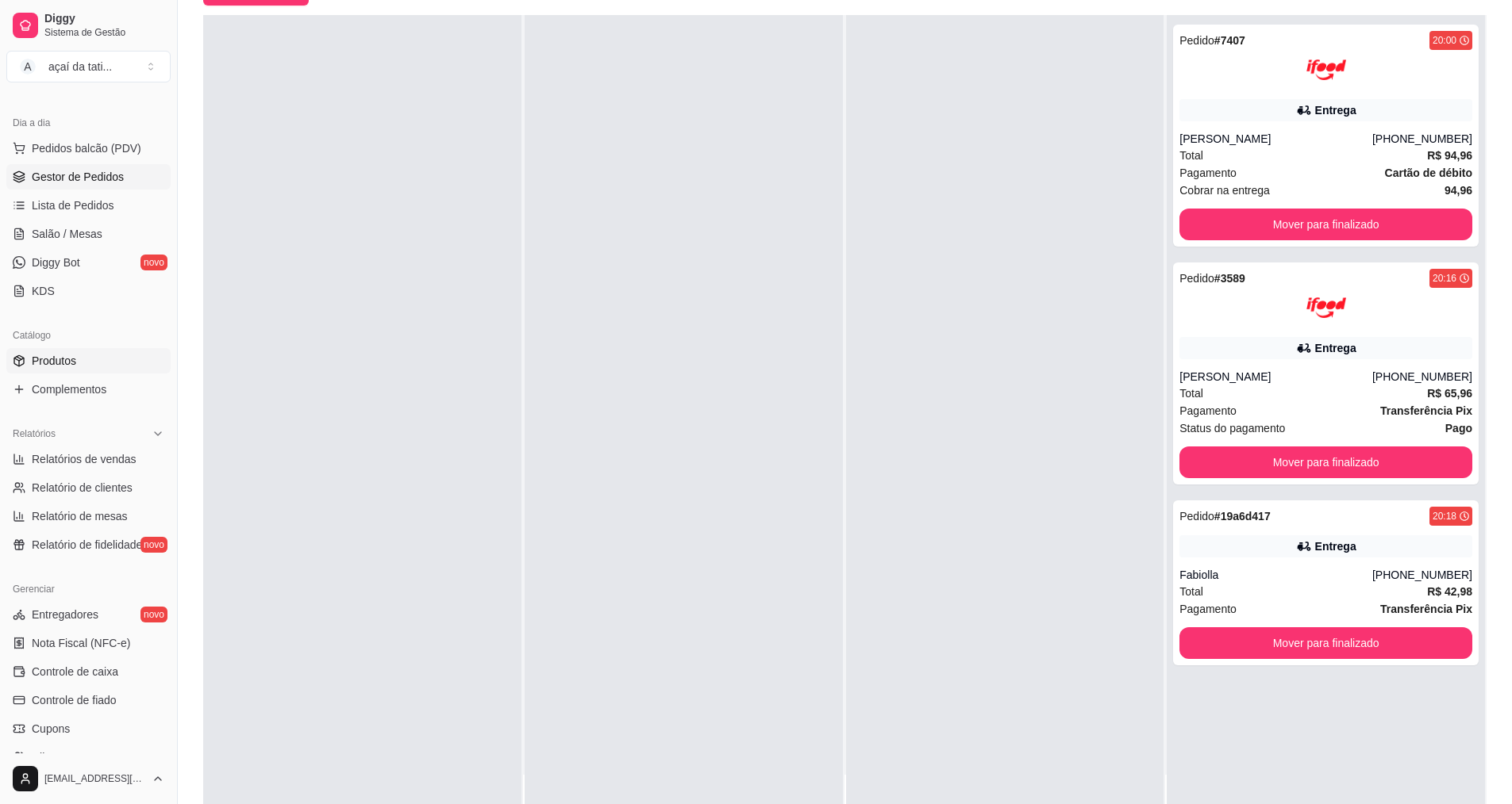
click at [82, 355] on link "Produtos" at bounding box center [89, 360] width 164 height 25
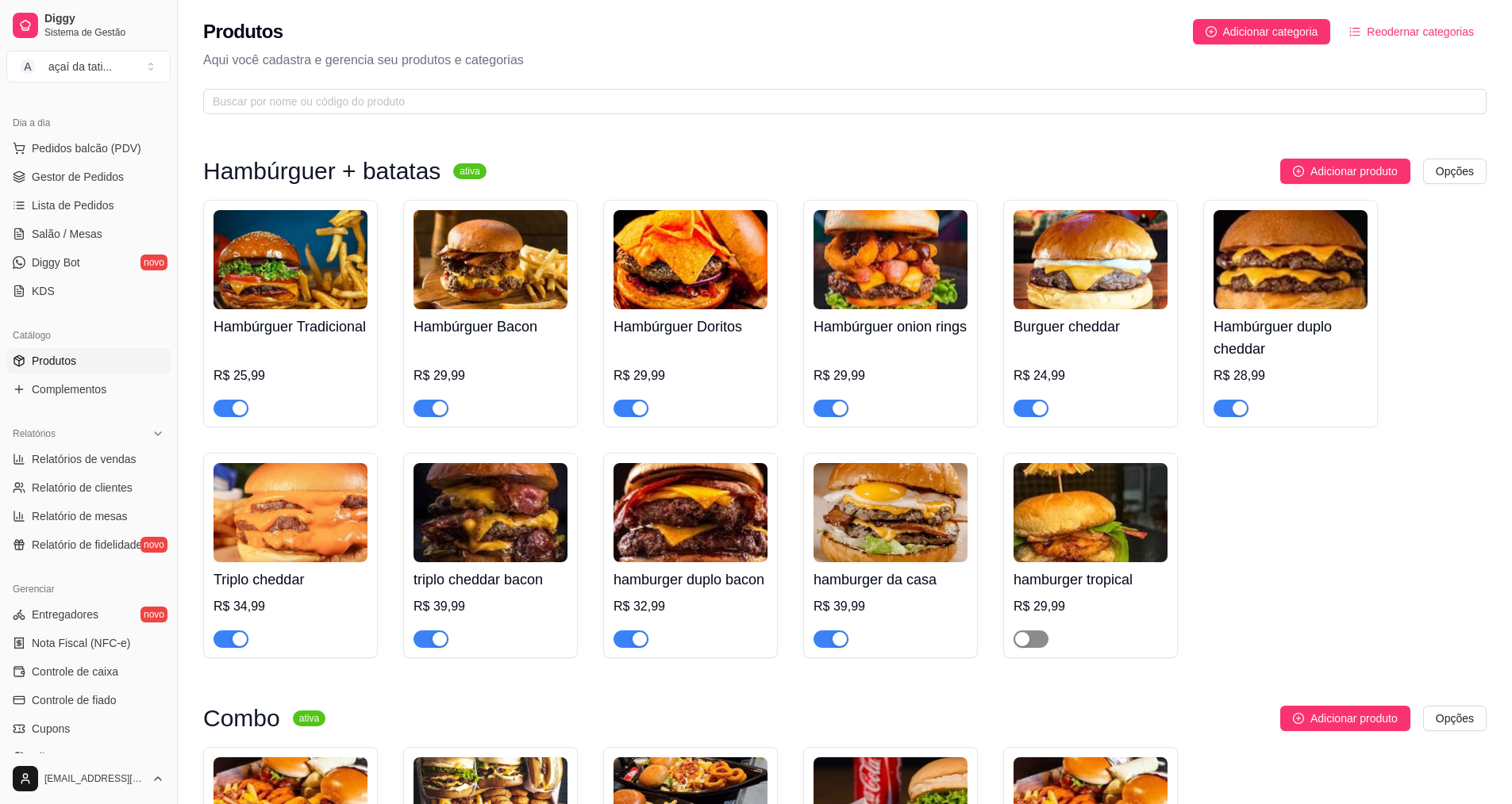
click at [1030, 648] on button "button" at bounding box center [1031, 640] width 35 height 17
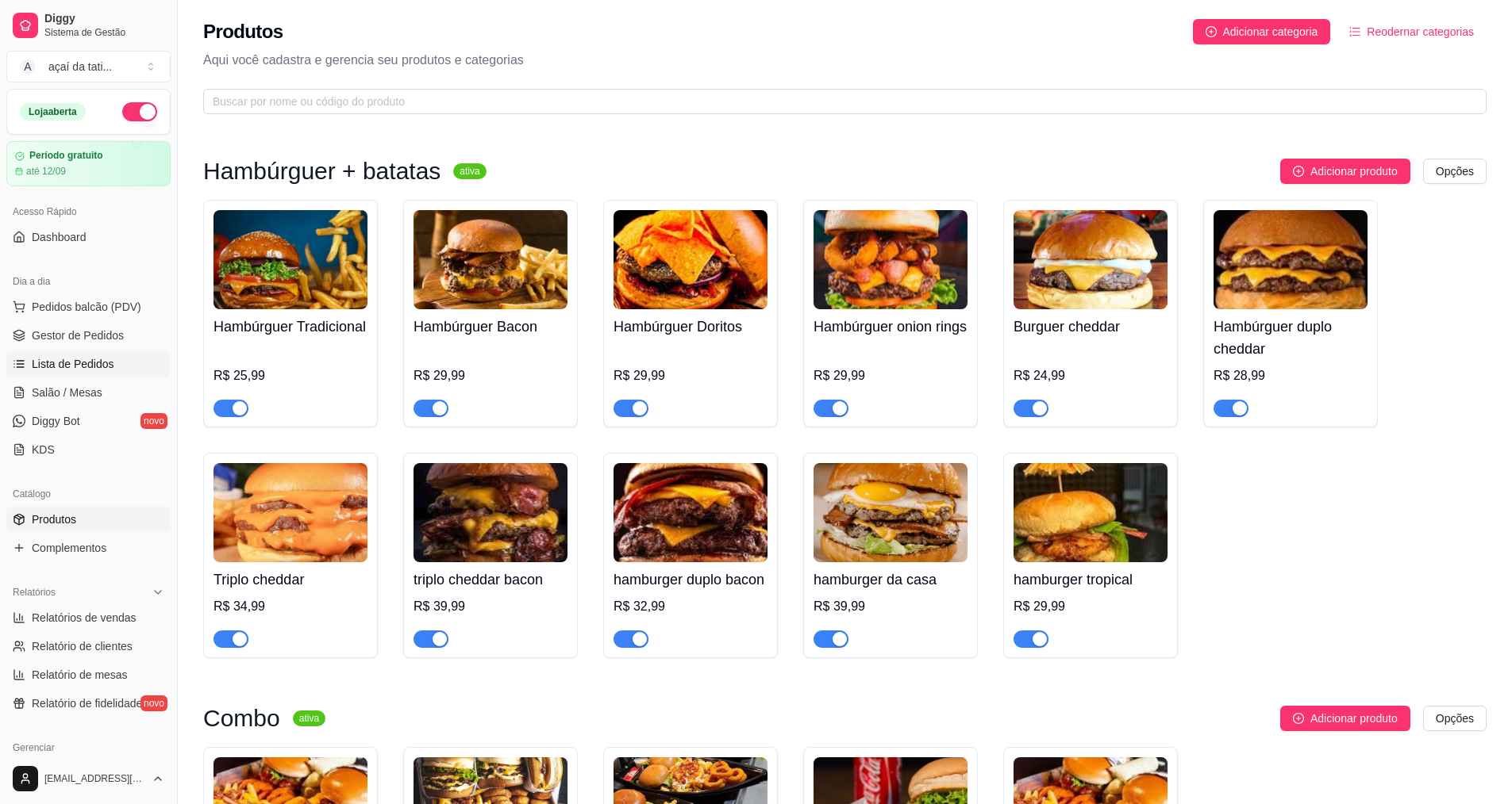
click at [118, 365] on link "Lista de Pedidos" at bounding box center [89, 364] width 164 height 25
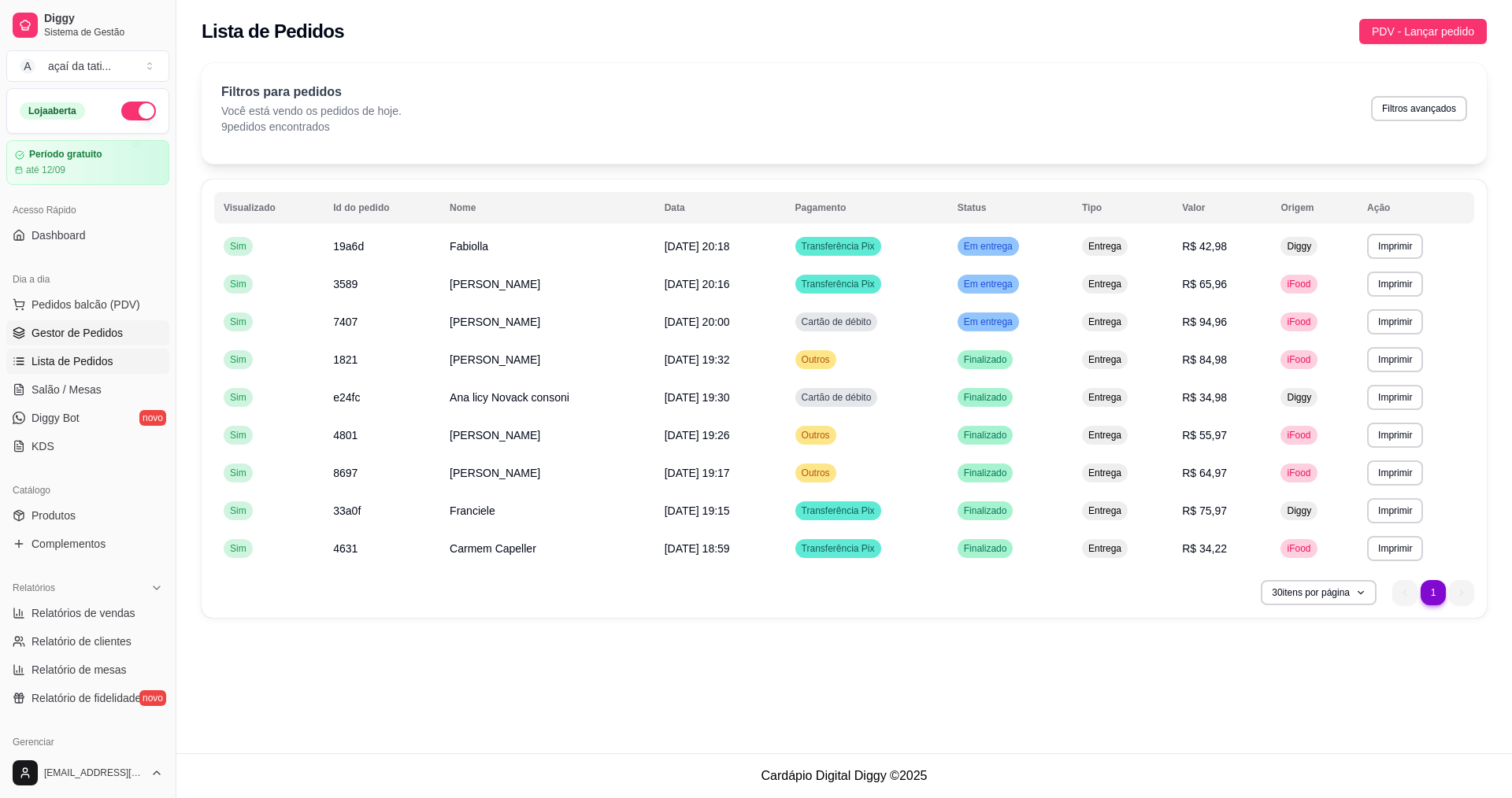
click at [100, 337] on span "Gestor de Pedidos" at bounding box center [77, 333] width 91 height 15
